Goal: Task Accomplishment & Management: Manage account settings

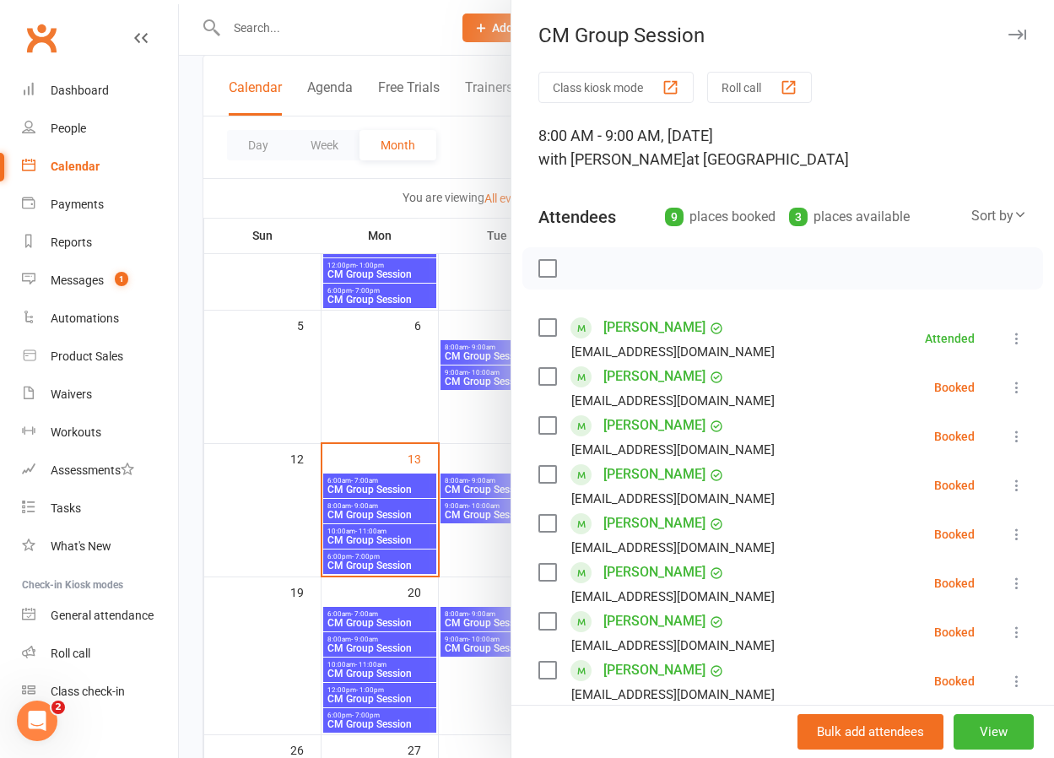
scroll to position [167, 0]
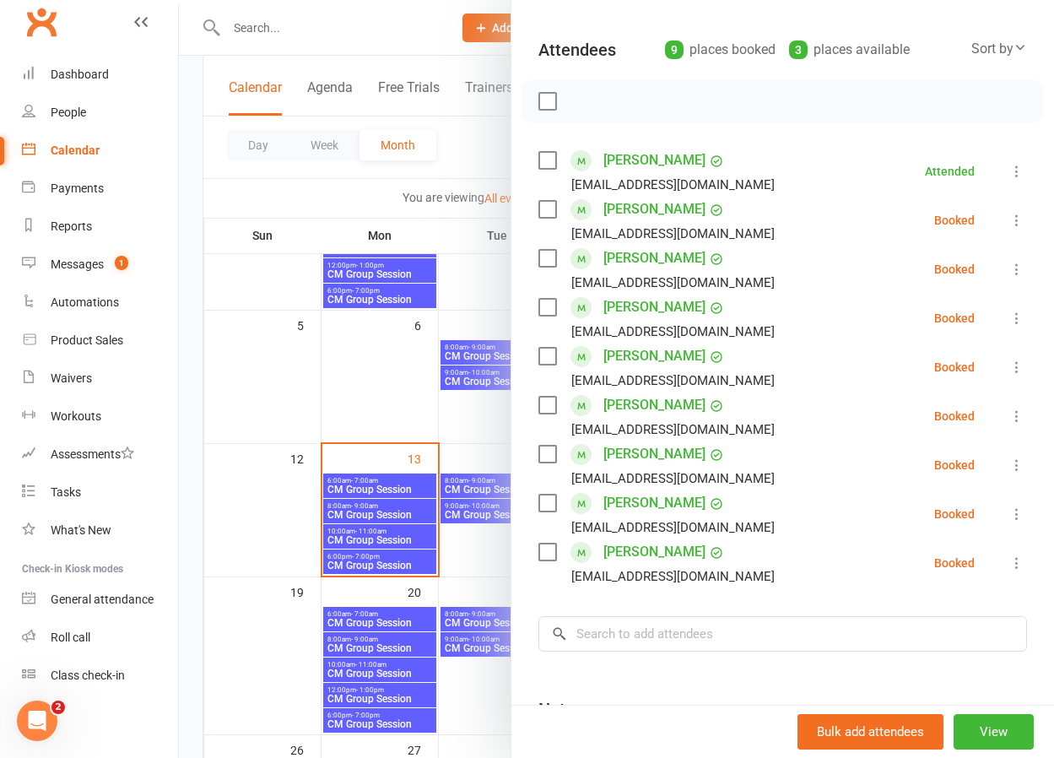
click at [1016, 215] on icon at bounding box center [1016, 220] width 17 height 17
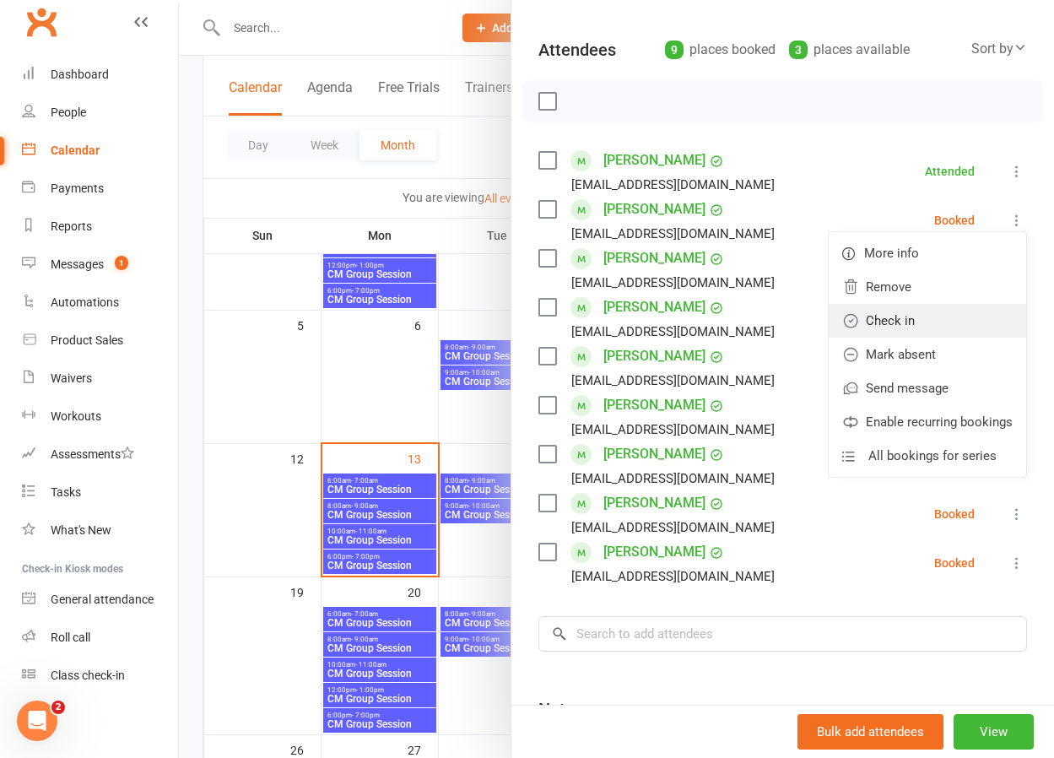
click at [909, 313] on link "Check in" at bounding box center [926, 321] width 197 height 34
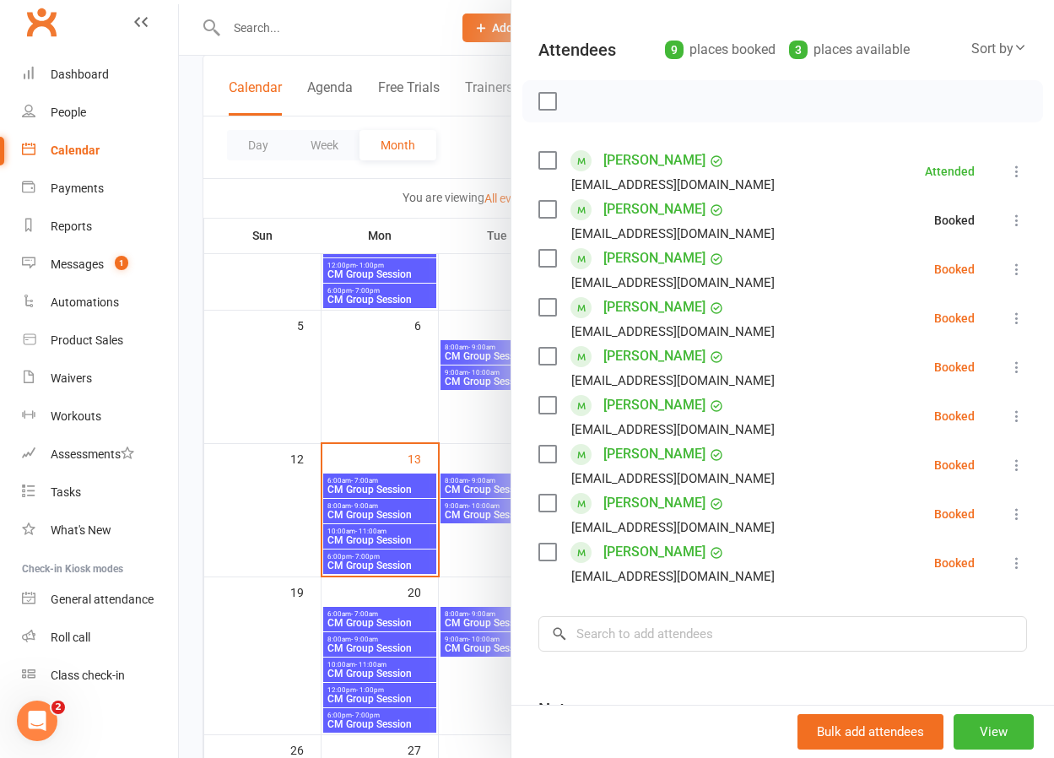
click at [1014, 260] on button at bounding box center [1016, 269] width 20 height 20
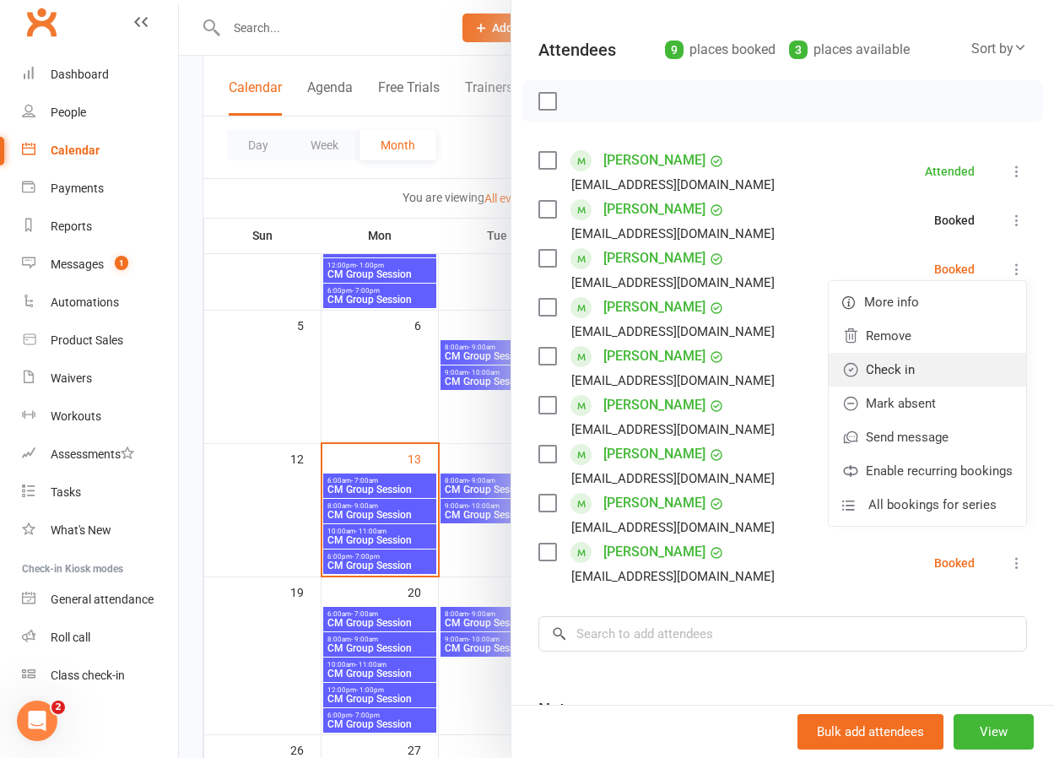
click at [911, 366] on link "Check in" at bounding box center [926, 370] width 197 height 34
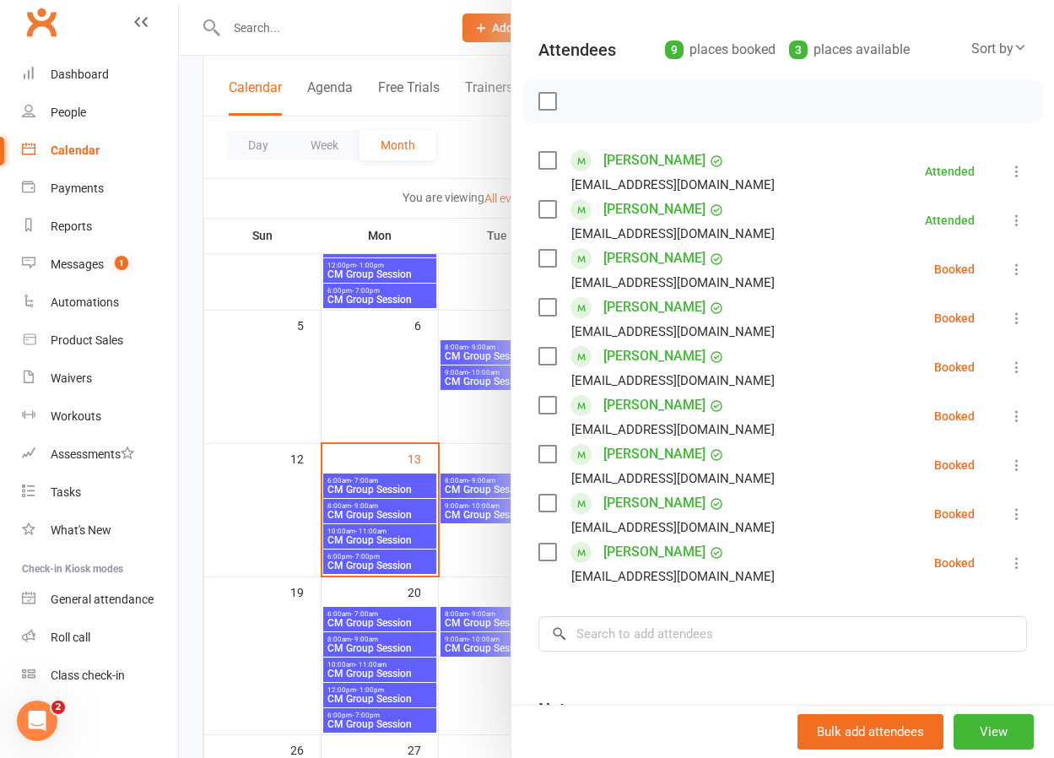
click at [1019, 318] on icon at bounding box center [1016, 318] width 17 height 17
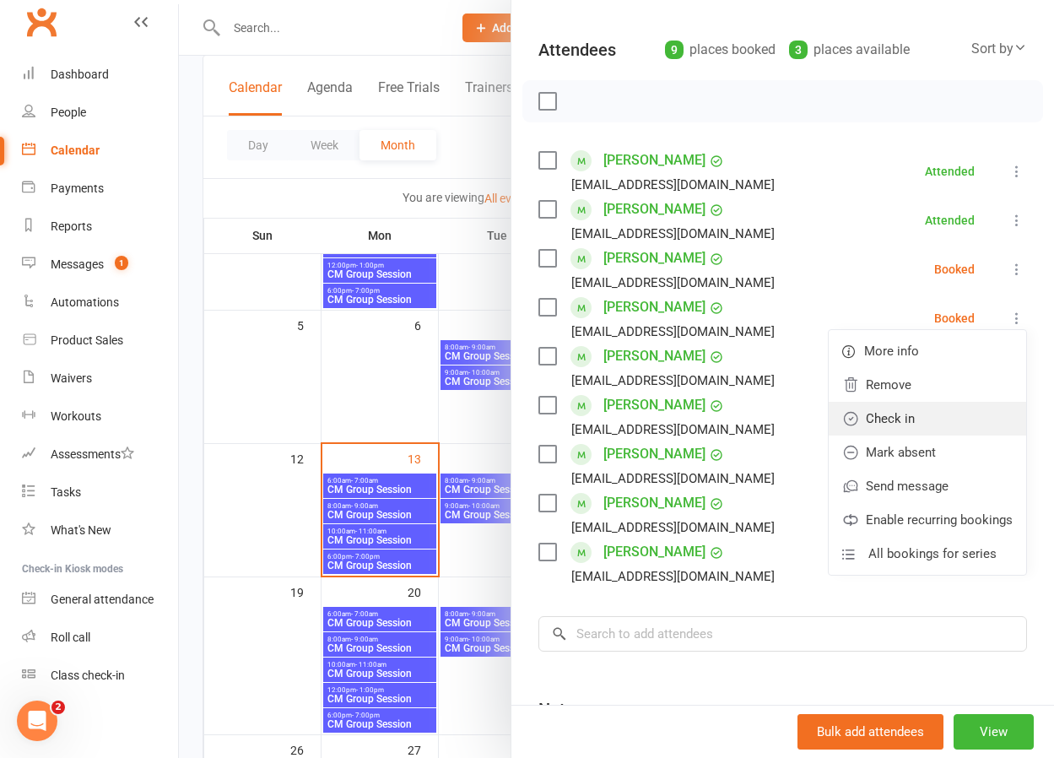
click at [942, 415] on link "Check in" at bounding box center [926, 419] width 197 height 34
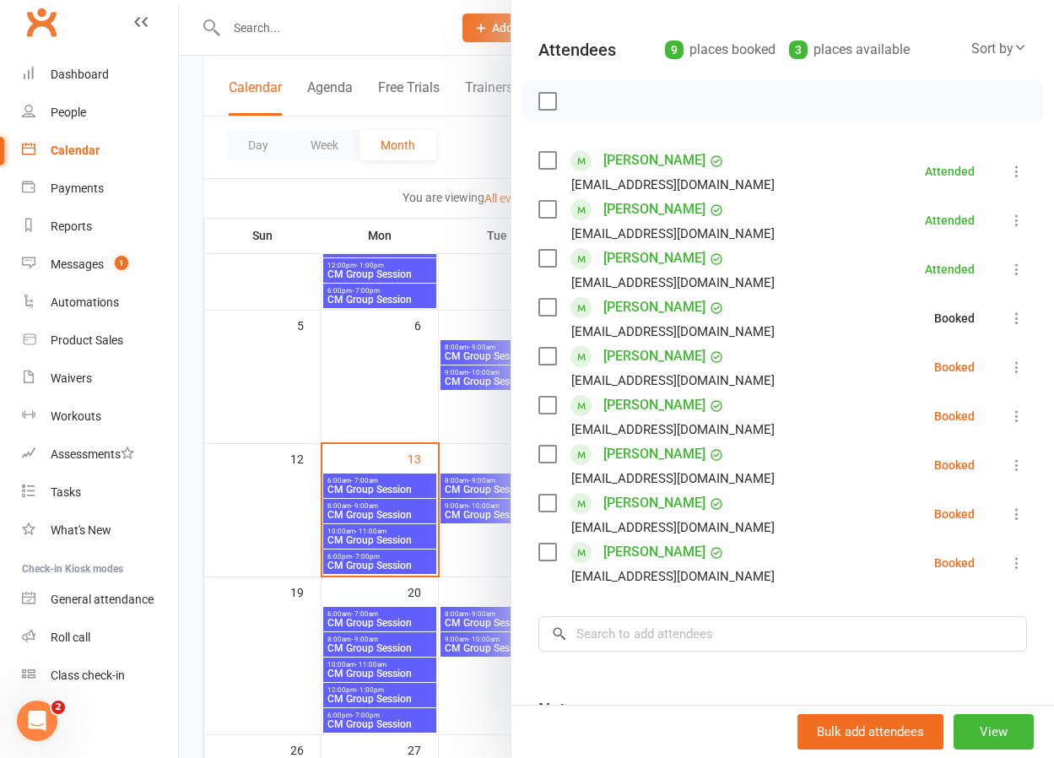
click at [1017, 368] on icon at bounding box center [1016, 367] width 17 height 17
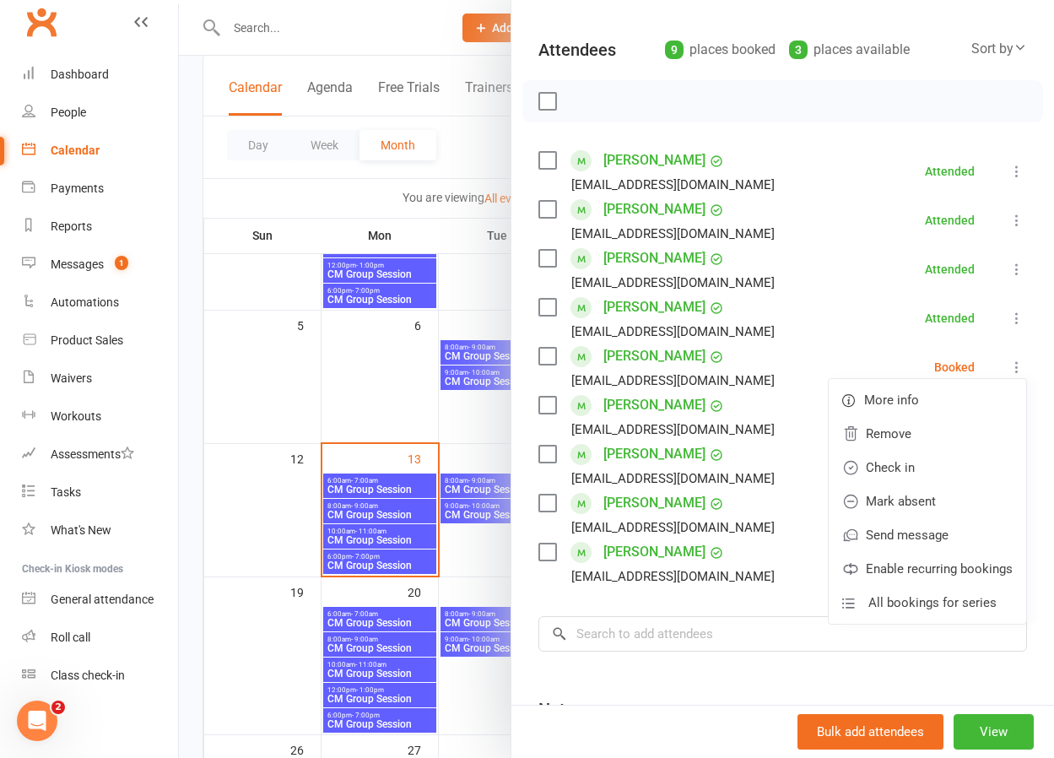
drag, startPoint x: 920, startPoint y: 472, endPoint x: 956, endPoint y: 443, distance: 46.1
click at [920, 471] on link "Check in" at bounding box center [926, 468] width 197 height 34
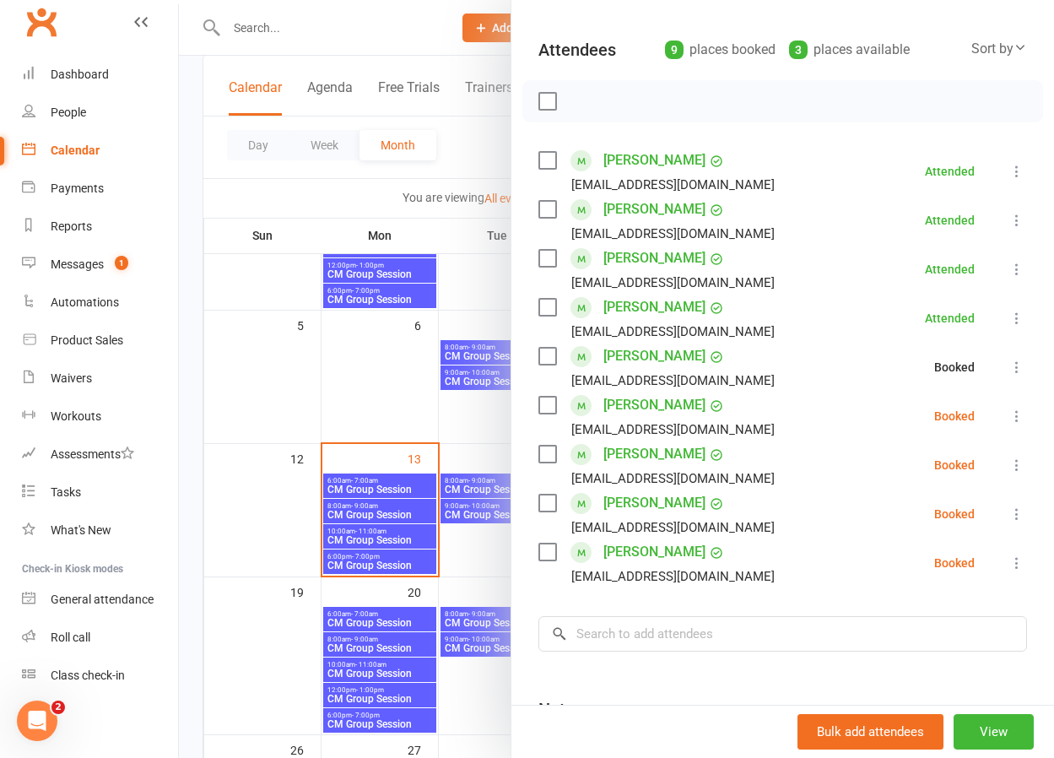
click at [1021, 410] on icon at bounding box center [1016, 415] width 17 height 17
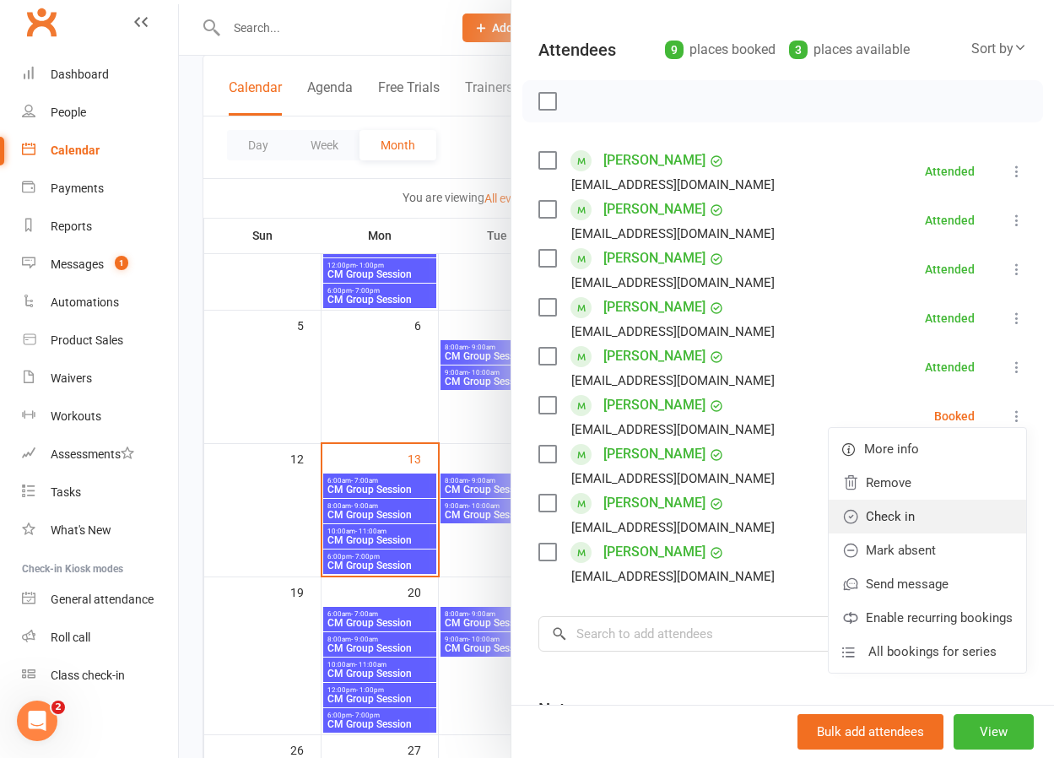
click at [925, 522] on link "Check in" at bounding box center [926, 516] width 197 height 34
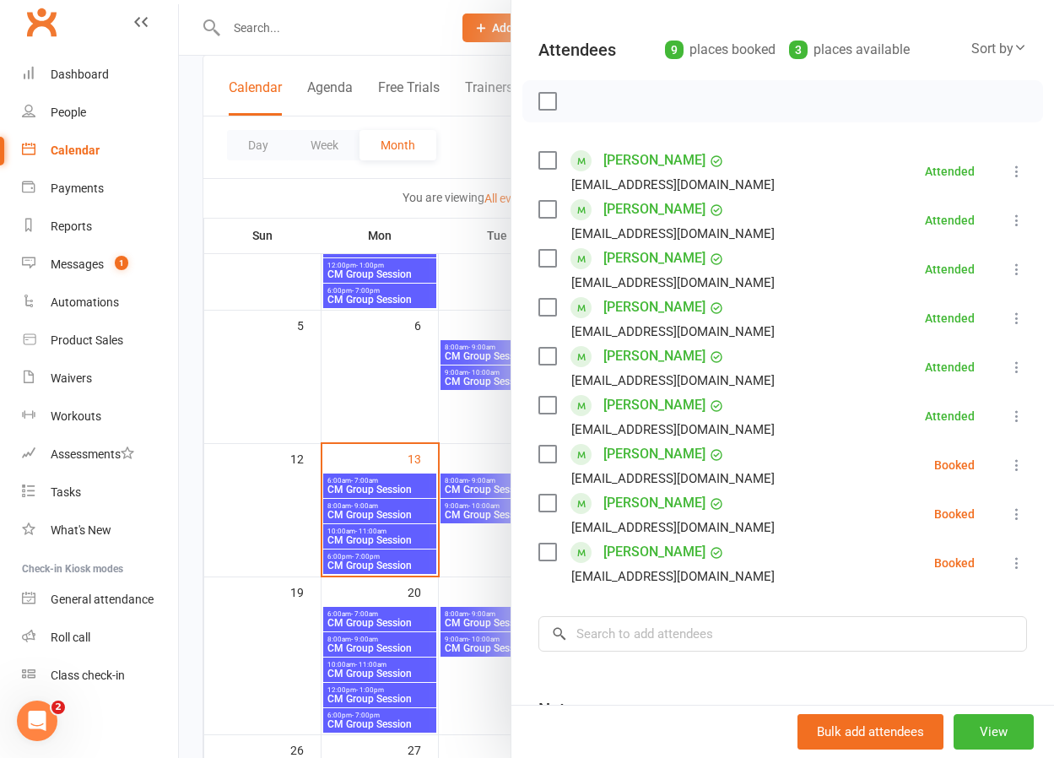
click at [1017, 460] on icon at bounding box center [1016, 464] width 17 height 17
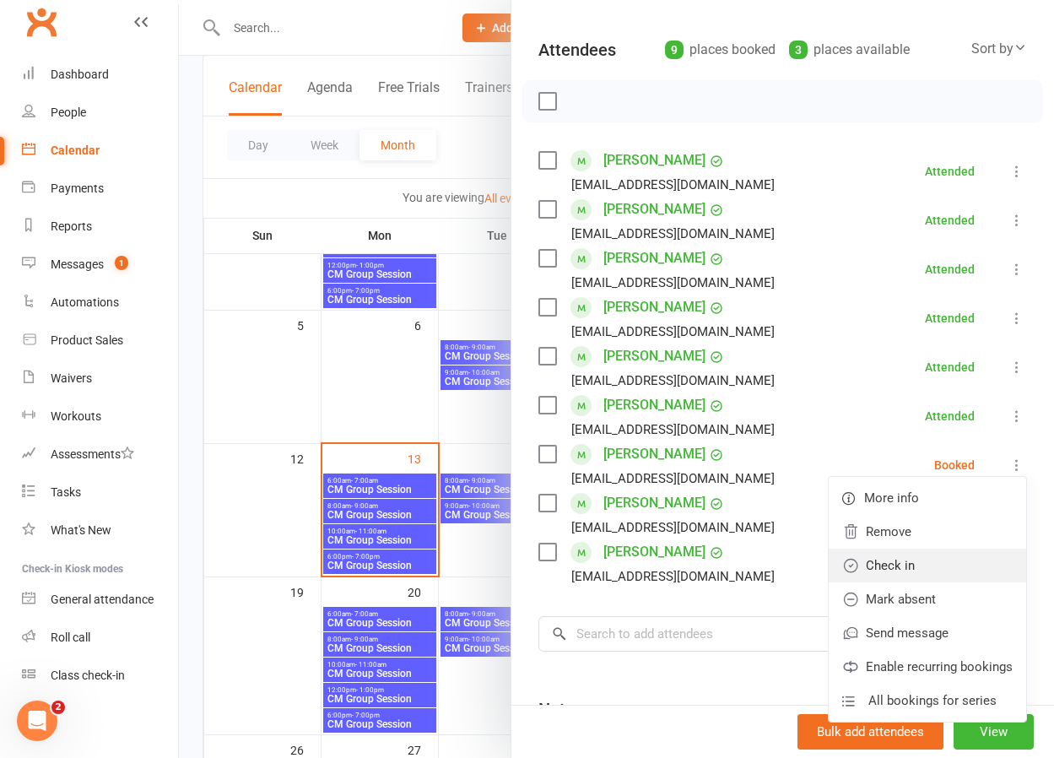
click at [929, 564] on link "Check in" at bounding box center [926, 565] width 197 height 34
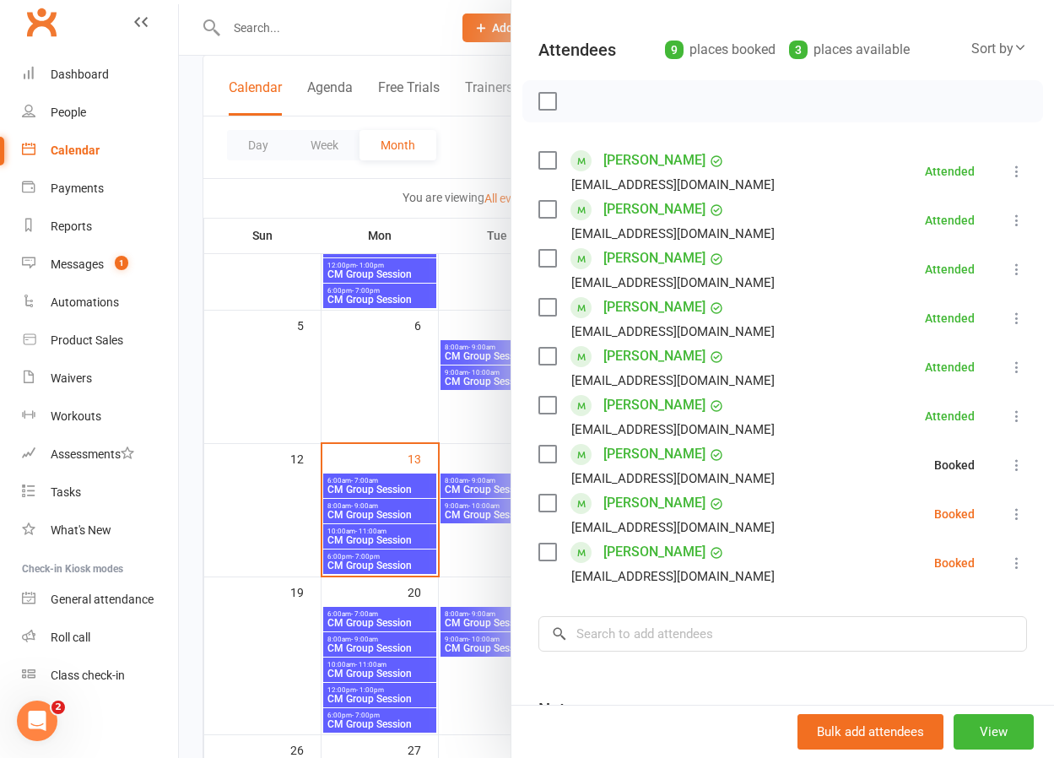
click at [1017, 517] on icon at bounding box center [1016, 513] width 17 height 17
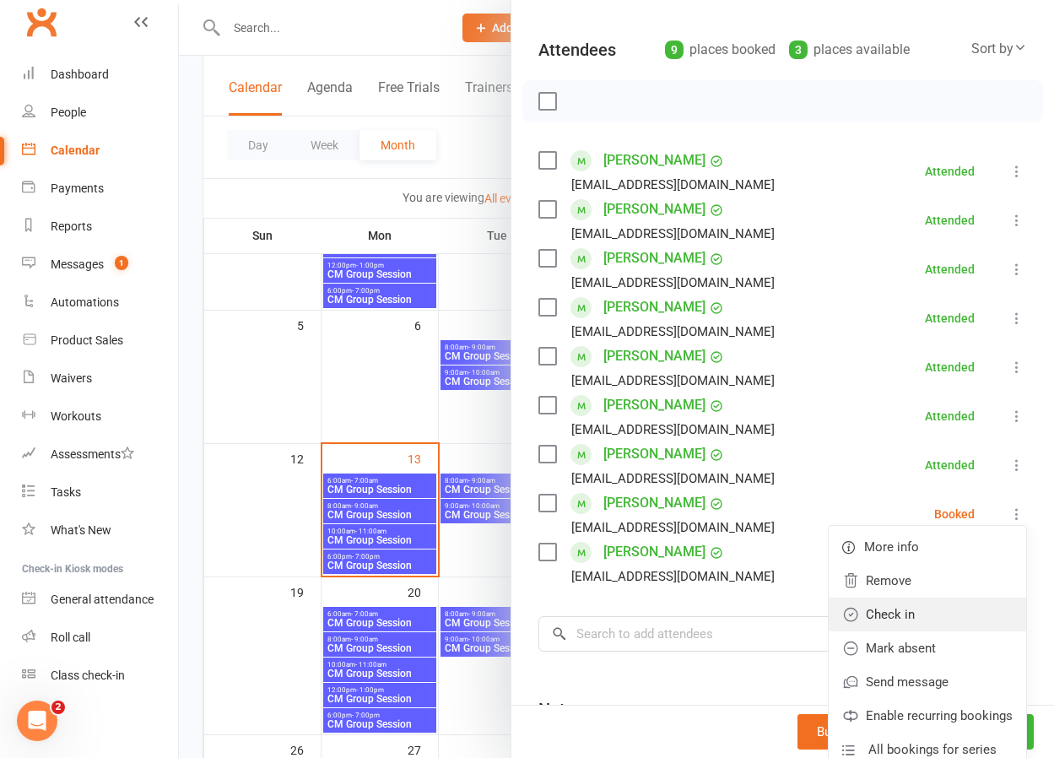
click at [945, 621] on link "Check in" at bounding box center [926, 614] width 197 height 34
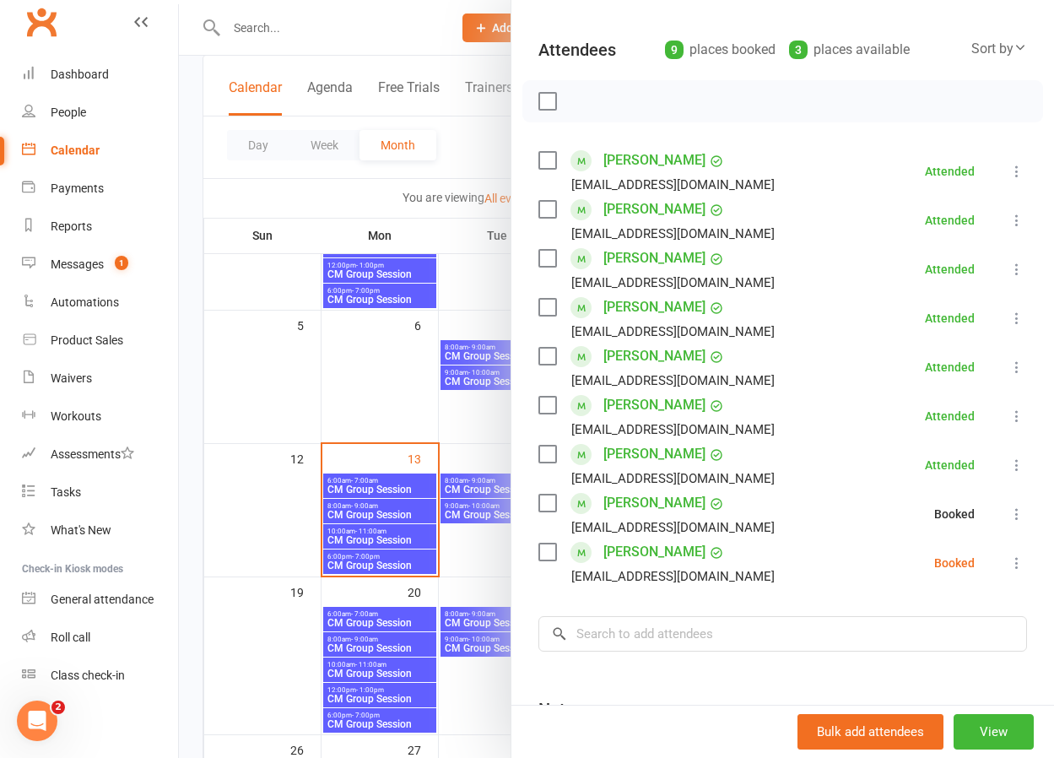
click at [1021, 563] on icon at bounding box center [1016, 562] width 17 height 17
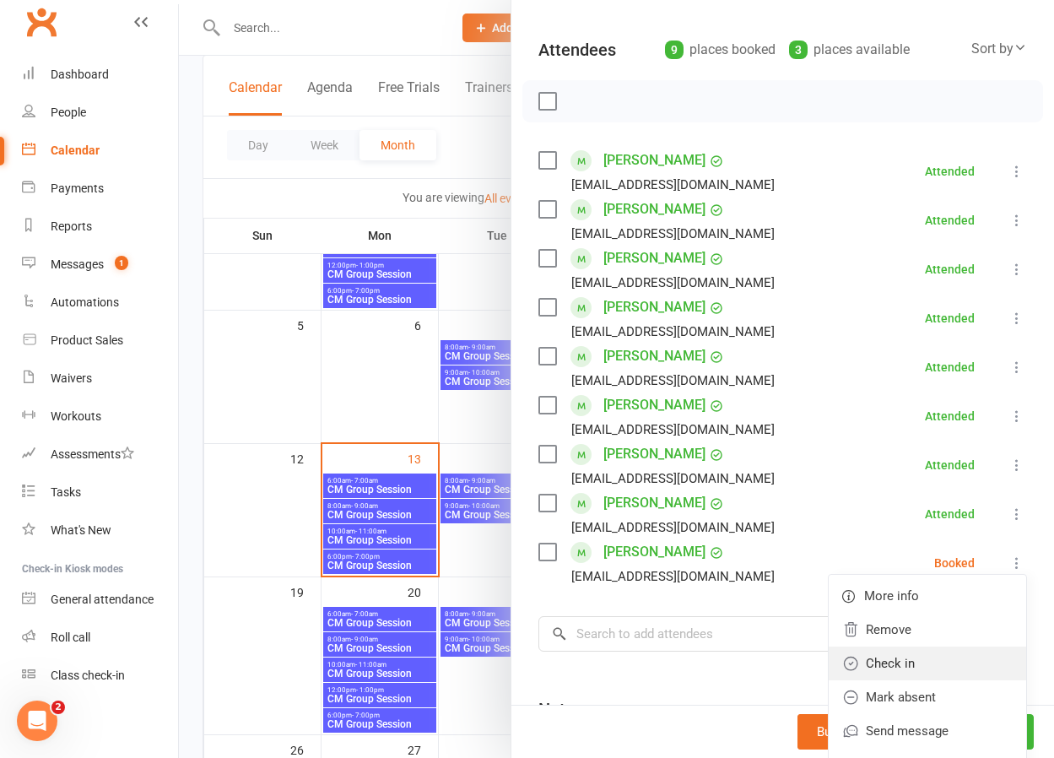
click at [944, 661] on link "Check in" at bounding box center [926, 663] width 197 height 34
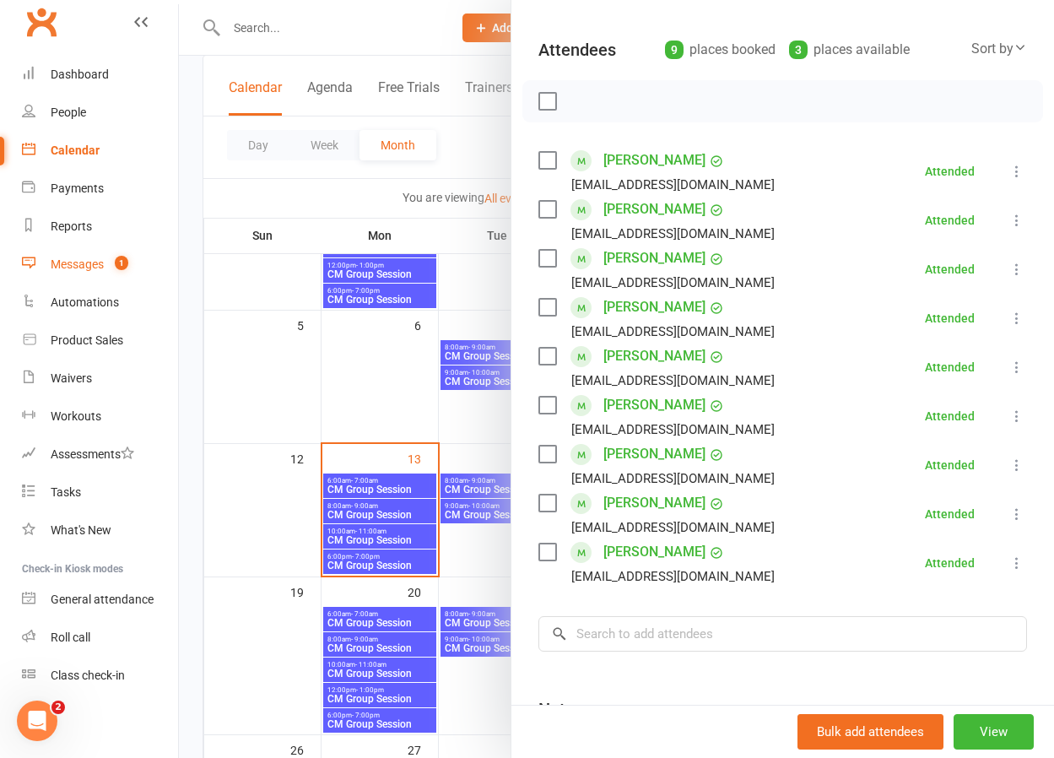
scroll to position [206, 0]
click at [73, 262] on div "Messages" at bounding box center [77, 263] width 53 height 13
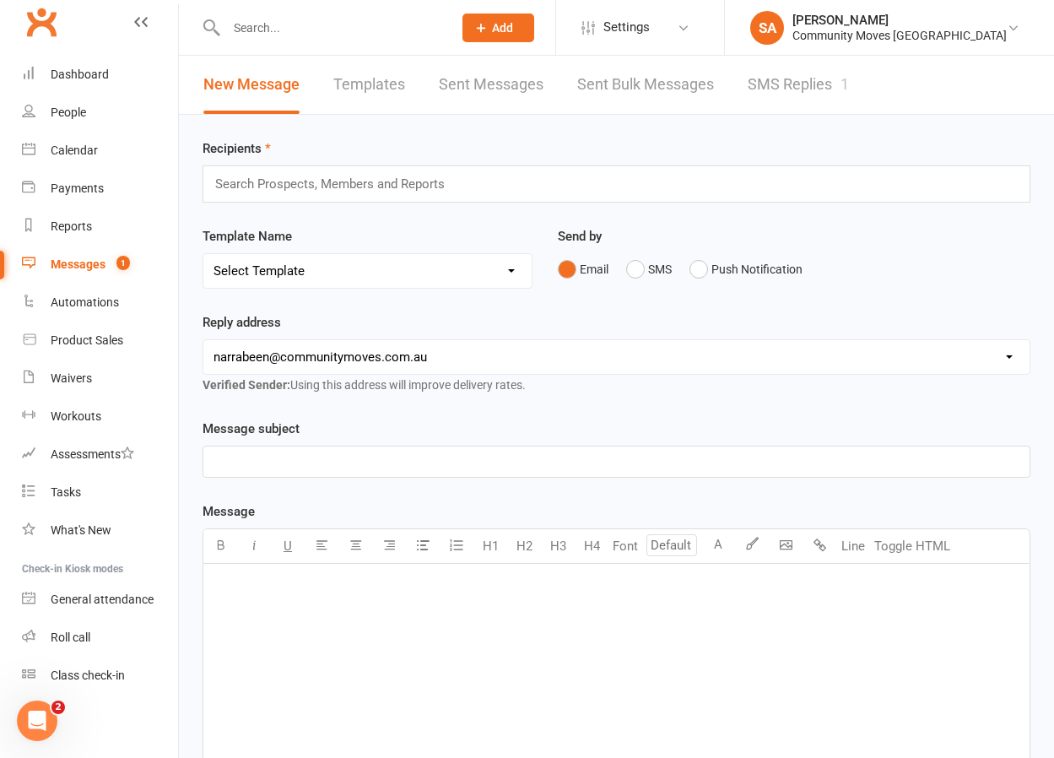
scroll to position [16, 0]
click at [71, 111] on div "People" at bounding box center [68, 111] width 35 height 13
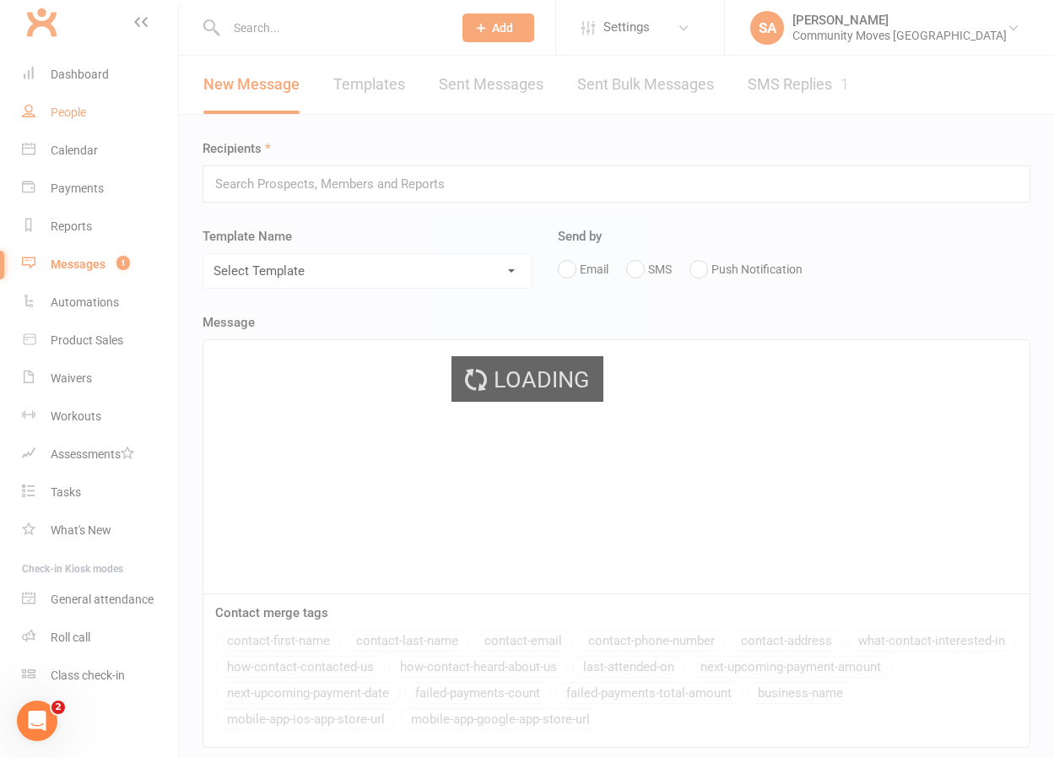
select select "100"
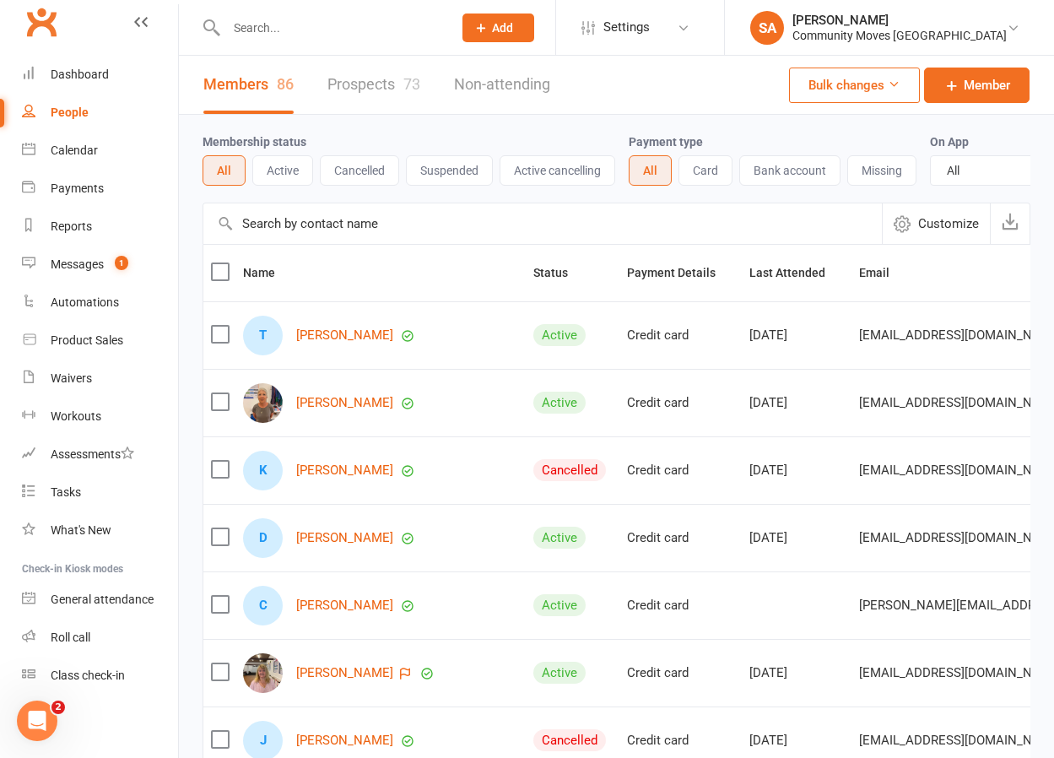
click at [293, 30] on input "text" at bounding box center [330, 28] width 219 height 24
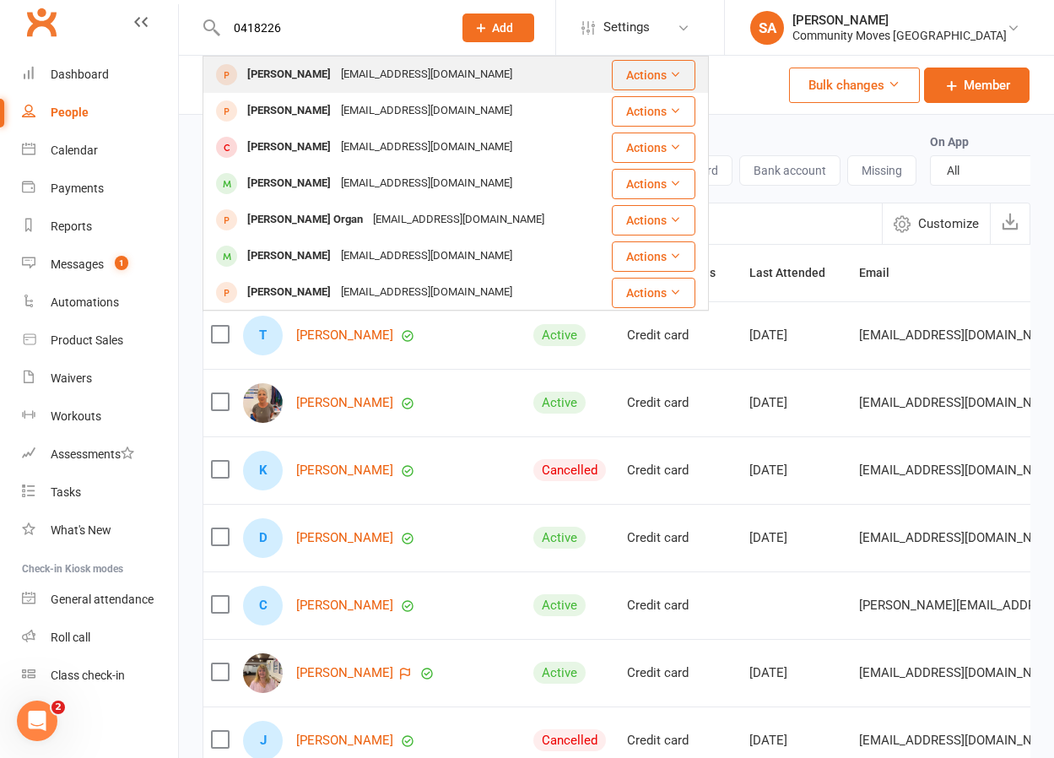
type input "0418226"
click at [287, 68] on div "[PERSON_NAME]" at bounding box center [289, 74] width 94 height 24
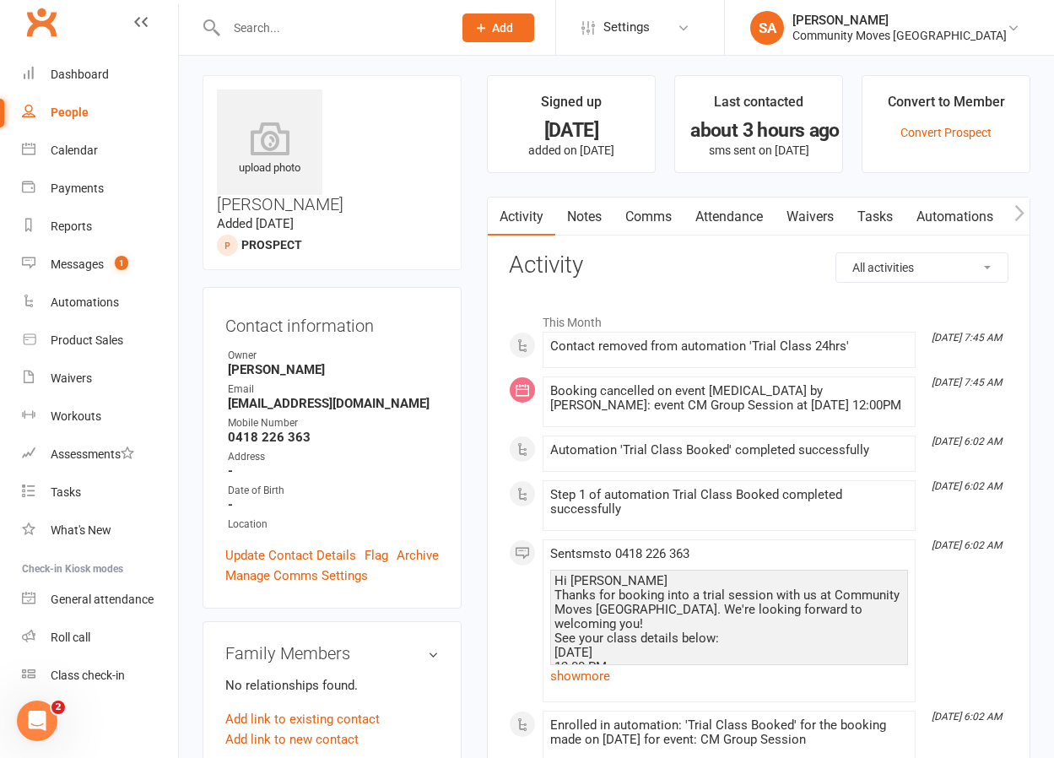
scroll to position [6, 0]
click at [97, 267] on div "Messages" at bounding box center [77, 263] width 53 height 13
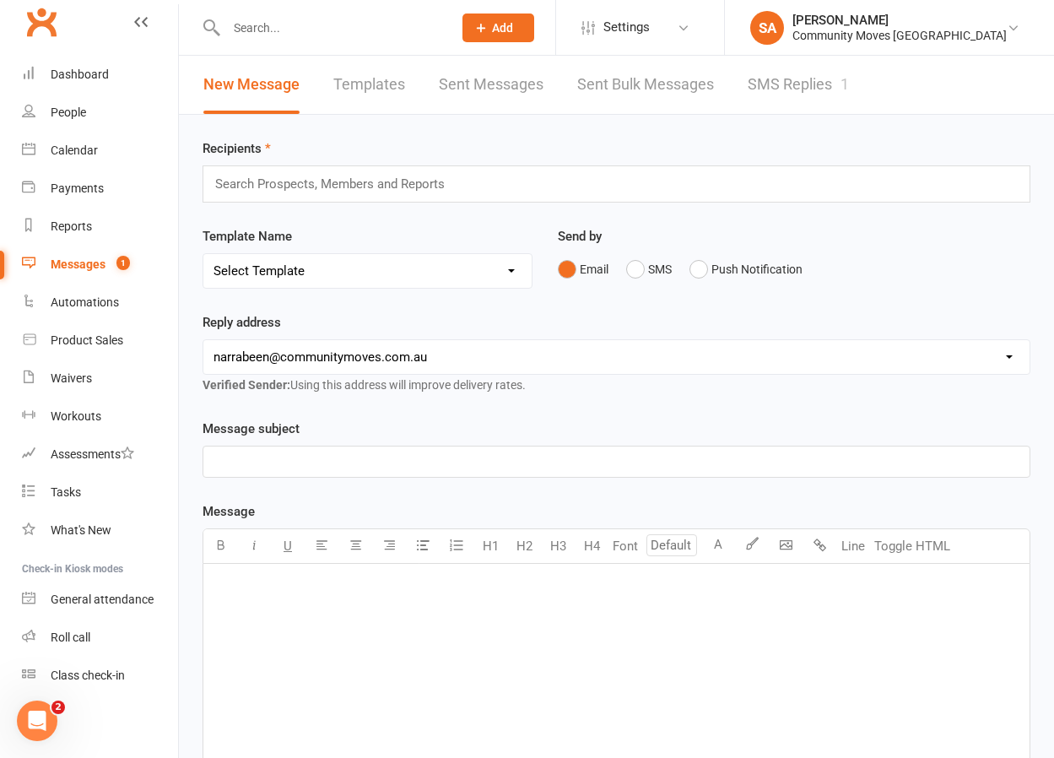
click at [774, 80] on link "SMS Replies 1" at bounding box center [797, 85] width 101 height 58
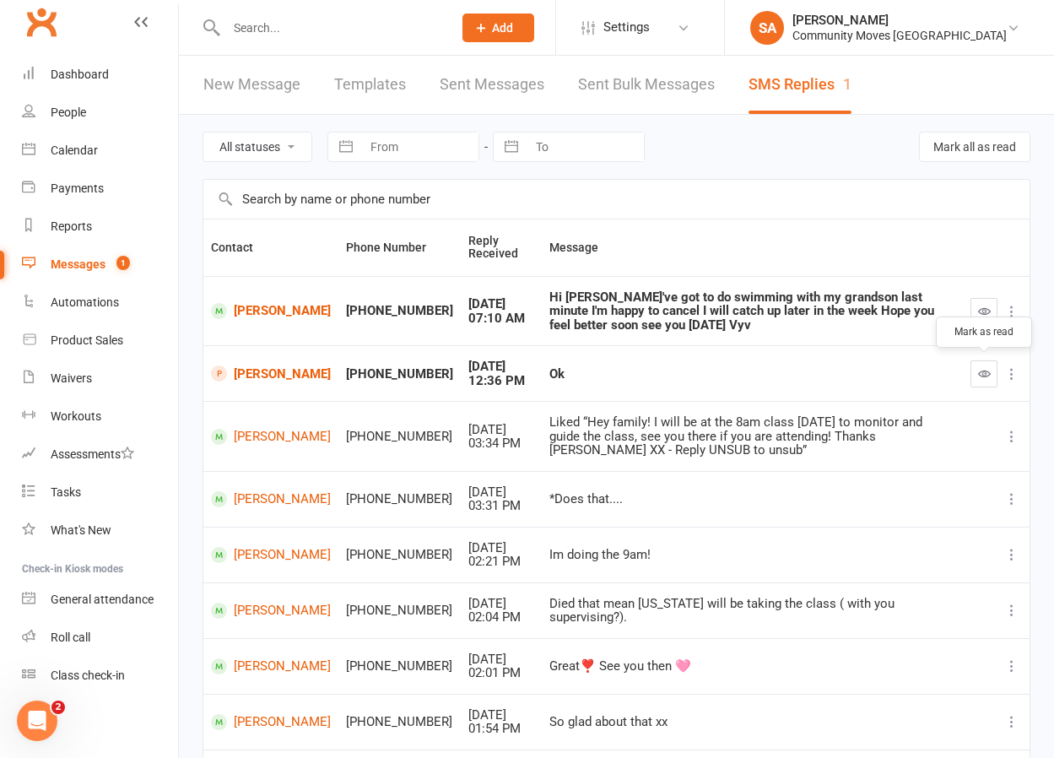
click at [982, 361] on button "button" at bounding box center [983, 373] width 27 height 27
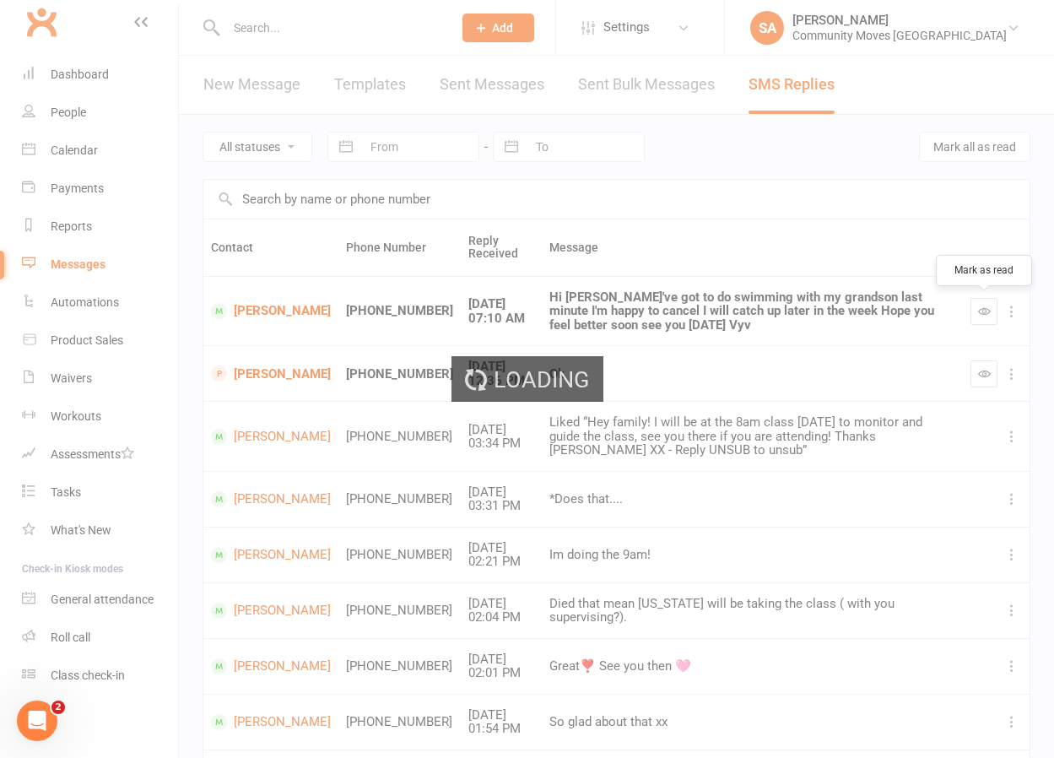
click at [980, 301] on div "Loading" at bounding box center [527, 379] width 1054 height 758
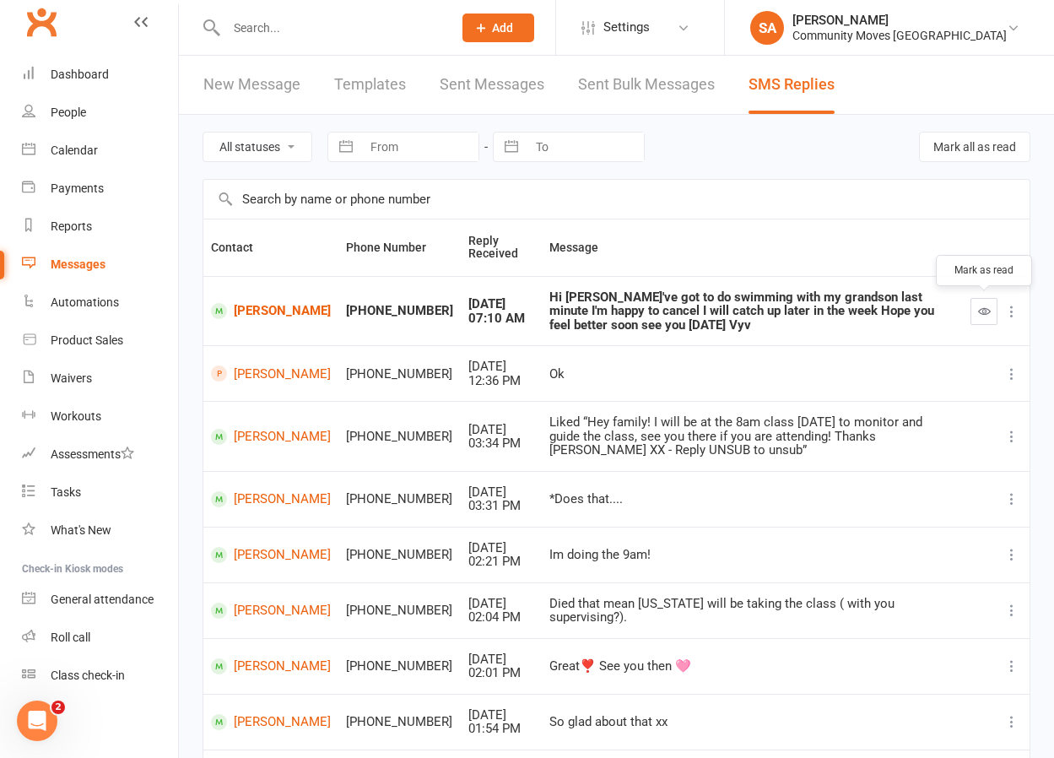
click at [985, 305] on icon "button" at bounding box center [984, 311] width 13 height 13
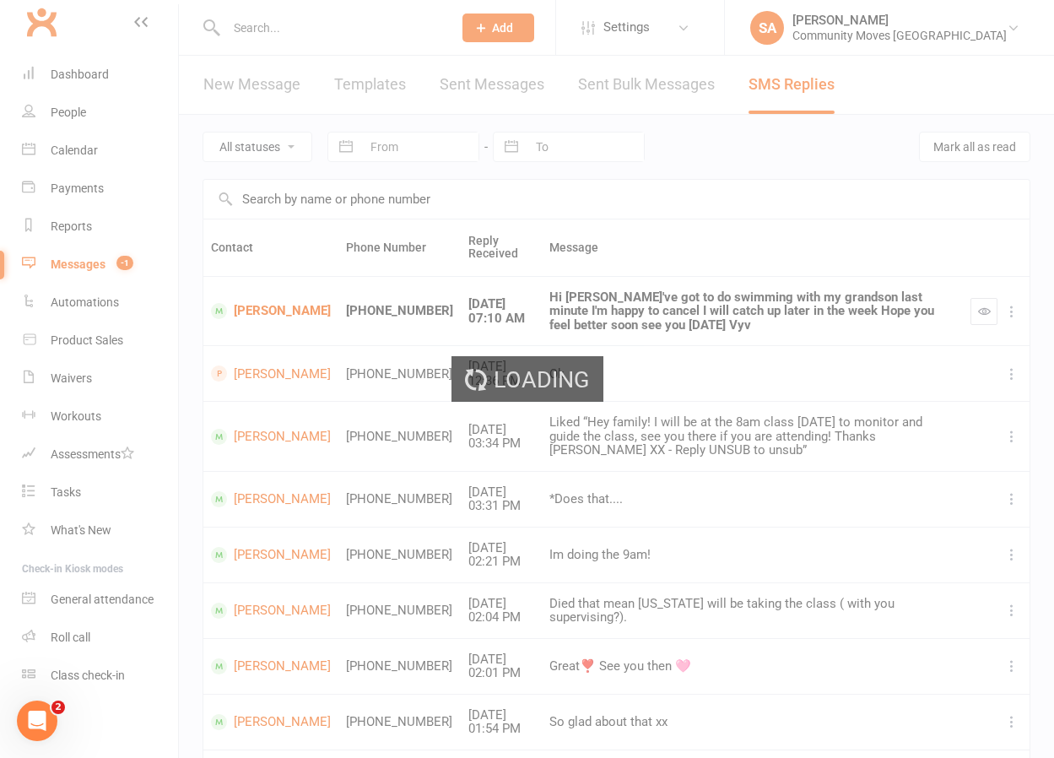
click at [273, 311] on td "[PERSON_NAME]" at bounding box center [270, 311] width 135 height 70
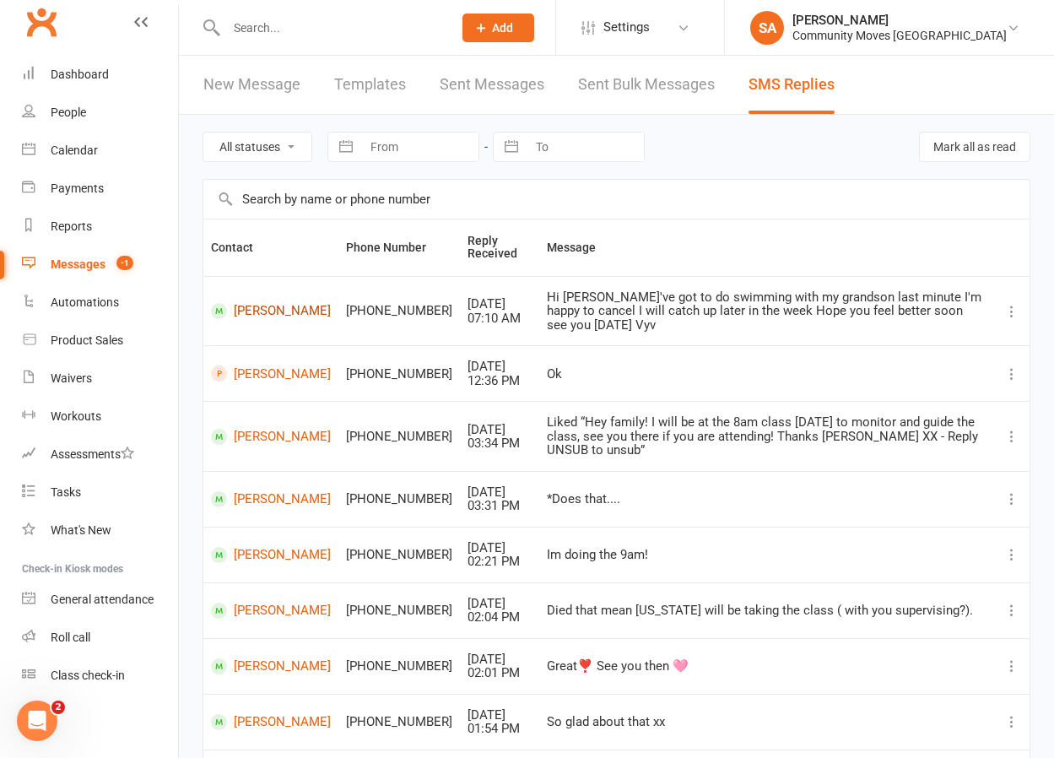
click at [268, 305] on link "[PERSON_NAME]" at bounding box center [271, 311] width 120 height 16
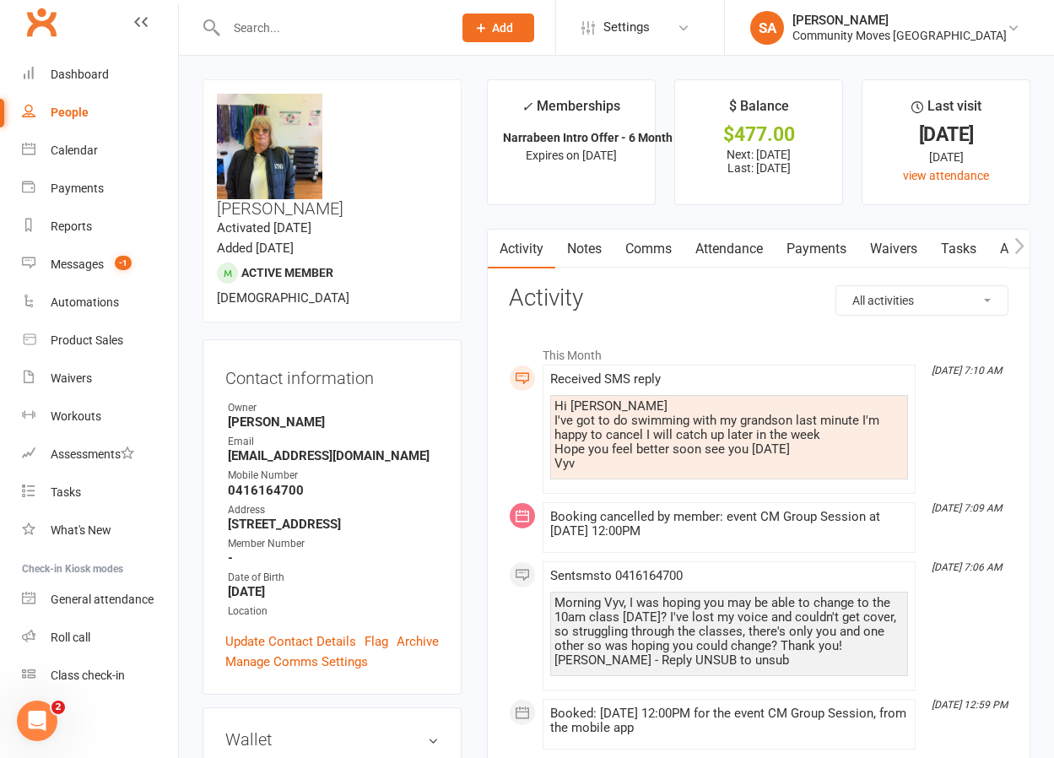
click at [650, 249] on link "Comms" at bounding box center [648, 248] width 70 height 39
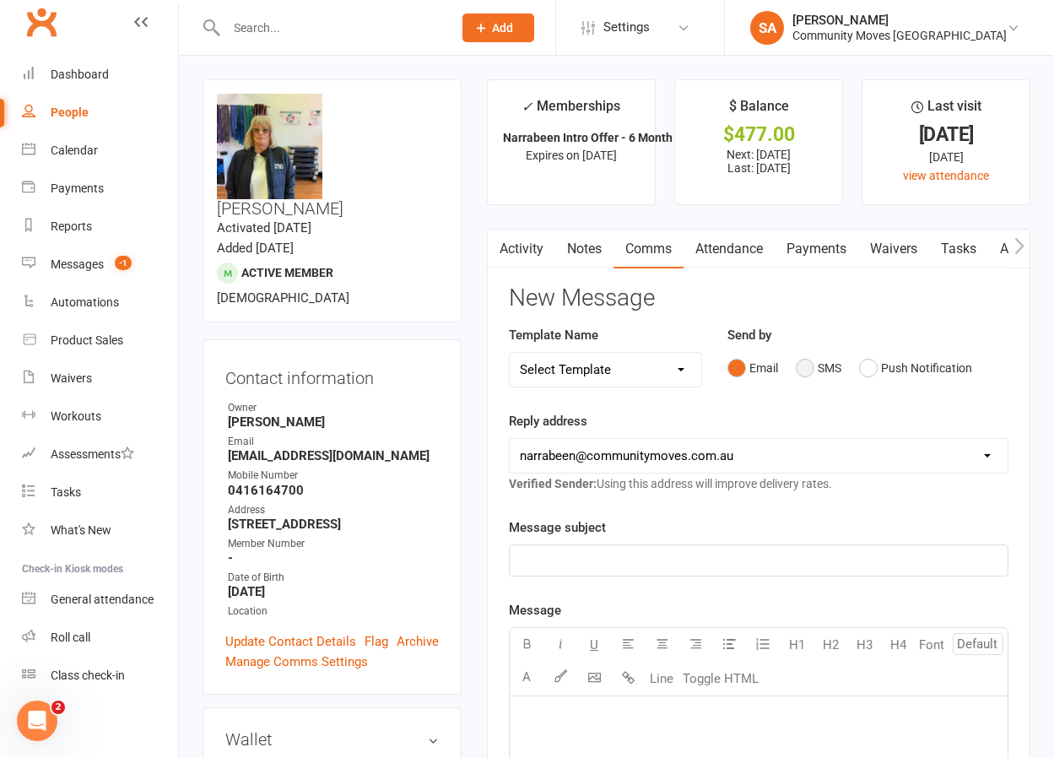
click at [809, 372] on button "SMS" at bounding box center [819, 368] width 46 height 32
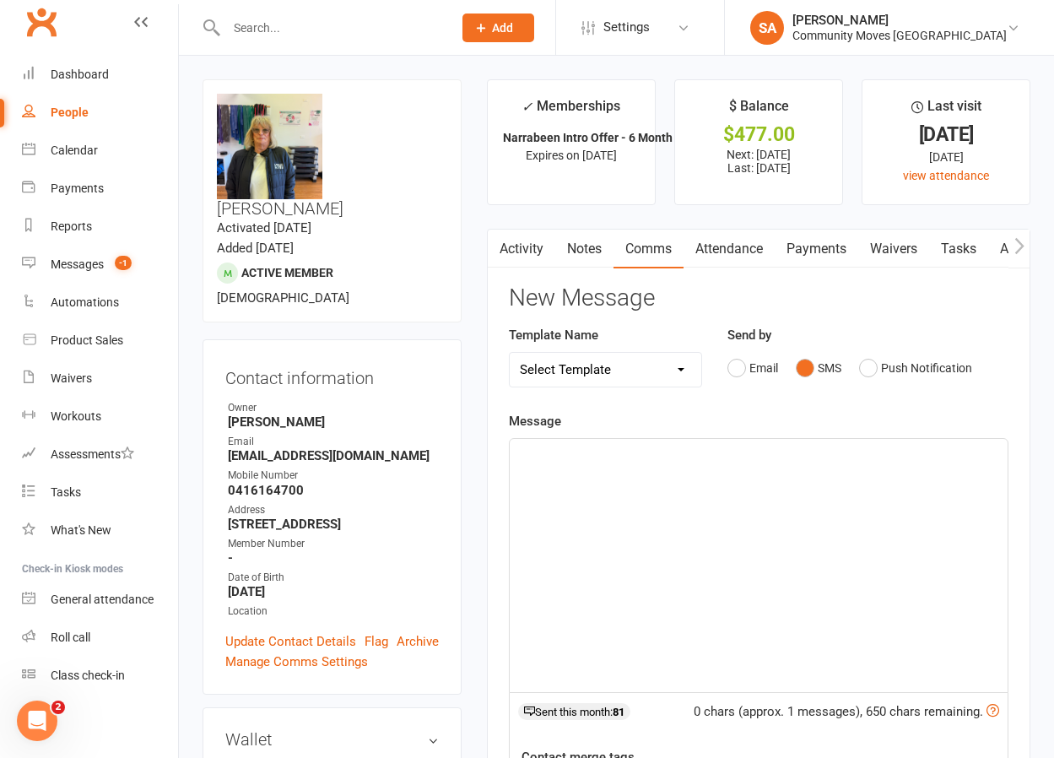
click at [651, 478] on div "﻿" at bounding box center [759, 565] width 498 height 253
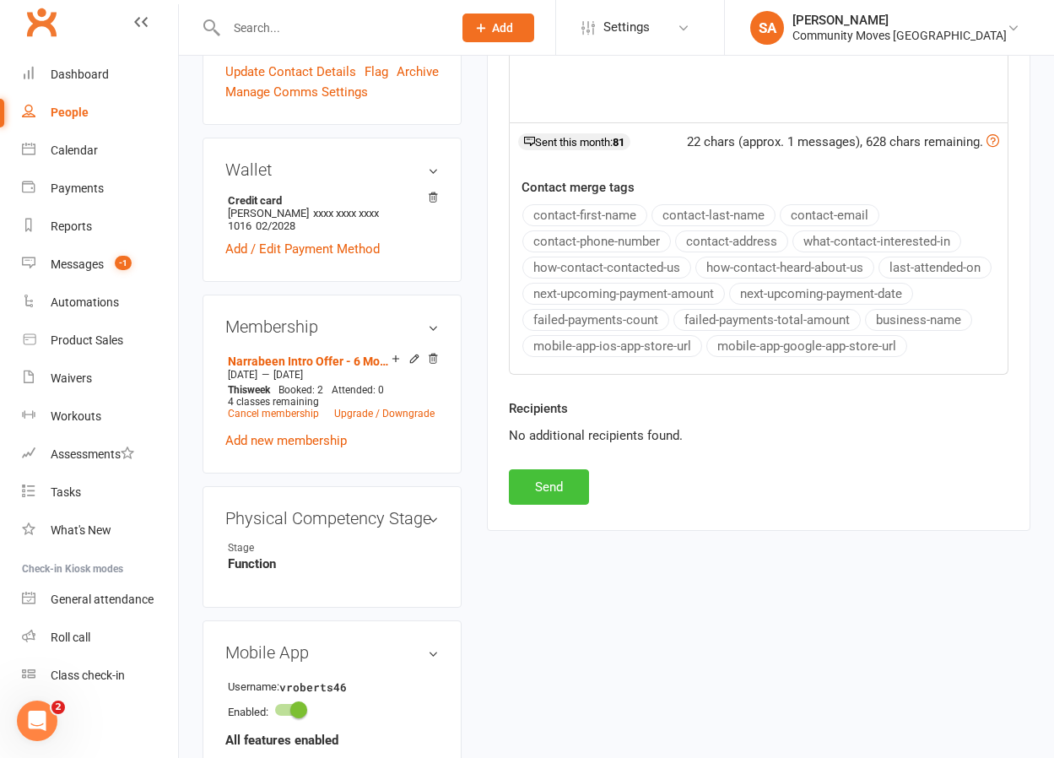
scroll to position [572, 0]
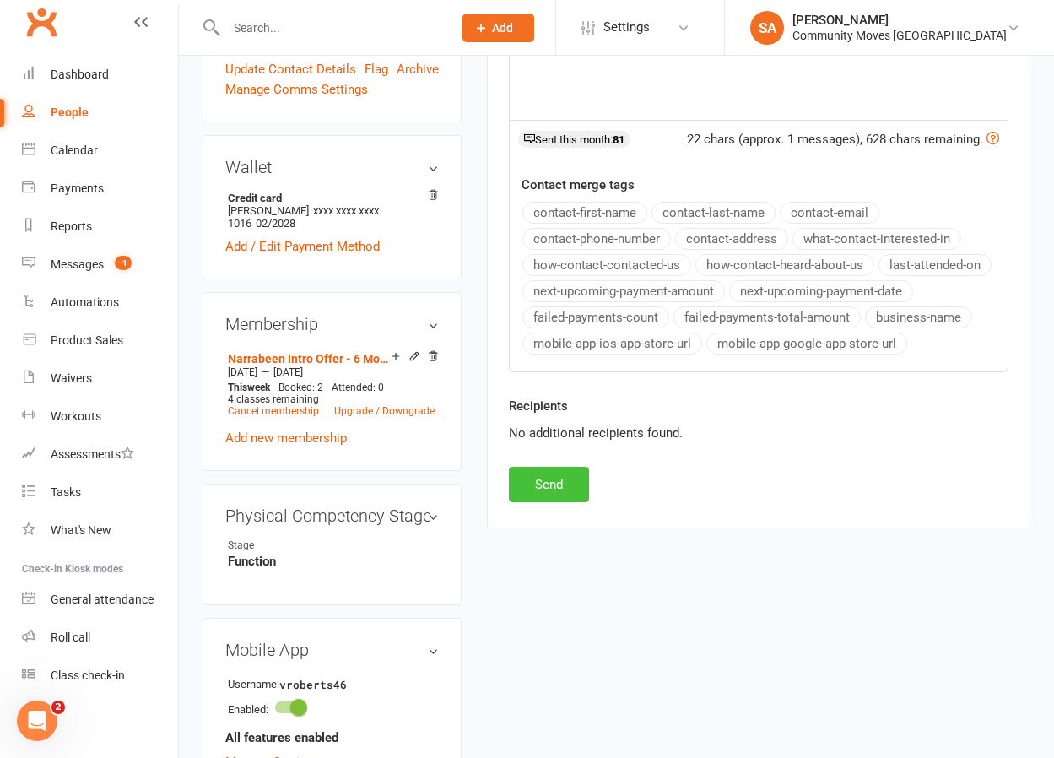
click at [559, 485] on button "Send" at bounding box center [549, 484] width 80 height 35
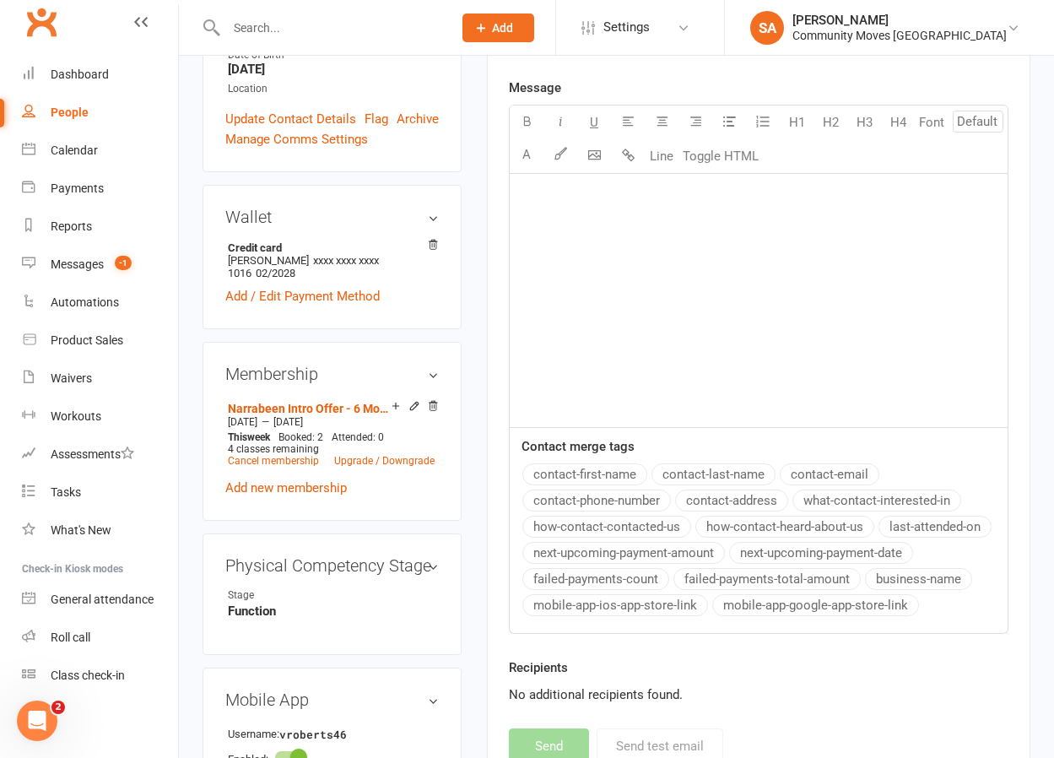
scroll to position [525, 0]
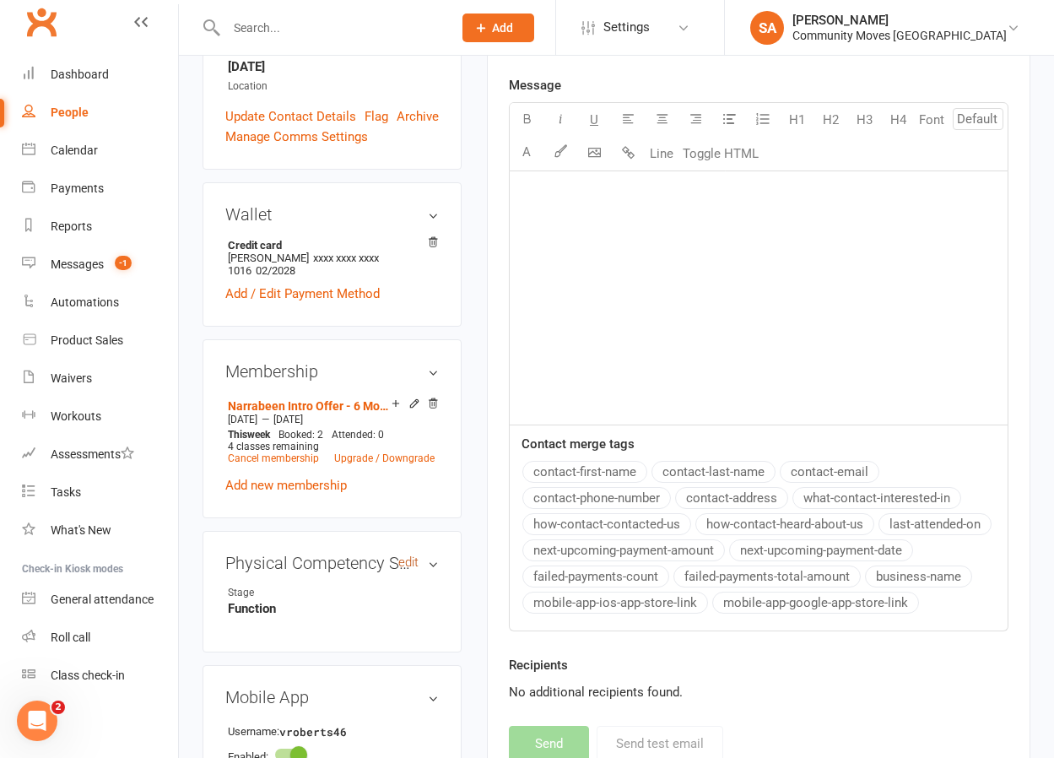
click at [413, 555] on link "edit" at bounding box center [408, 562] width 20 height 14
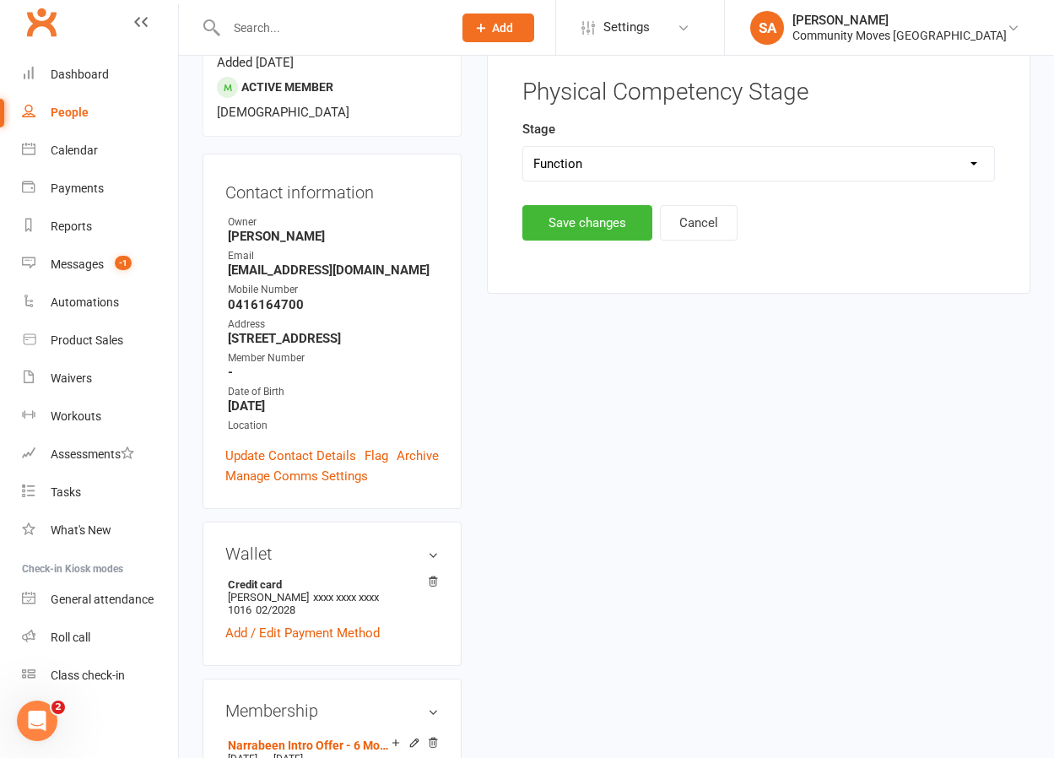
scroll to position [143, 0]
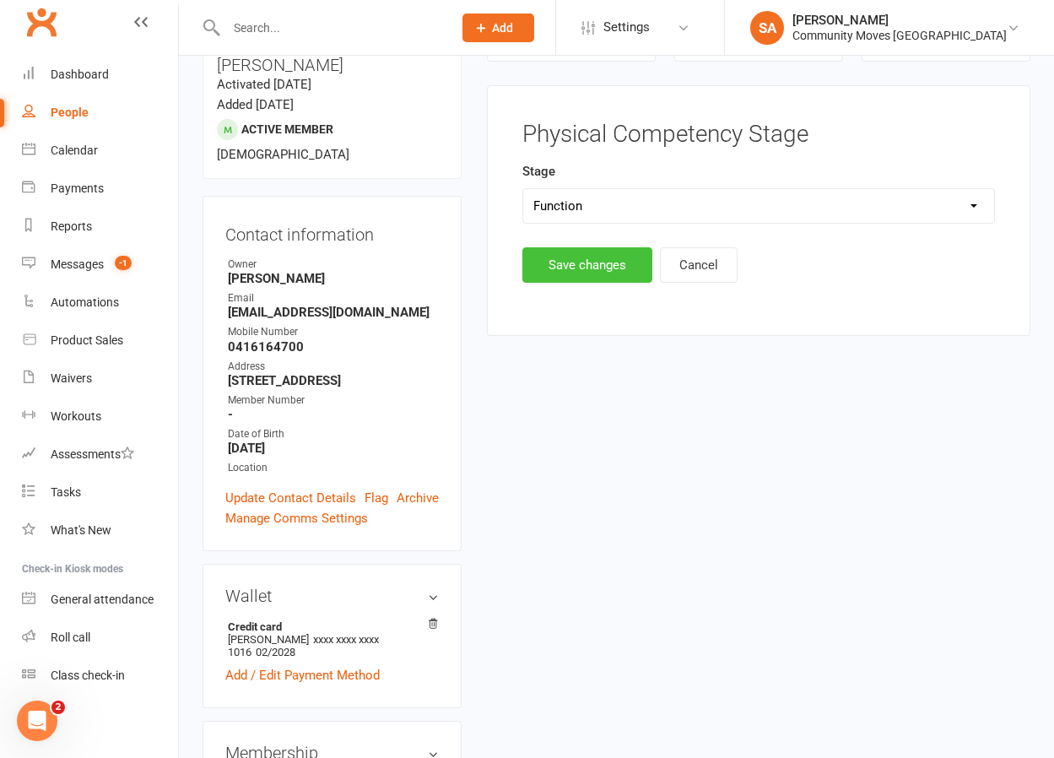
click at [577, 269] on button "Save changes" at bounding box center [587, 264] width 130 height 35
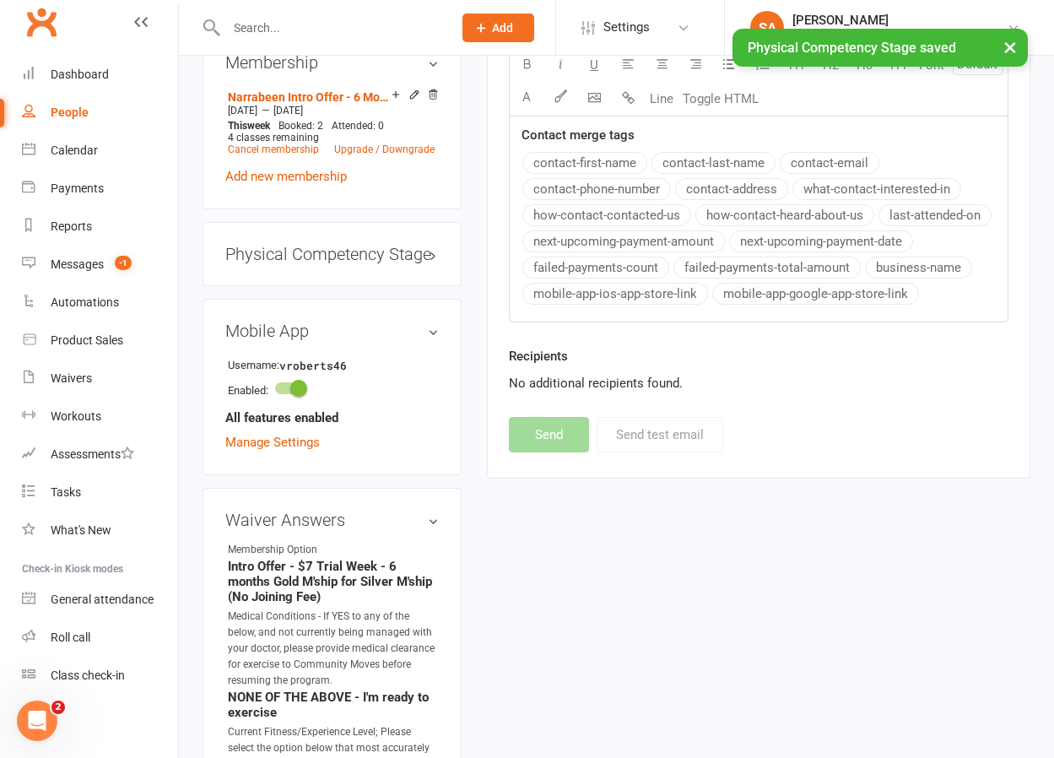
scroll to position [854, 0]
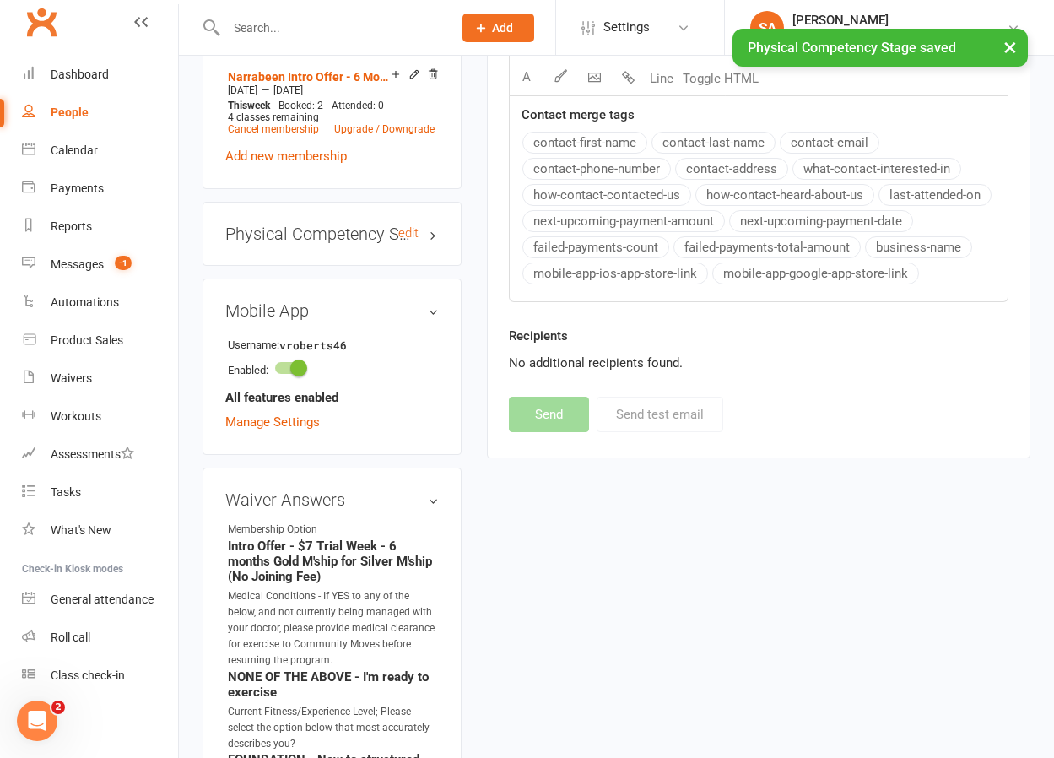
click at [434, 224] on h3 "Physical Competency Stage edit" at bounding box center [331, 233] width 213 height 19
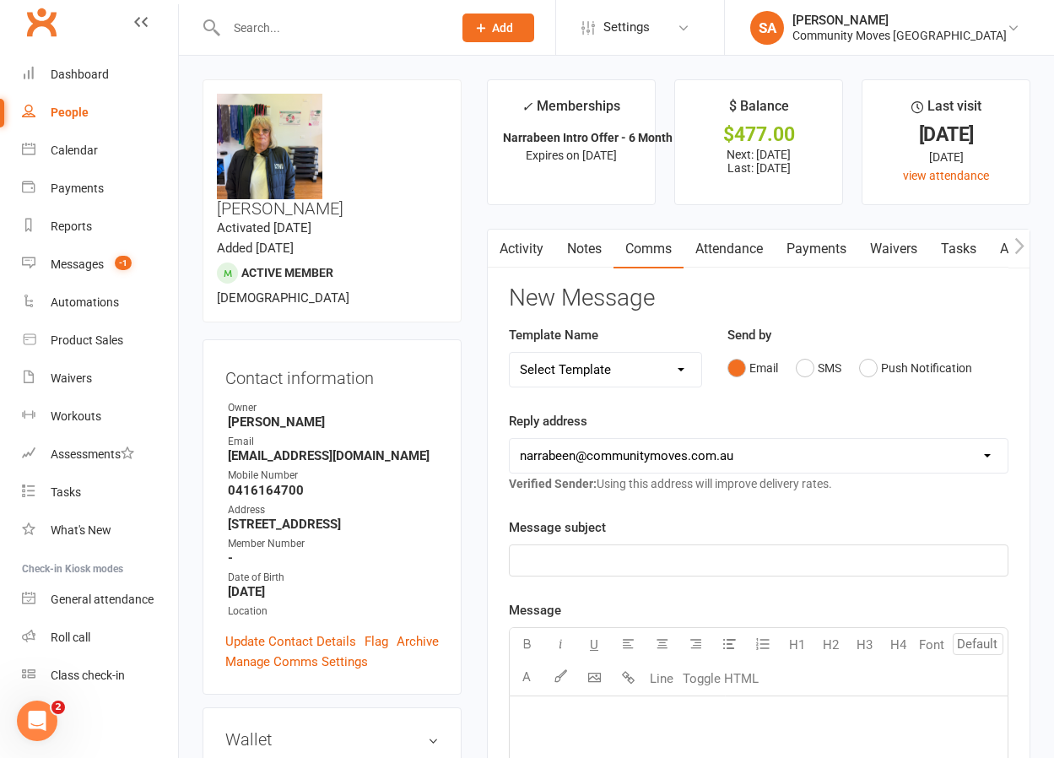
scroll to position [0, 0]
click at [73, 108] on div "People" at bounding box center [70, 111] width 38 height 13
select select "100"
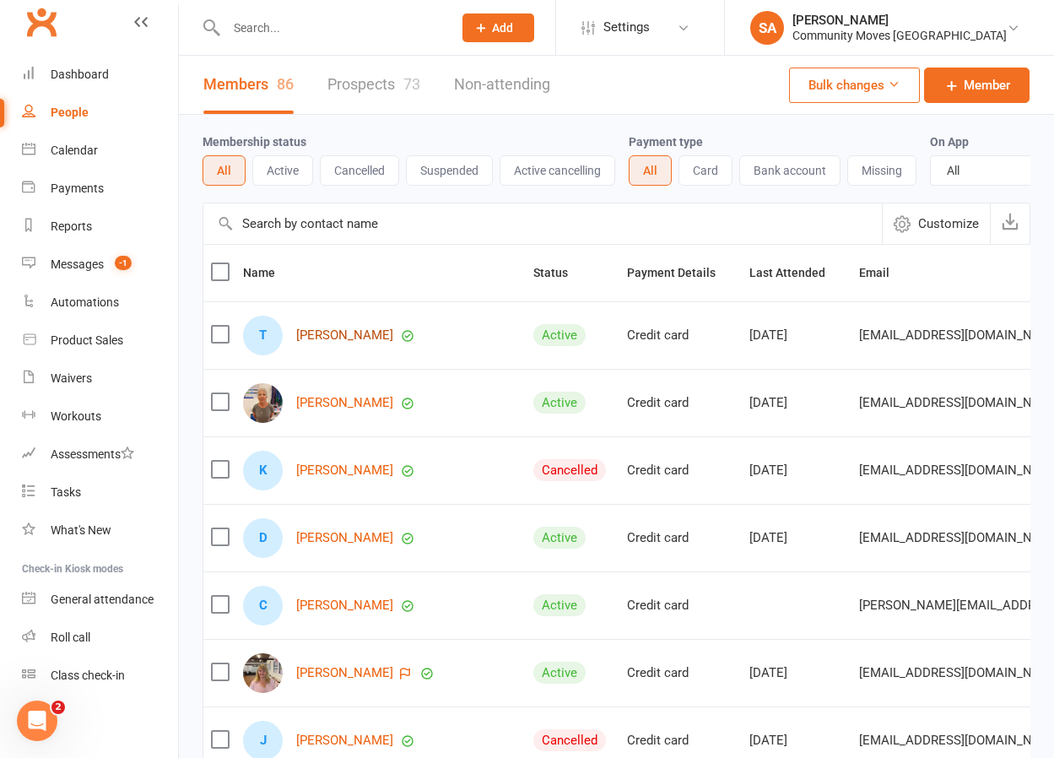
click at [328, 330] on link "[PERSON_NAME]" at bounding box center [344, 335] width 97 height 14
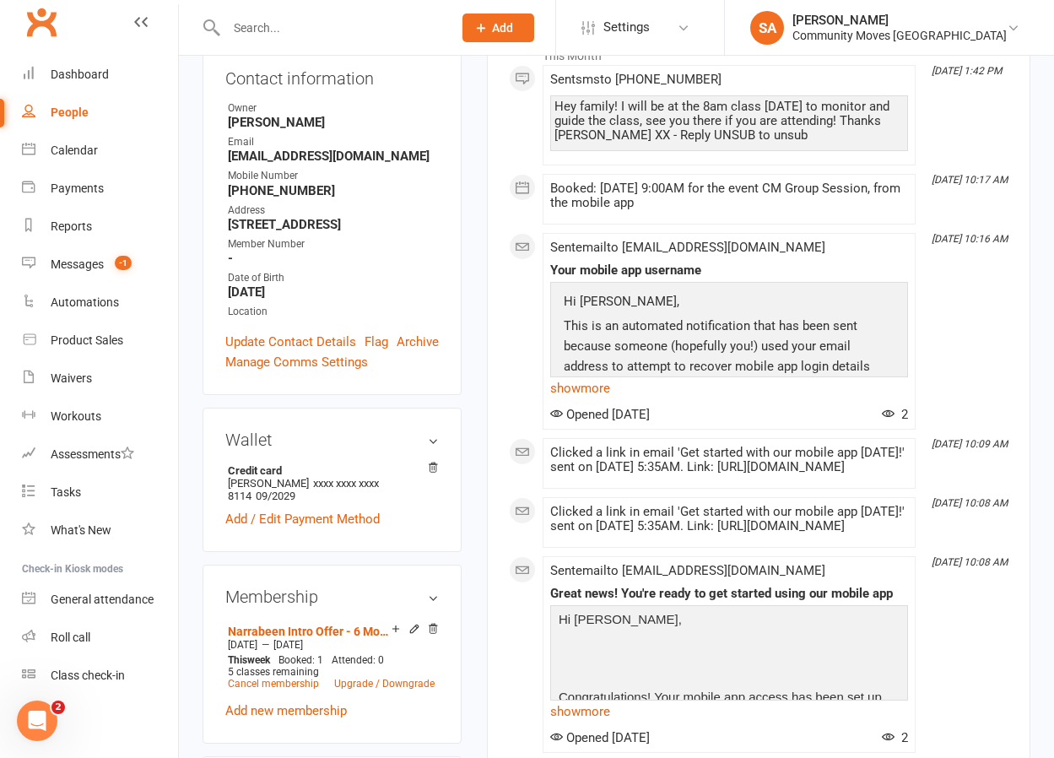
scroll to position [267, 0]
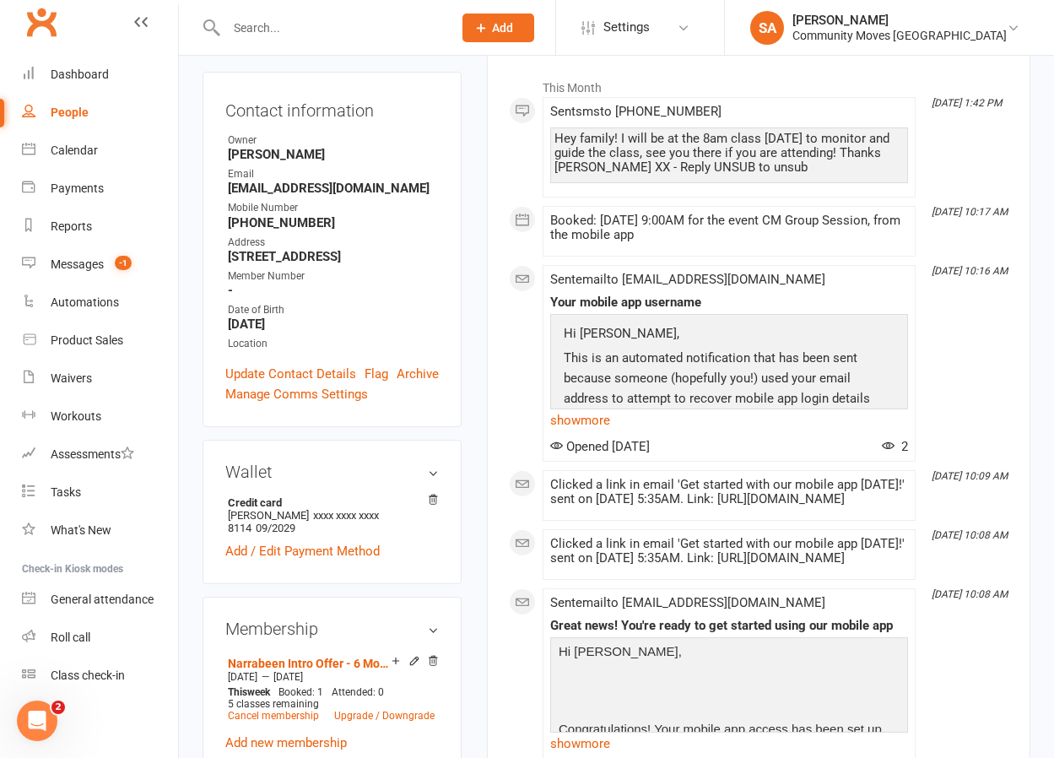
click at [70, 108] on div "People" at bounding box center [70, 111] width 38 height 13
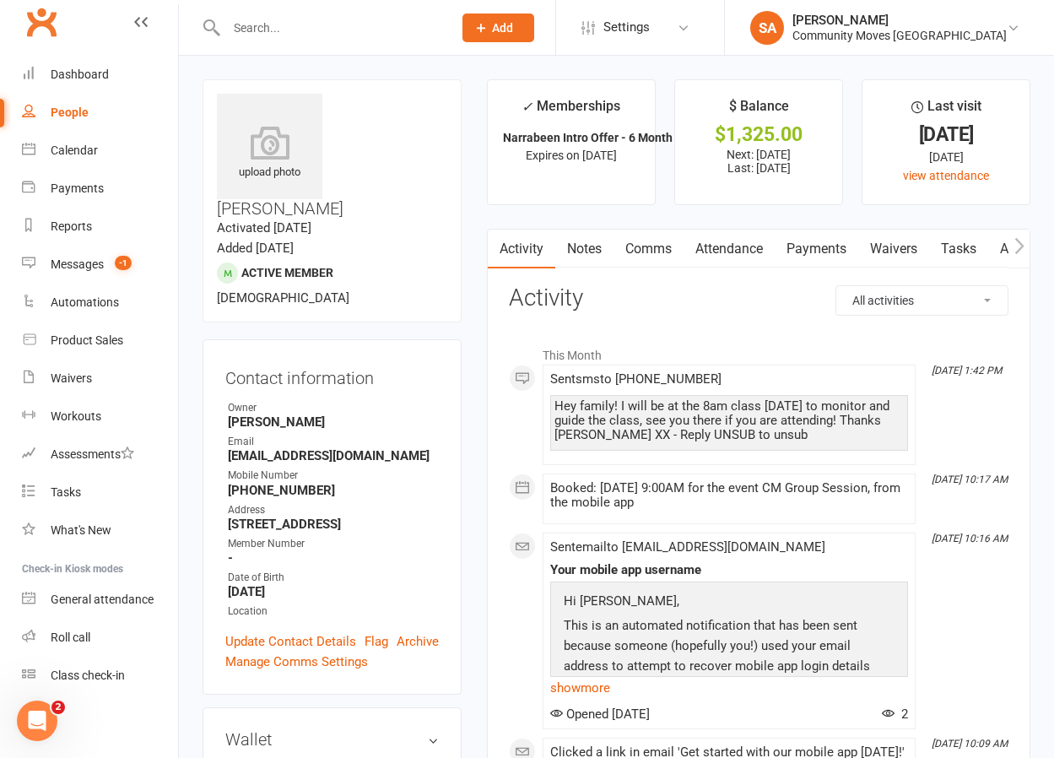
select select "100"
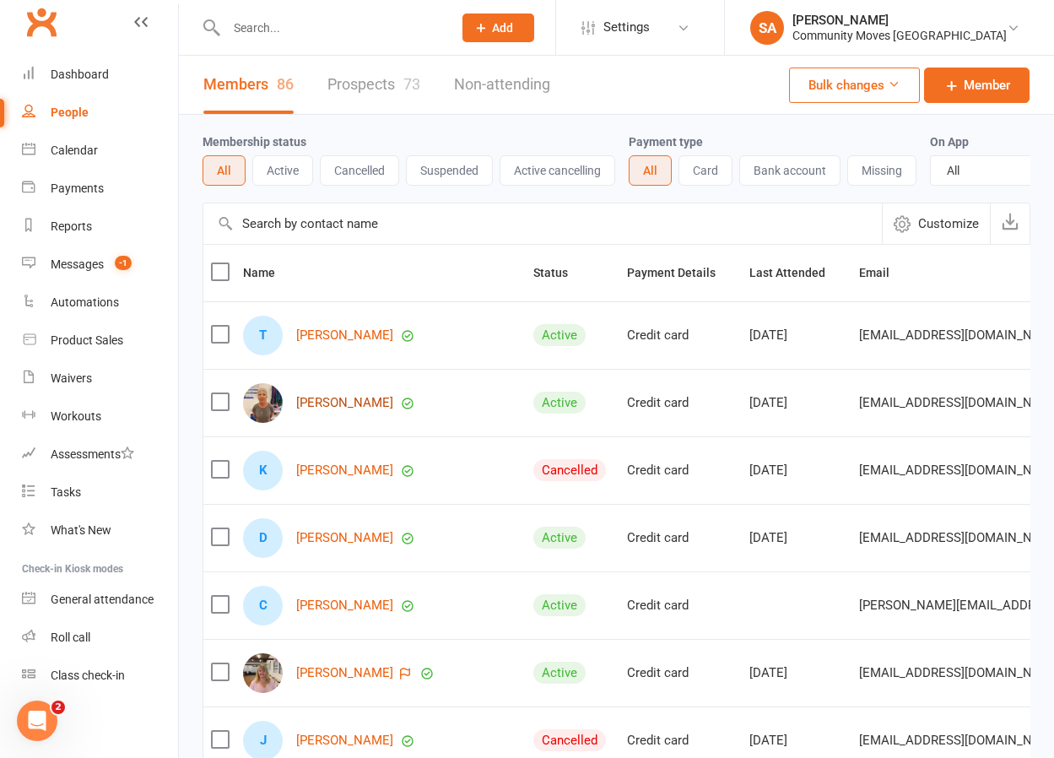
click at [353, 399] on link "[PERSON_NAME]" at bounding box center [344, 403] width 97 height 14
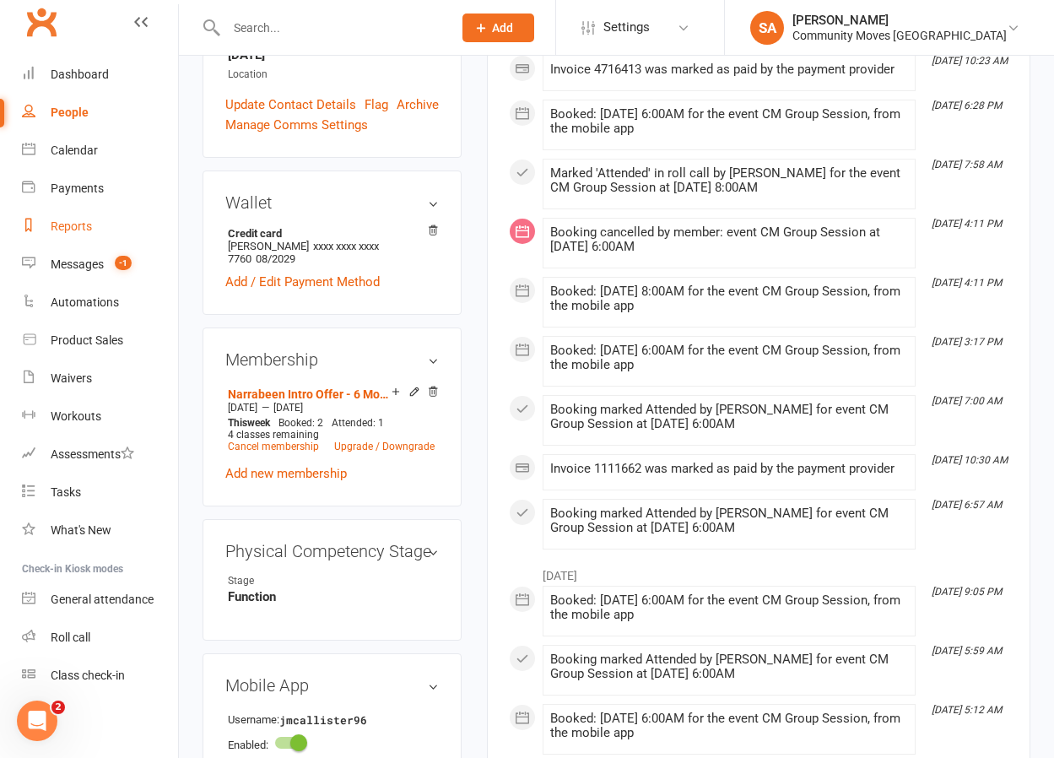
scroll to position [538, 0]
click at [78, 118] on div "People" at bounding box center [70, 111] width 38 height 13
select select "100"
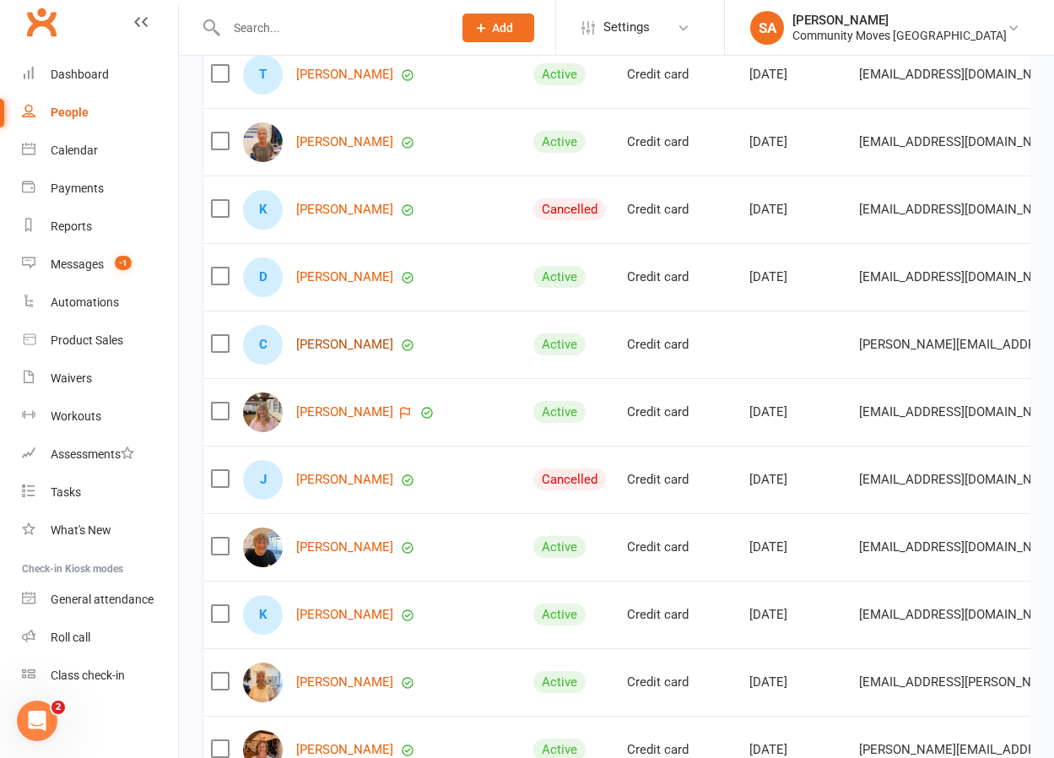
scroll to position [263, 0]
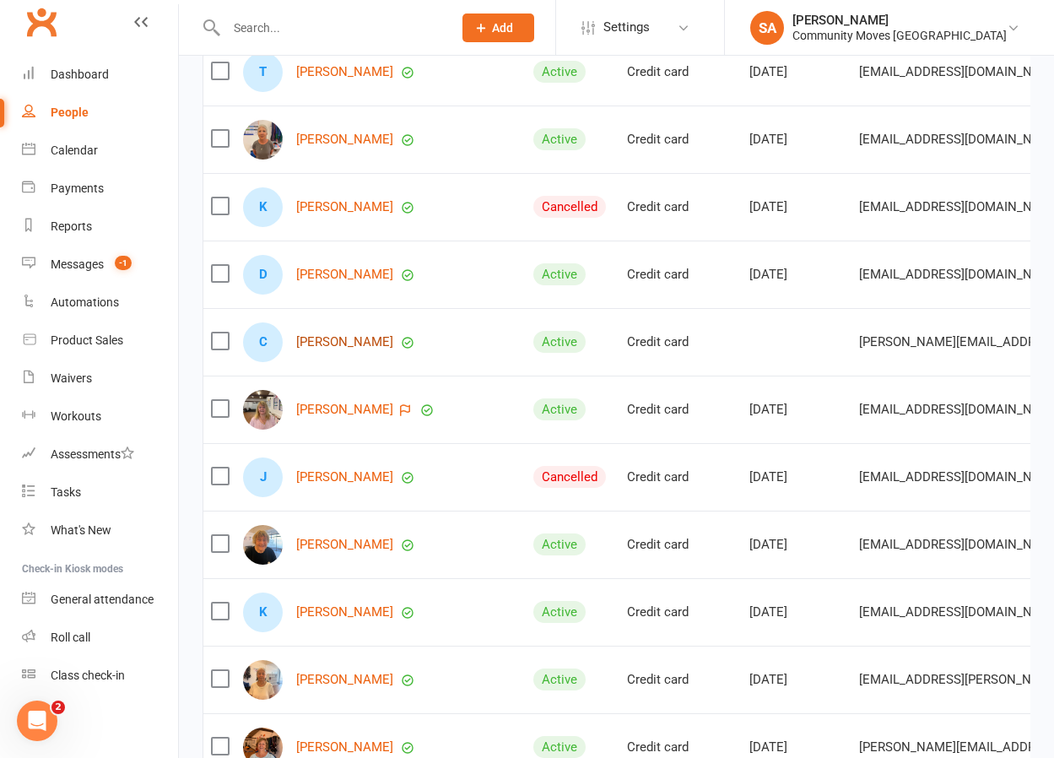
click at [332, 339] on link "[PERSON_NAME]" at bounding box center [344, 342] width 97 height 14
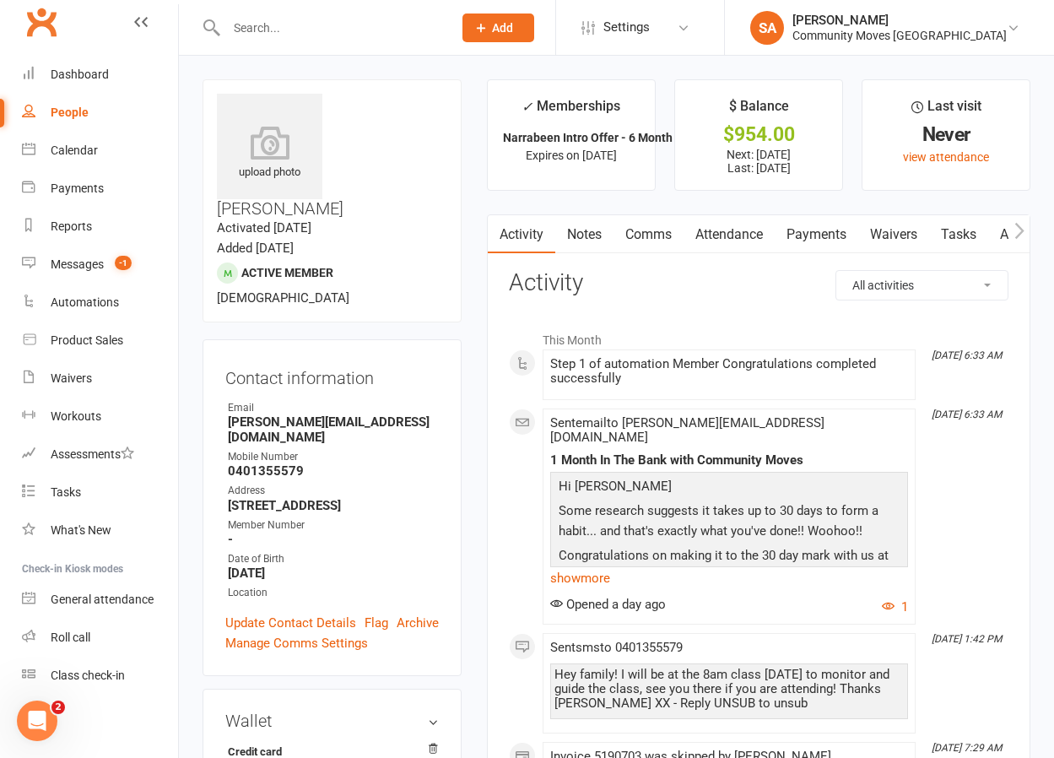
click at [807, 228] on link "Payments" at bounding box center [816, 234] width 84 height 39
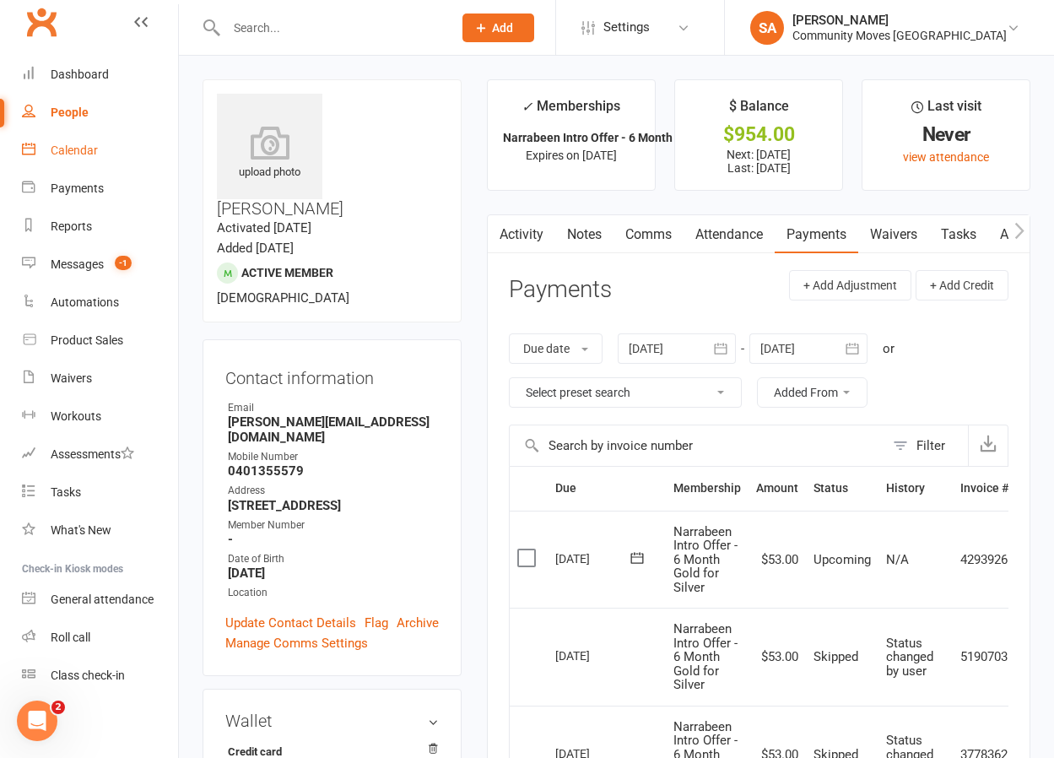
click at [77, 143] on div "Calendar" at bounding box center [74, 149] width 47 height 13
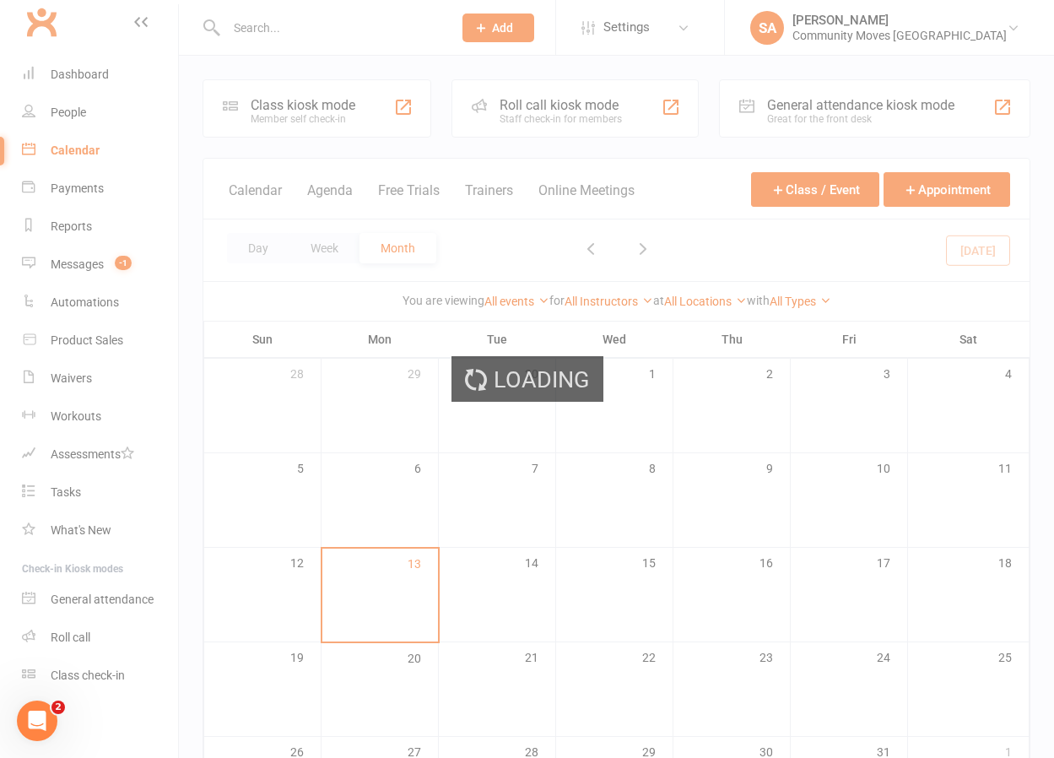
click at [70, 114] on div "Loading" at bounding box center [527, 379] width 1054 height 758
click at [70, 112] on div "People" at bounding box center [68, 111] width 35 height 13
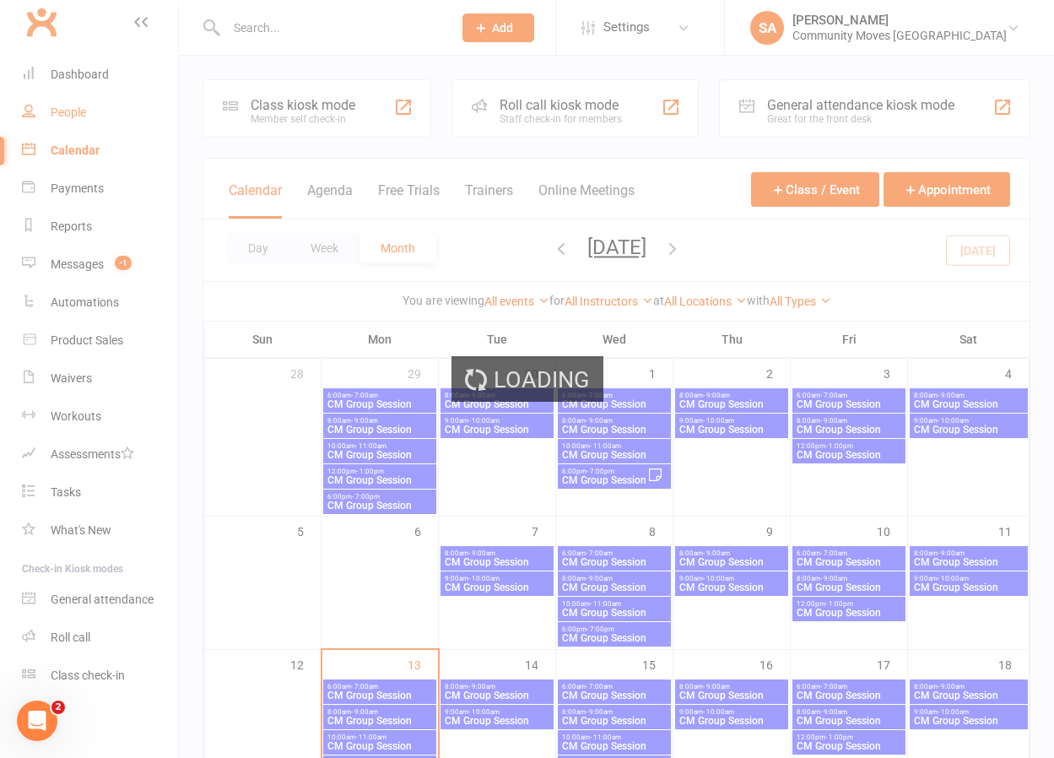
select select "100"
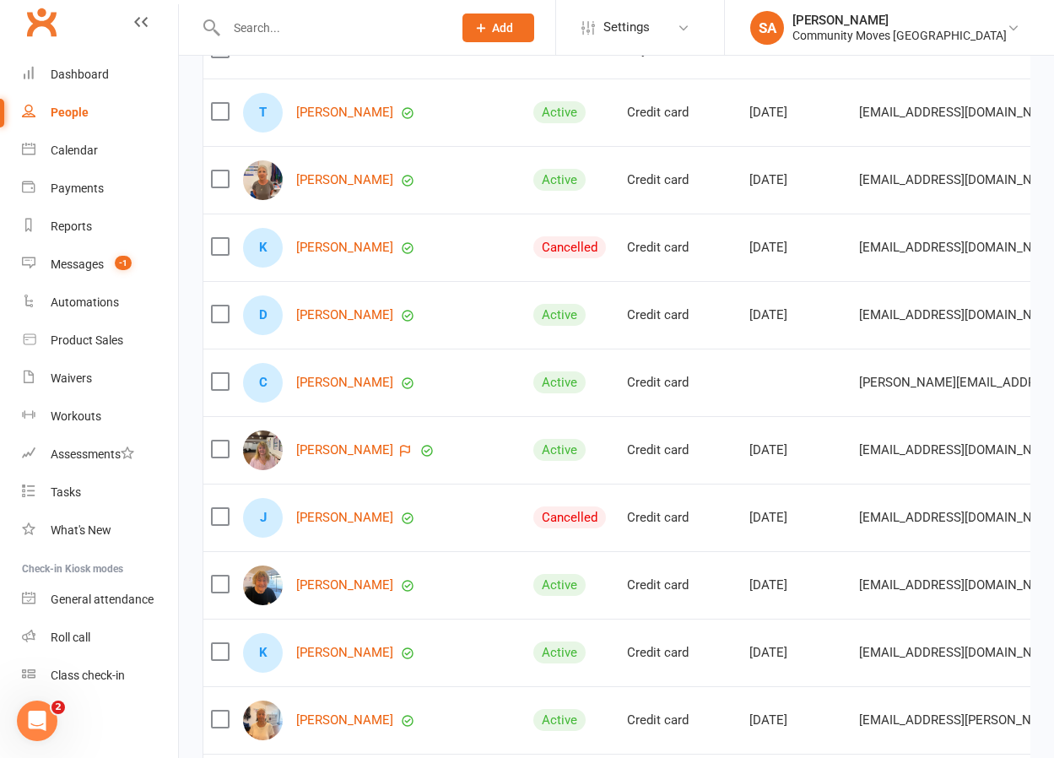
scroll to position [224, 0]
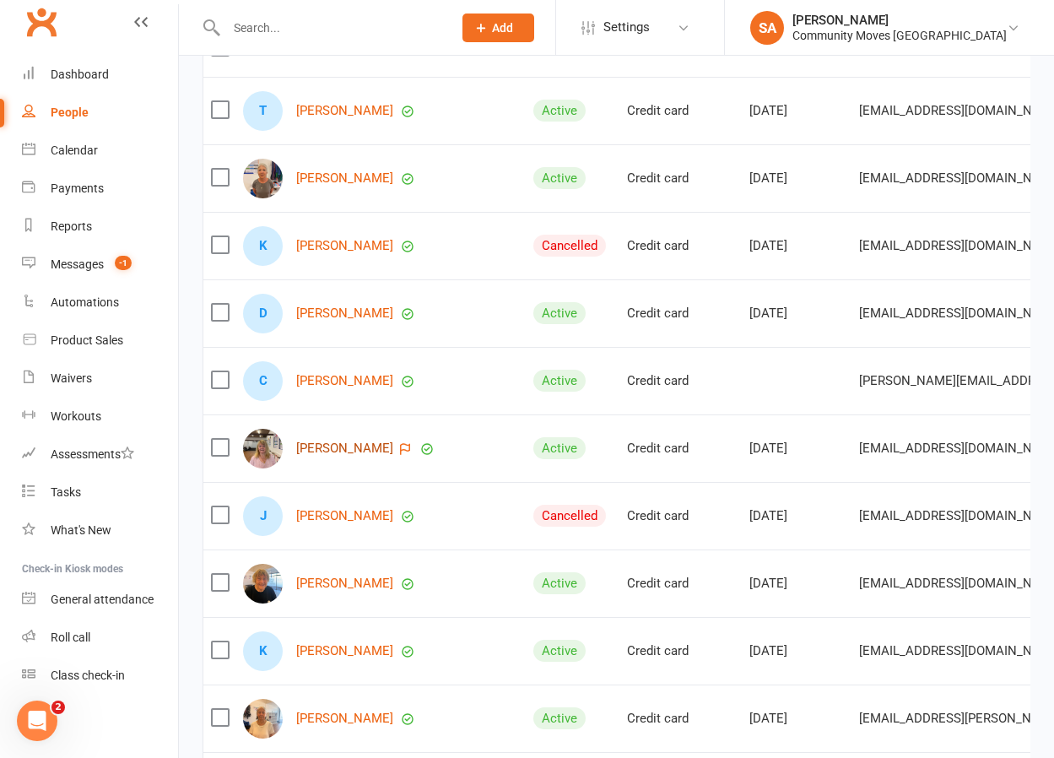
click at [336, 445] on link "[PERSON_NAME]" at bounding box center [344, 448] width 97 height 14
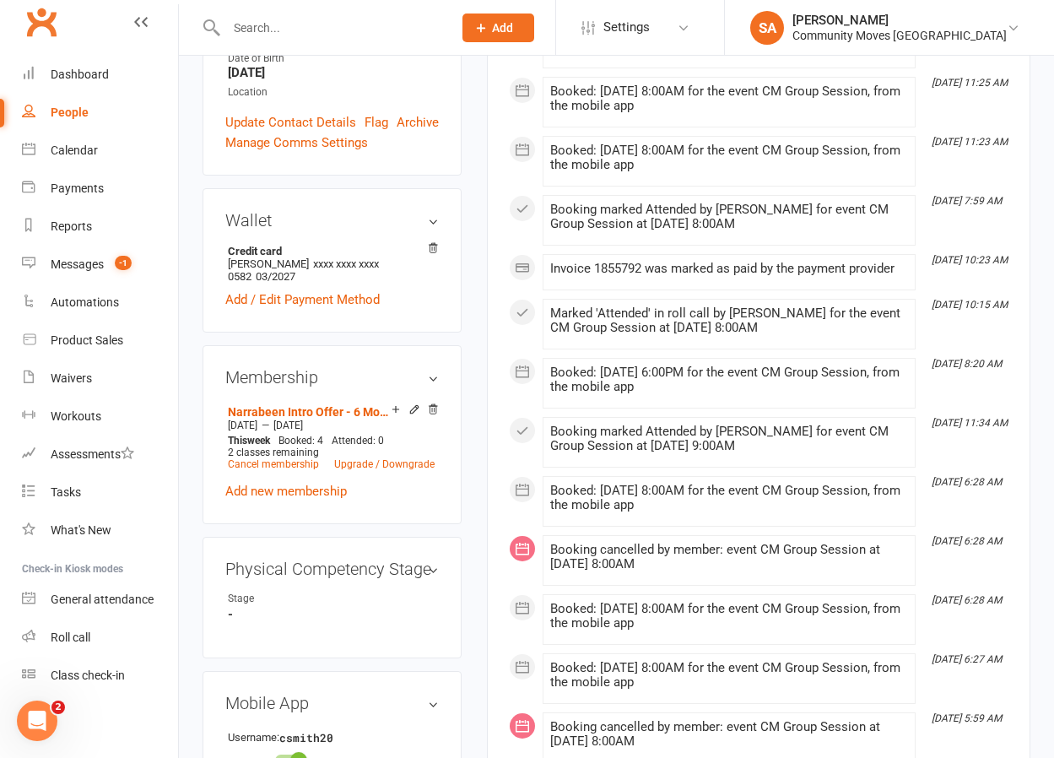
scroll to position [565, 0]
click at [412, 560] on link "edit" at bounding box center [408, 567] width 20 height 14
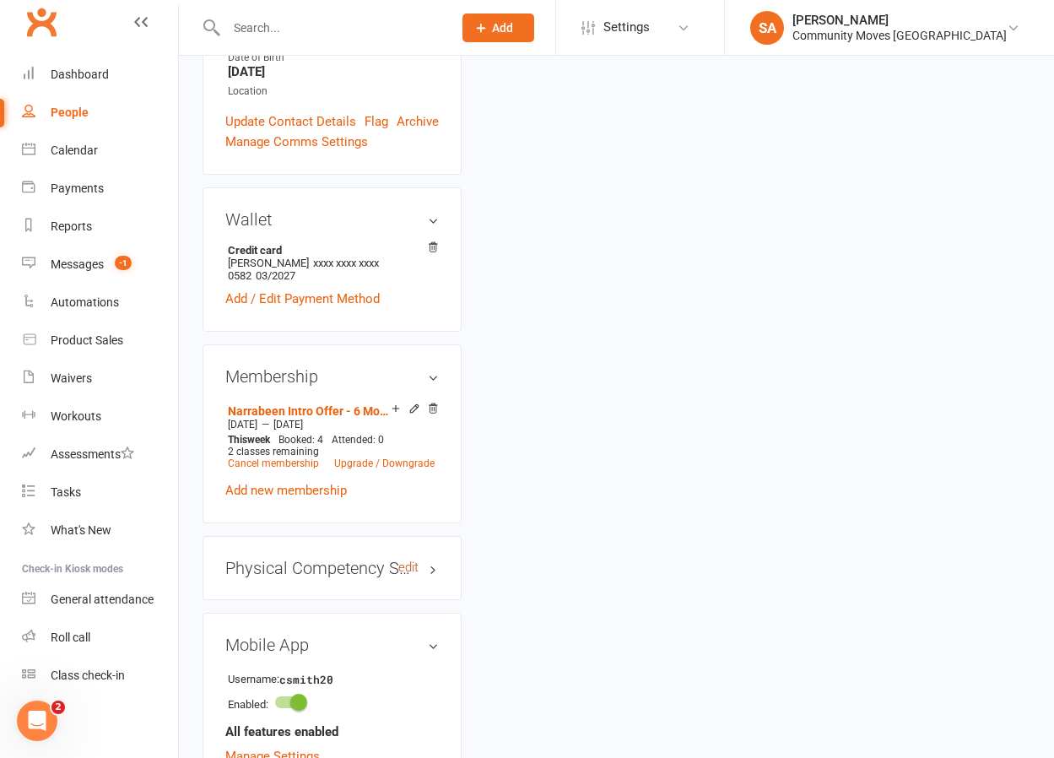
scroll to position [143, 0]
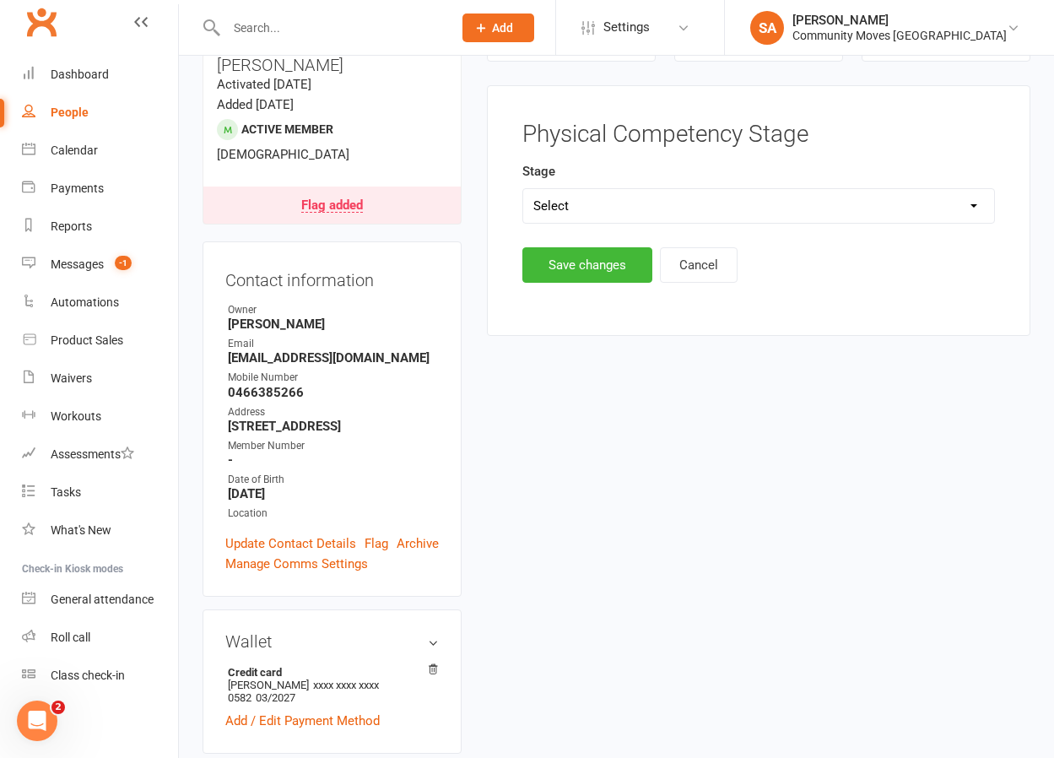
select select "Foundation"
click at [564, 267] on button "Save changes" at bounding box center [587, 264] width 130 height 35
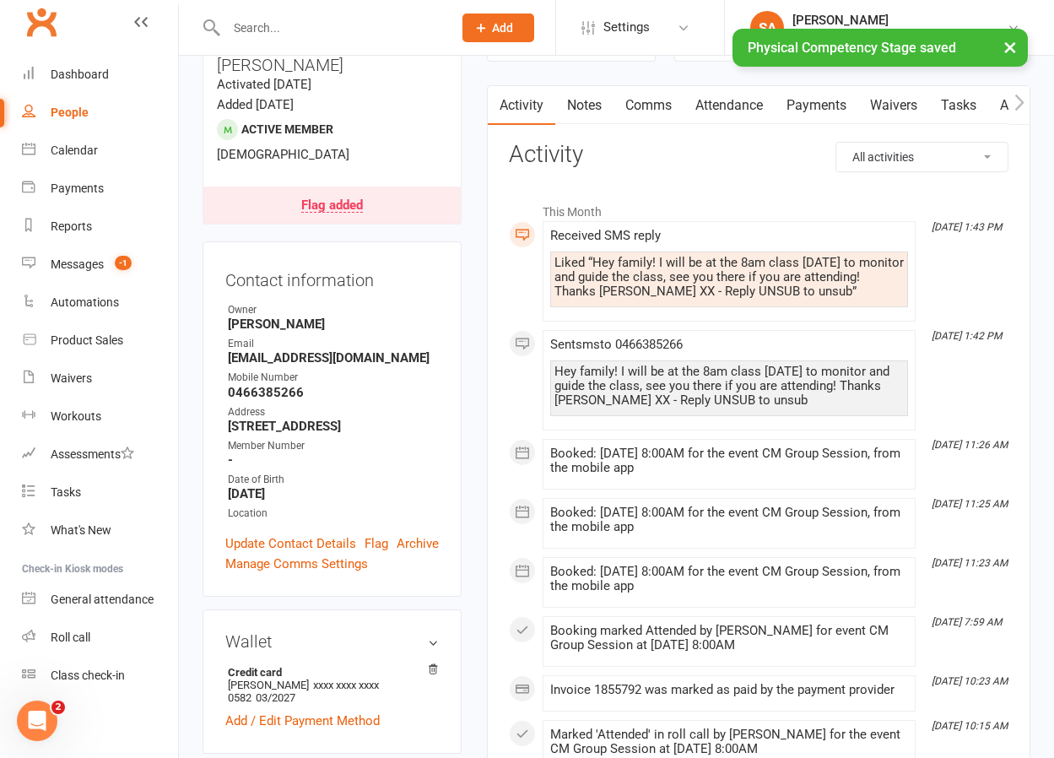
click at [340, 199] on div "Flag added" at bounding box center [332, 205] width 62 height 13
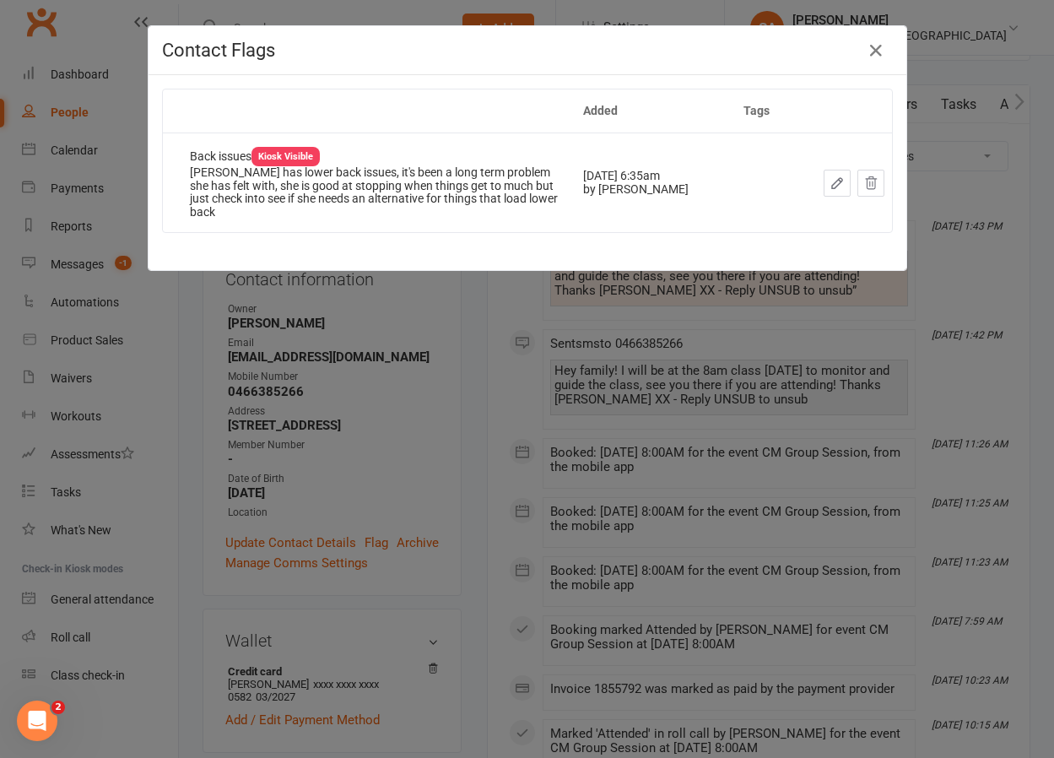
click at [461, 456] on div "Contact Flags Added Tags Back issues Kiosk Visible [PERSON_NAME] has lower back…" at bounding box center [527, 379] width 1054 height 758
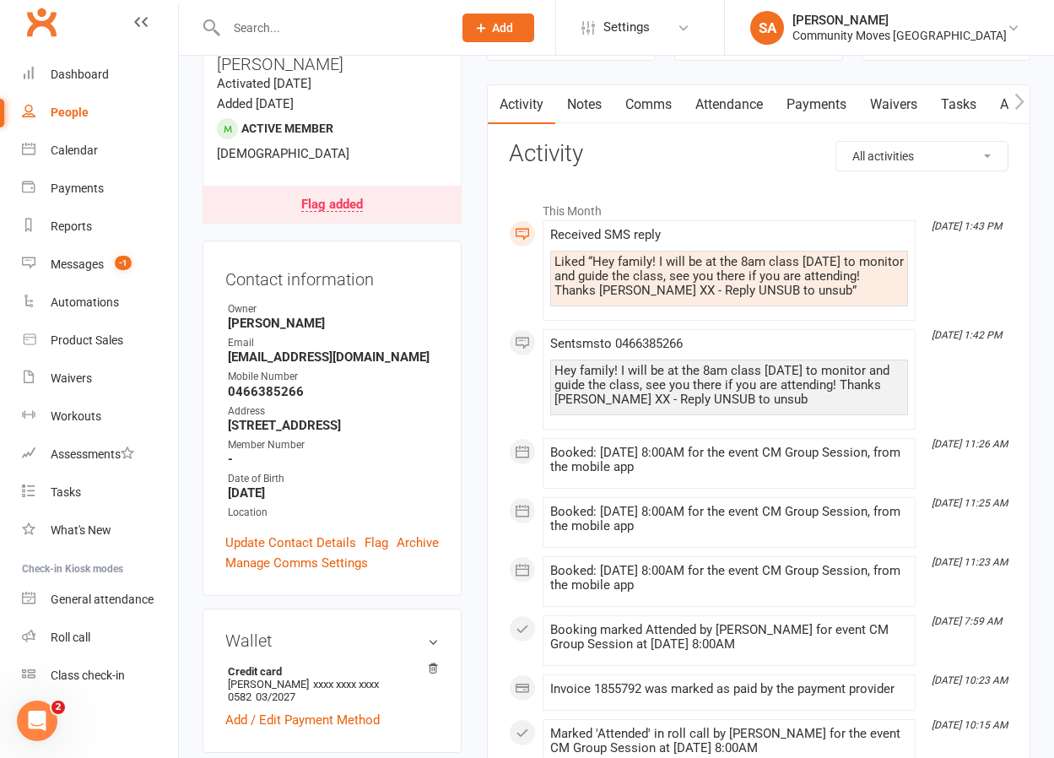
click at [62, 106] on div "People" at bounding box center [70, 111] width 38 height 13
select select "100"
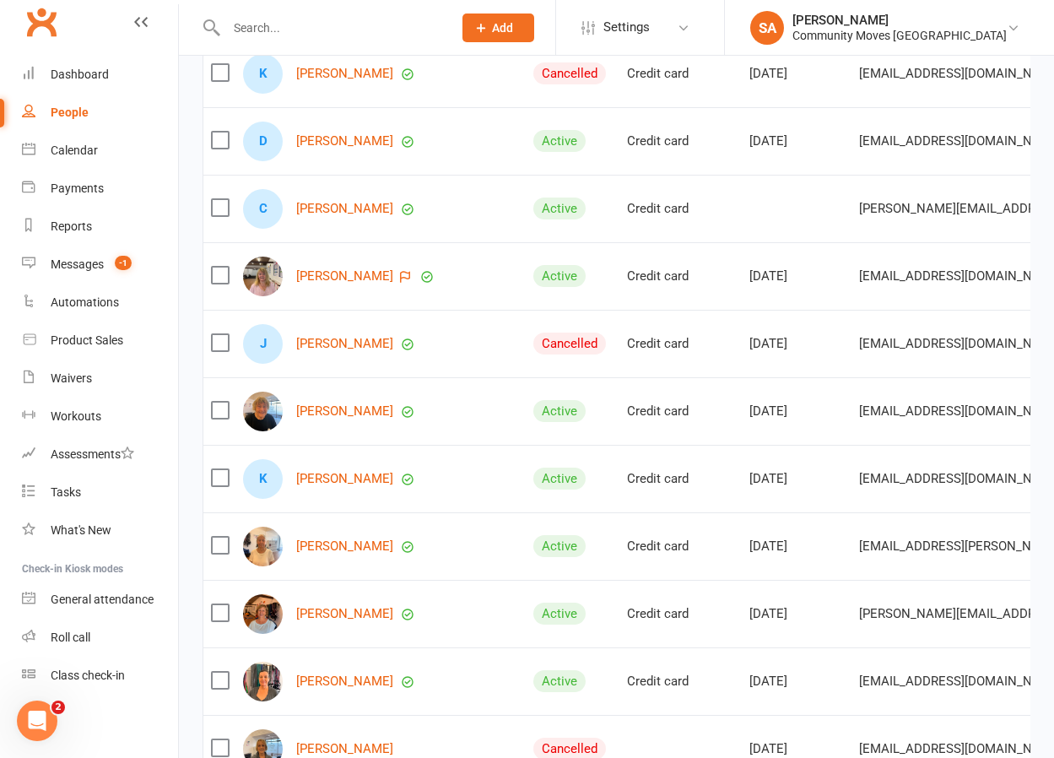
scroll to position [397, 0]
click at [342, 340] on link "[PERSON_NAME]" at bounding box center [344, 343] width 97 height 14
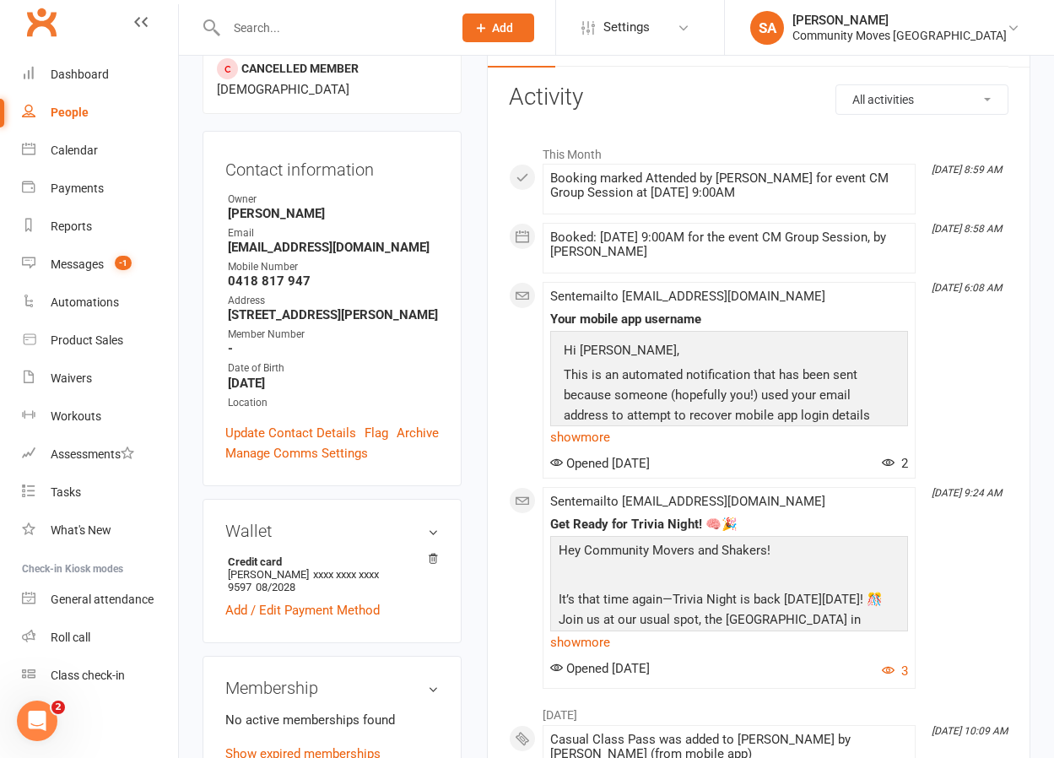
scroll to position [203, 0]
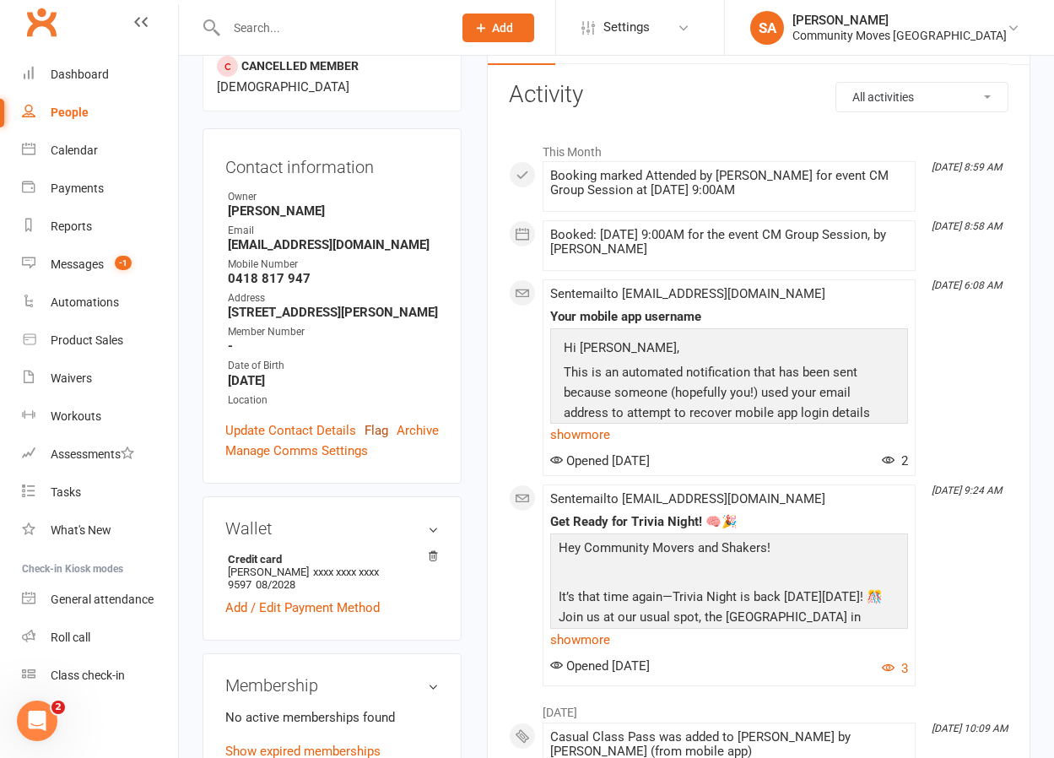
click at [376, 420] on link "Flag" at bounding box center [376, 430] width 24 height 20
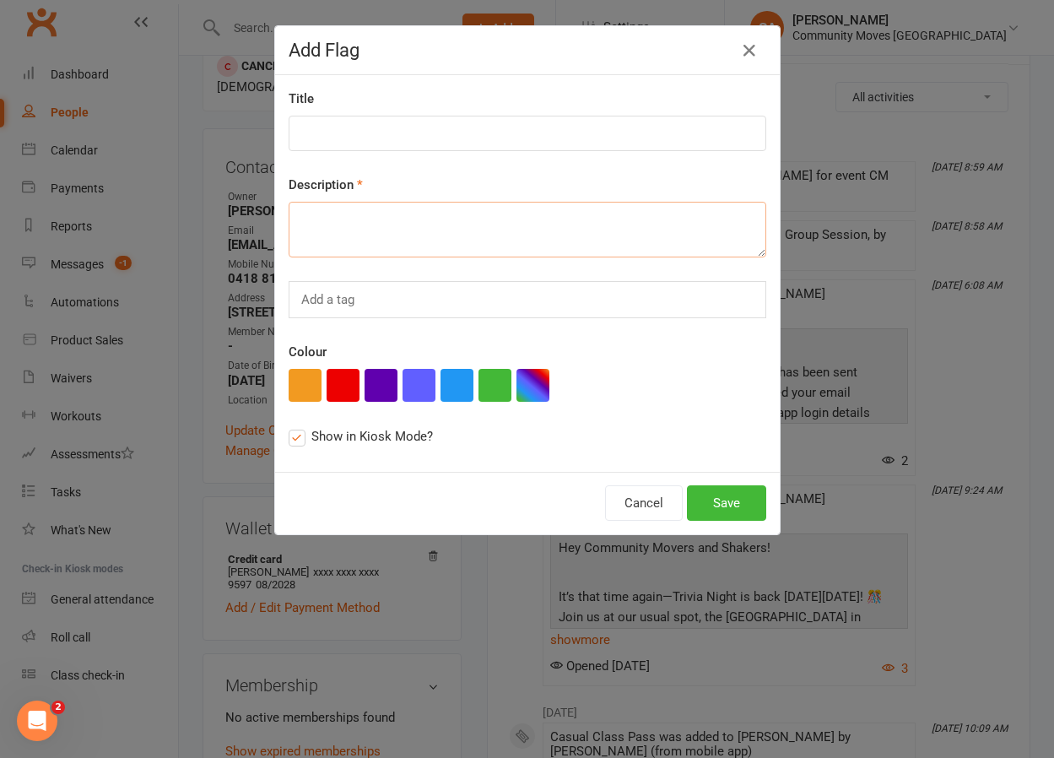
click at [343, 231] on textarea at bounding box center [528, 230] width 478 height 56
type textarea "C"
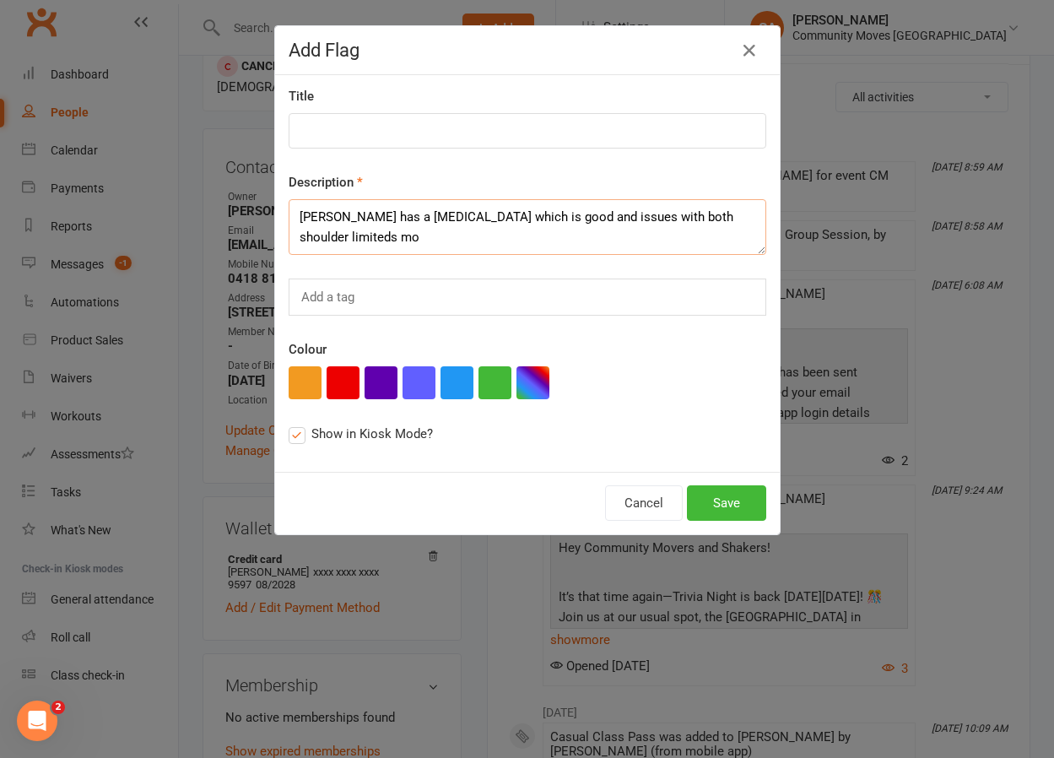
click at [754, 219] on textarea "[PERSON_NAME] has a [MEDICAL_DATA] which is good and issues with both shoulder …" at bounding box center [528, 227] width 478 height 56
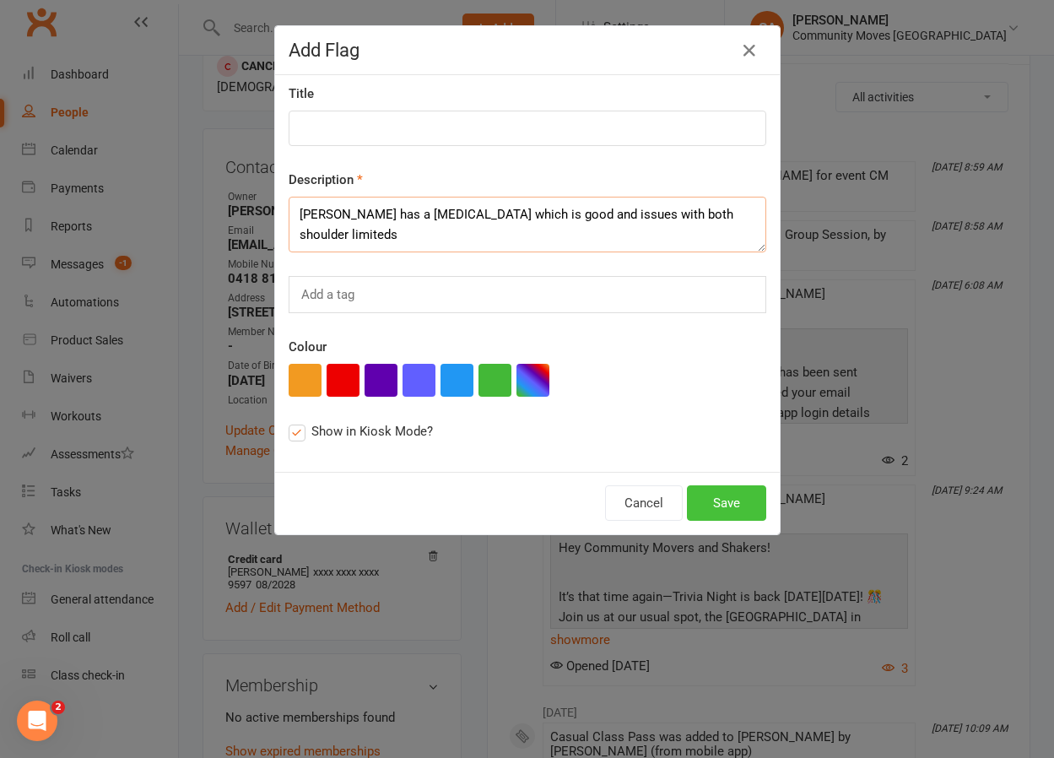
type textarea "[PERSON_NAME] has a [MEDICAL_DATA] which is good and issues with both shoulder …"
click at [725, 500] on button "Save" at bounding box center [726, 502] width 79 height 35
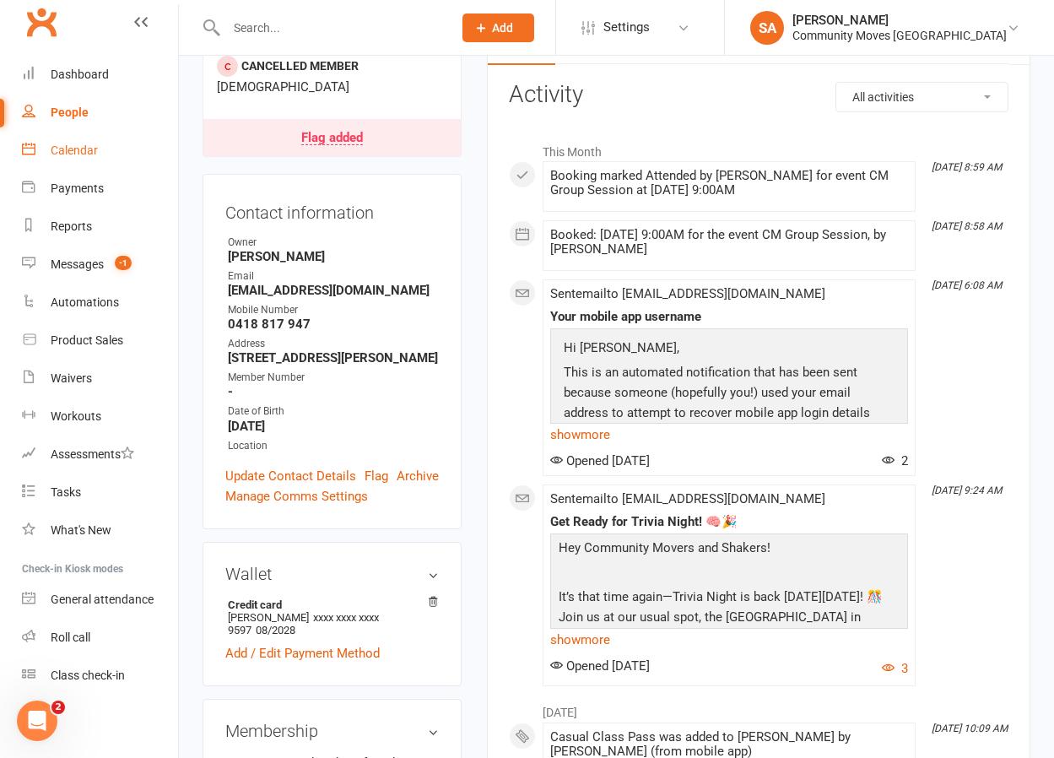
scroll to position [204, 0]
click at [84, 152] on div "Calendar" at bounding box center [74, 149] width 47 height 13
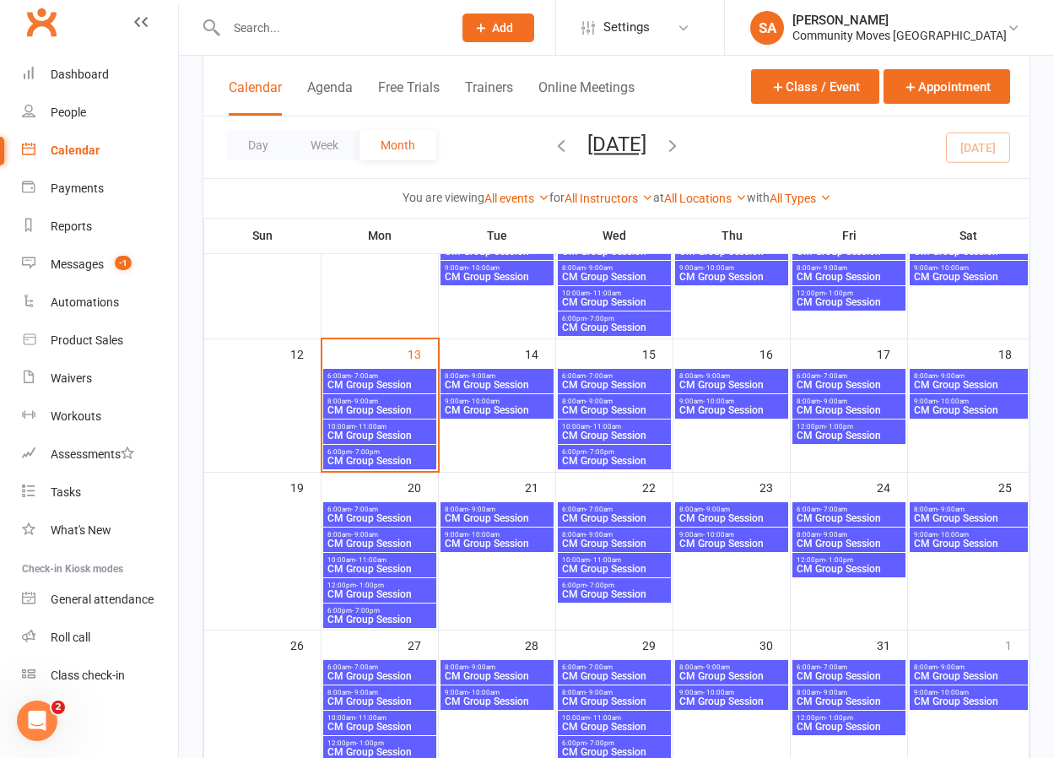
scroll to position [314, 0]
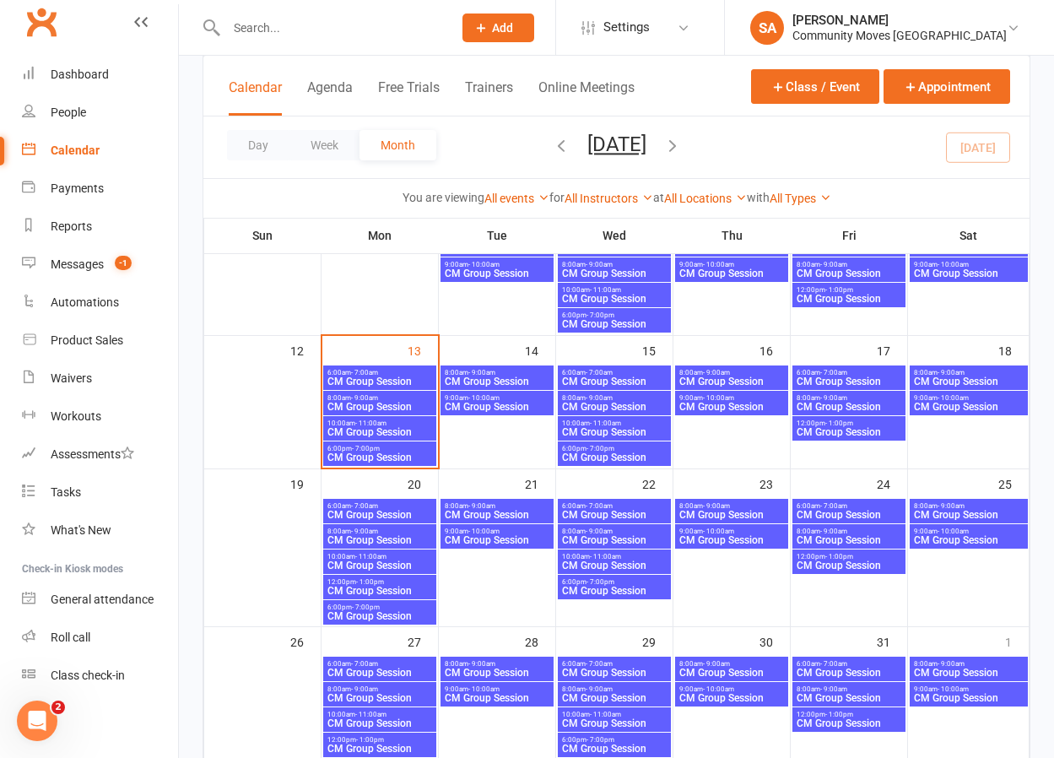
click at [363, 422] on span "- 11:00am" at bounding box center [370, 423] width 31 height 8
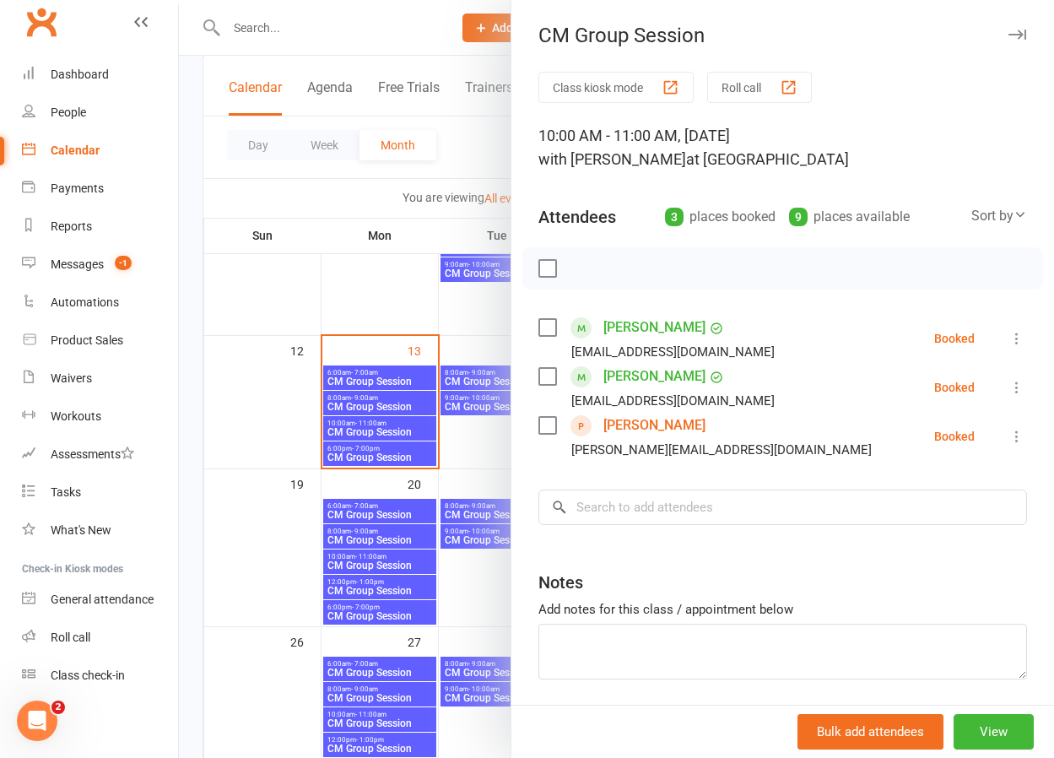
click at [1012, 434] on icon at bounding box center [1016, 436] width 17 height 17
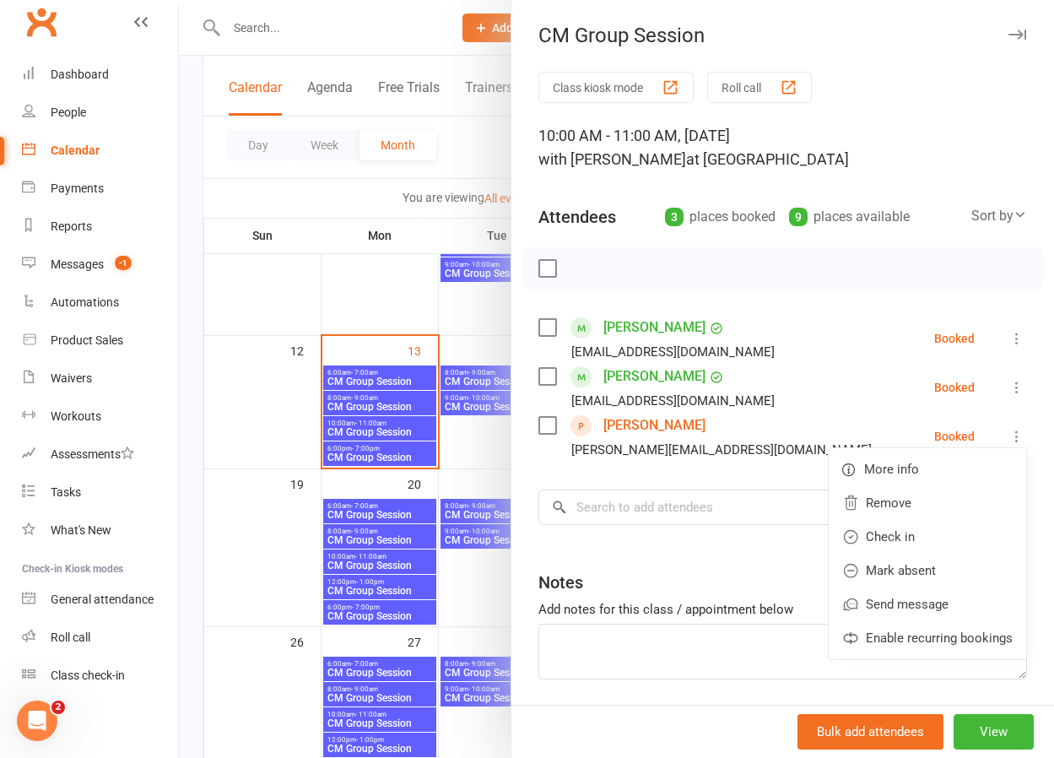
click at [646, 423] on link "[PERSON_NAME]" at bounding box center [654, 425] width 102 height 27
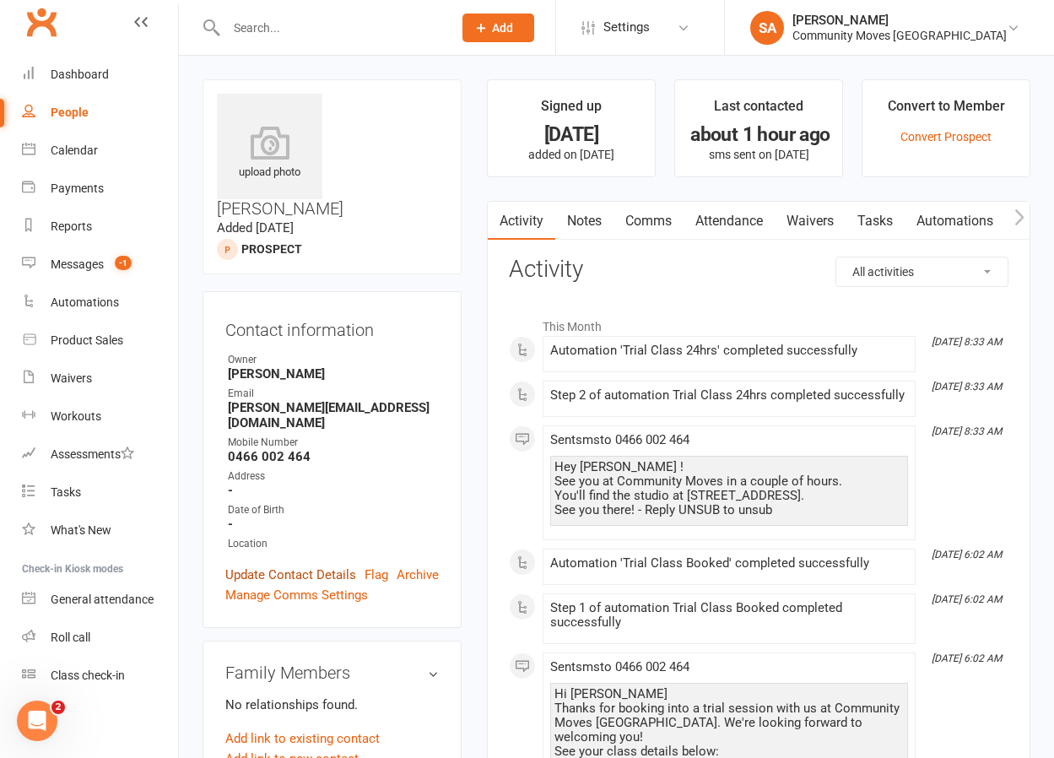
click at [270, 564] on link "Update Contact Details" at bounding box center [290, 574] width 131 height 20
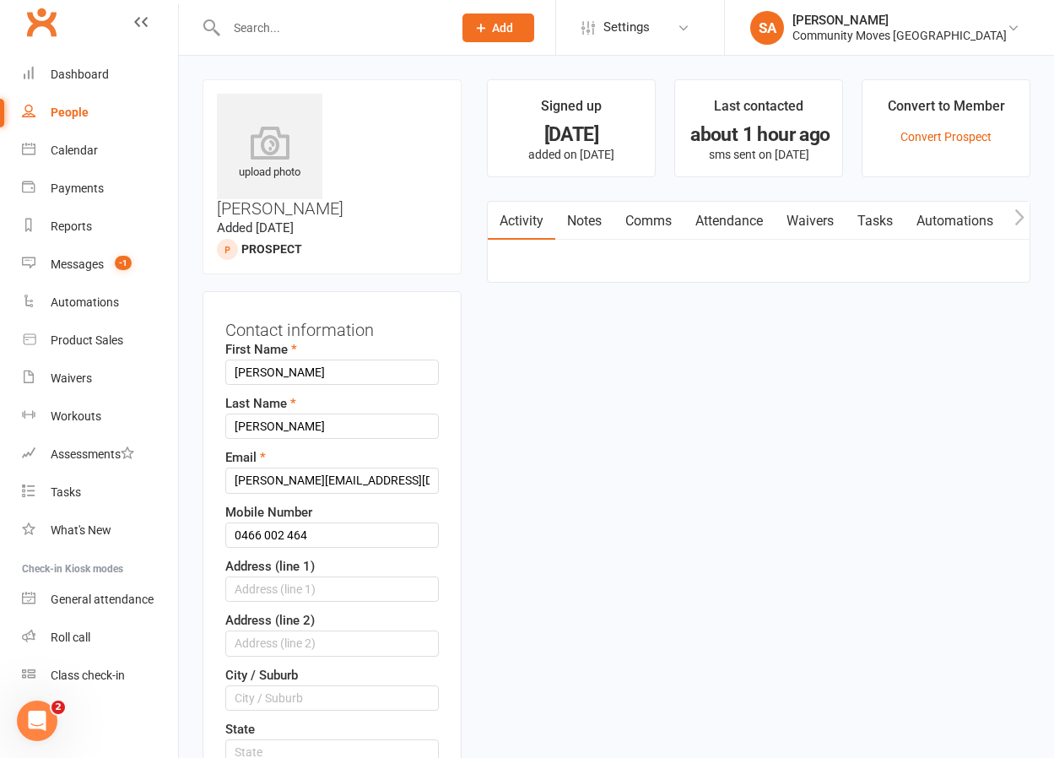
scroll to position [79, 0]
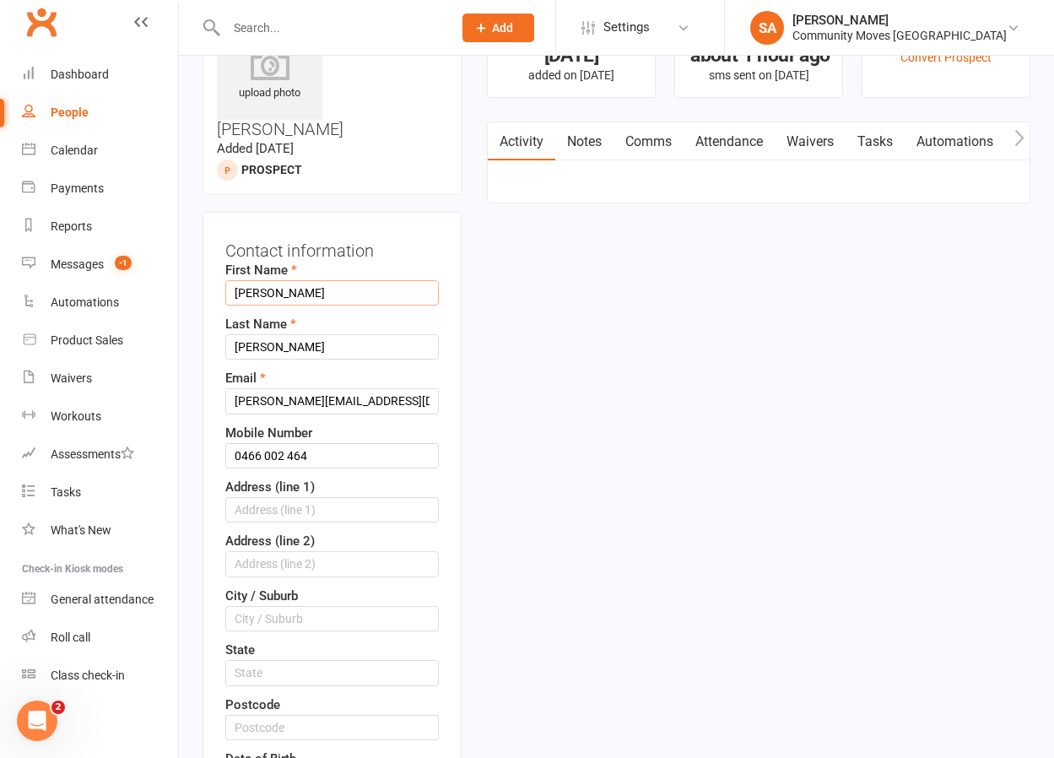
drag, startPoint x: 270, startPoint y: 226, endPoint x: 185, endPoint y: 226, distance: 85.2
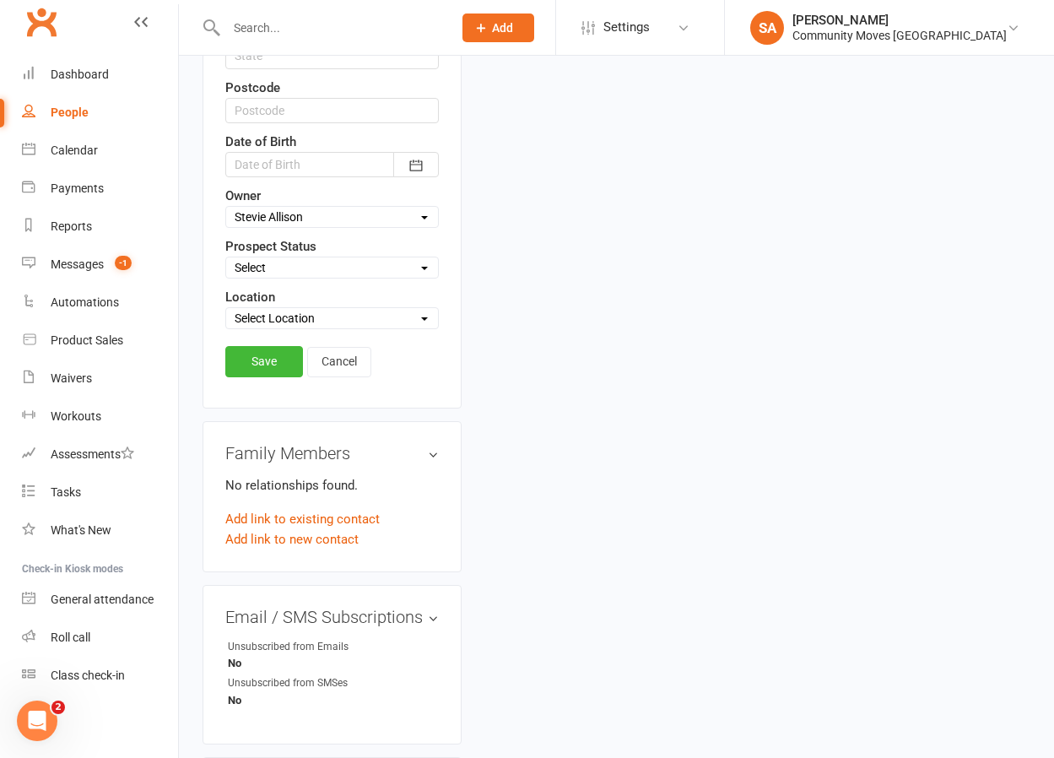
scroll to position [673, 0]
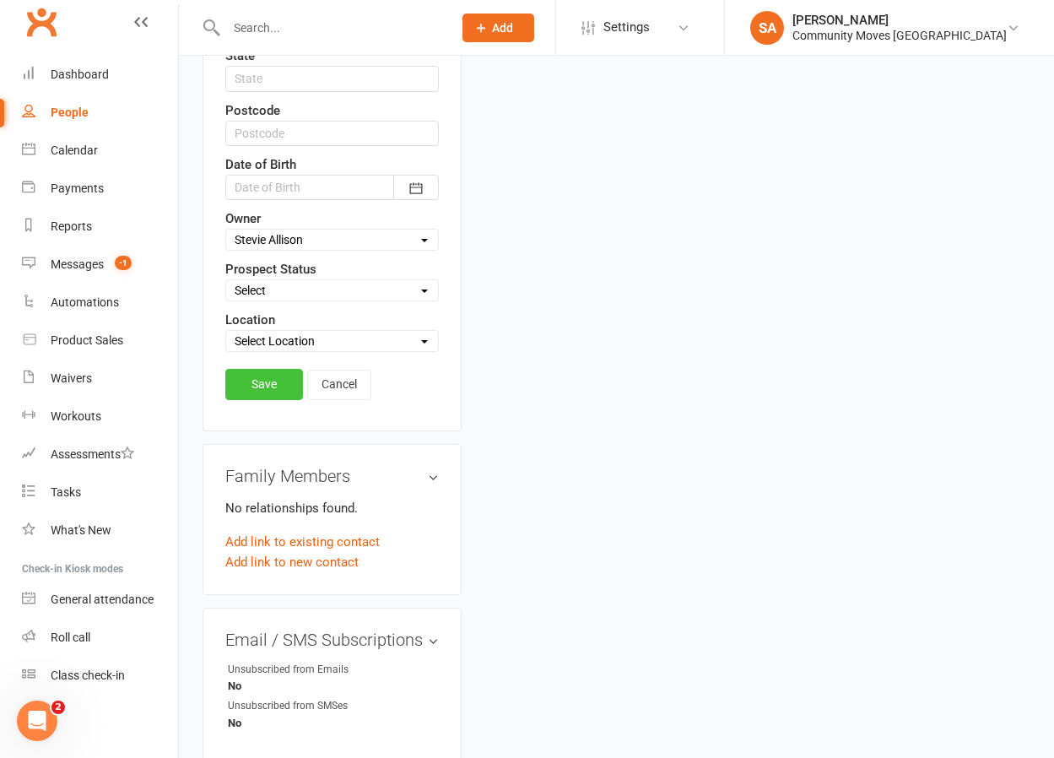
type input "[PERSON_NAME]"
click at [252, 369] on link "Save" at bounding box center [264, 384] width 78 height 30
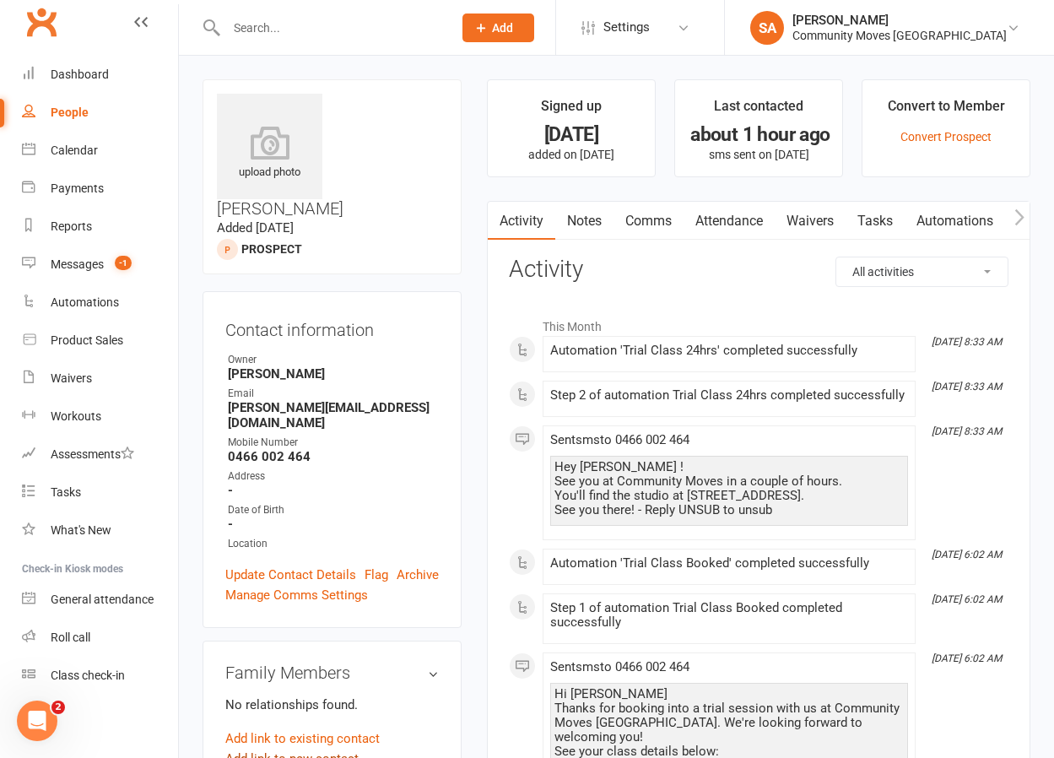
scroll to position [0, 0]
click at [81, 148] on div "Calendar" at bounding box center [74, 149] width 47 height 13
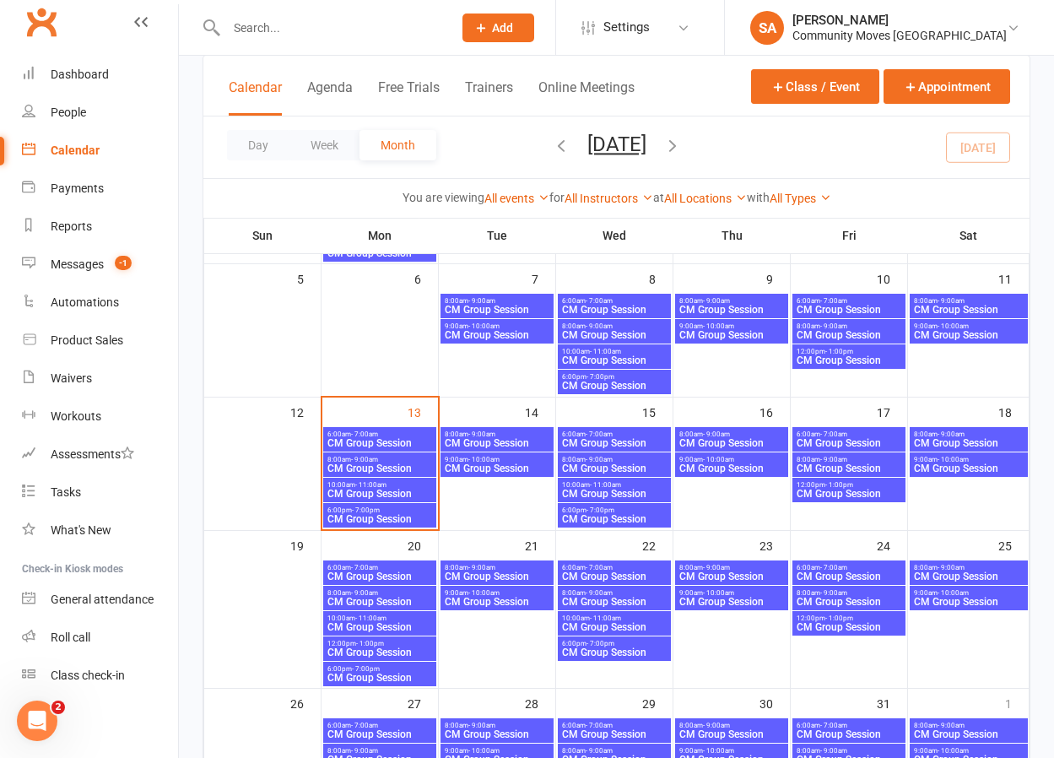
scroll to position [254, 0]
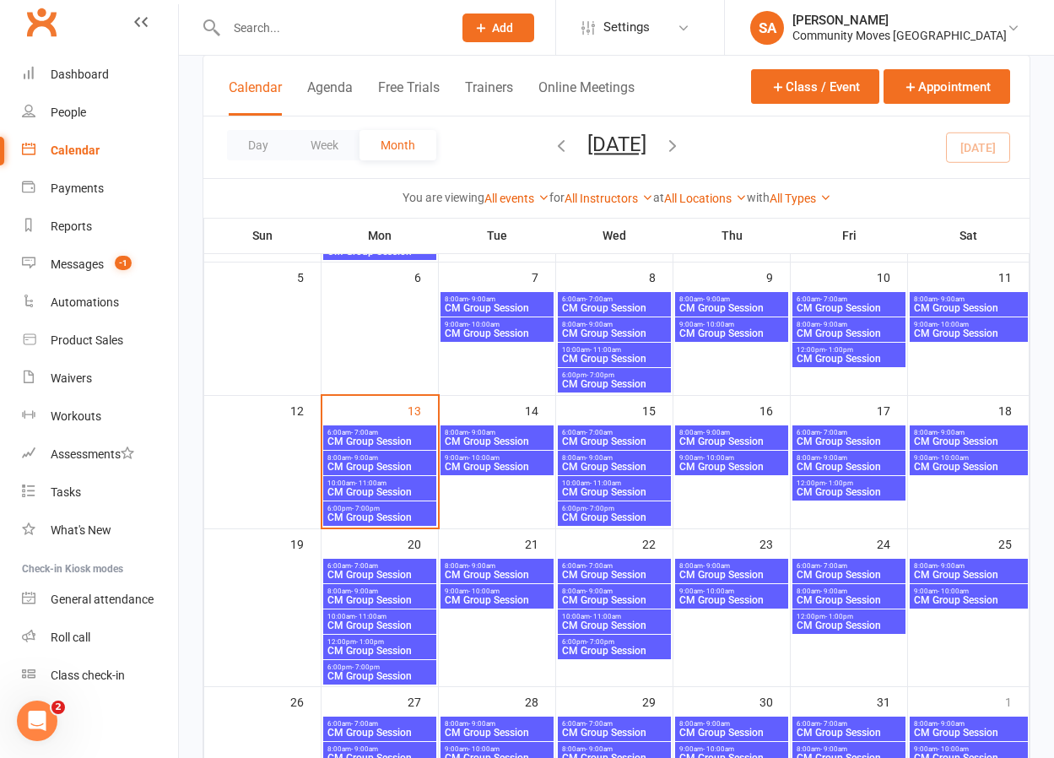
click at [360, 488] on span "CM Group Session" at bounding box center [379, 492] width 106 height 10
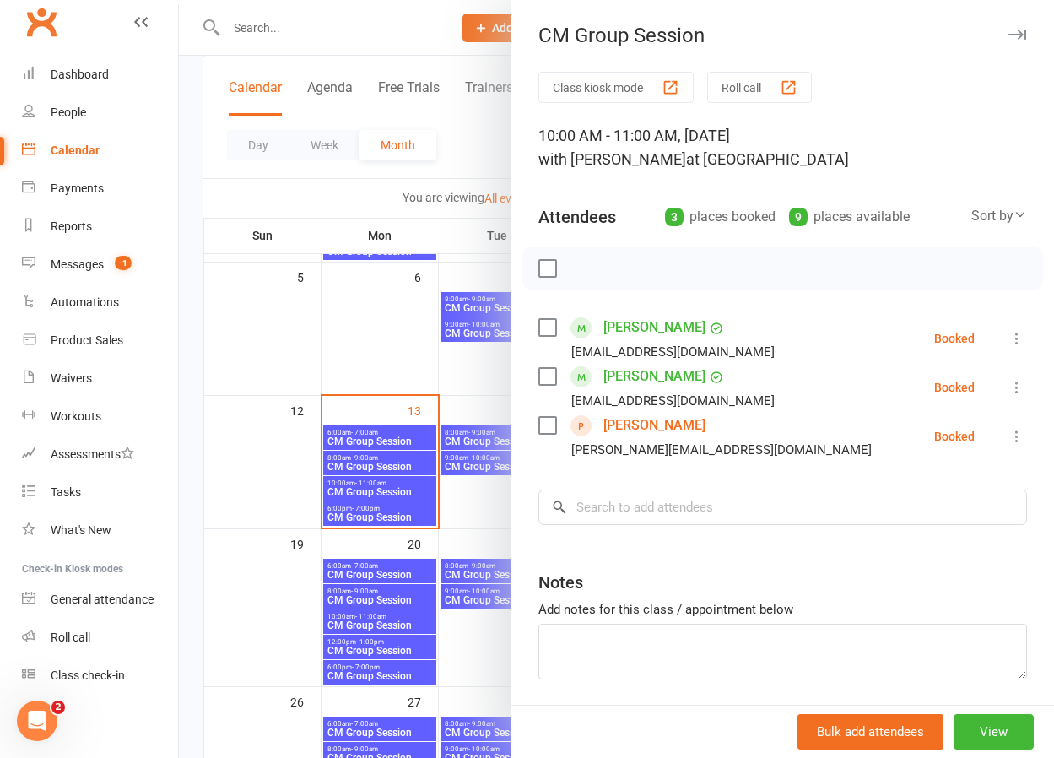
click at [1012, 332] on icon at bounding box center [1016, 338] width 17 height 17
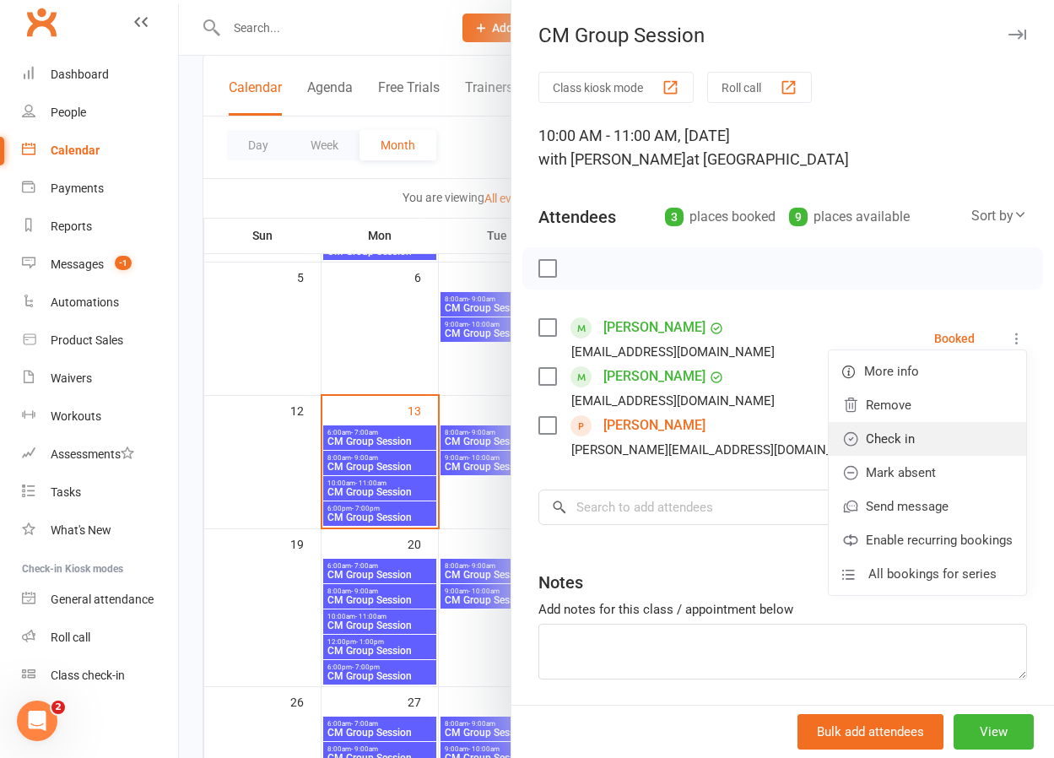
click at [908, 430] on link "Check in" at bounding box center [926, 439] width 197 height 34
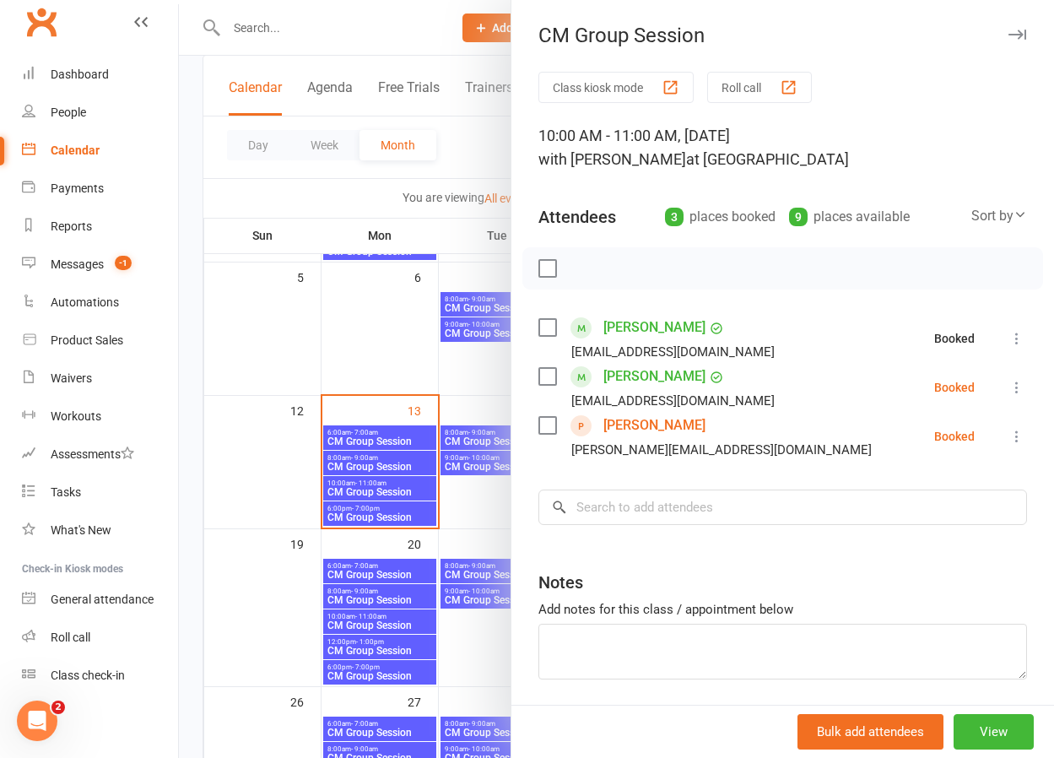
click at [1007, 385] on button at bounding box center [1016, 387] width 20 height 20
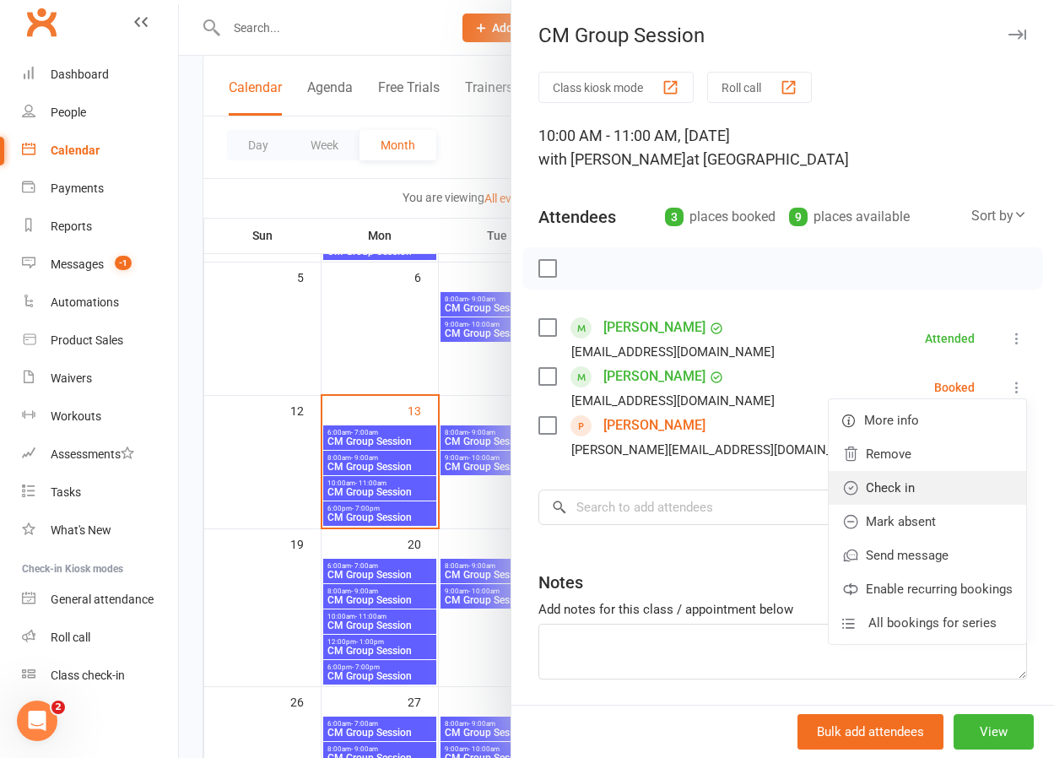
click at [890, 483] on link "Check in" at bounding box center [926, 488] width 197 height 34
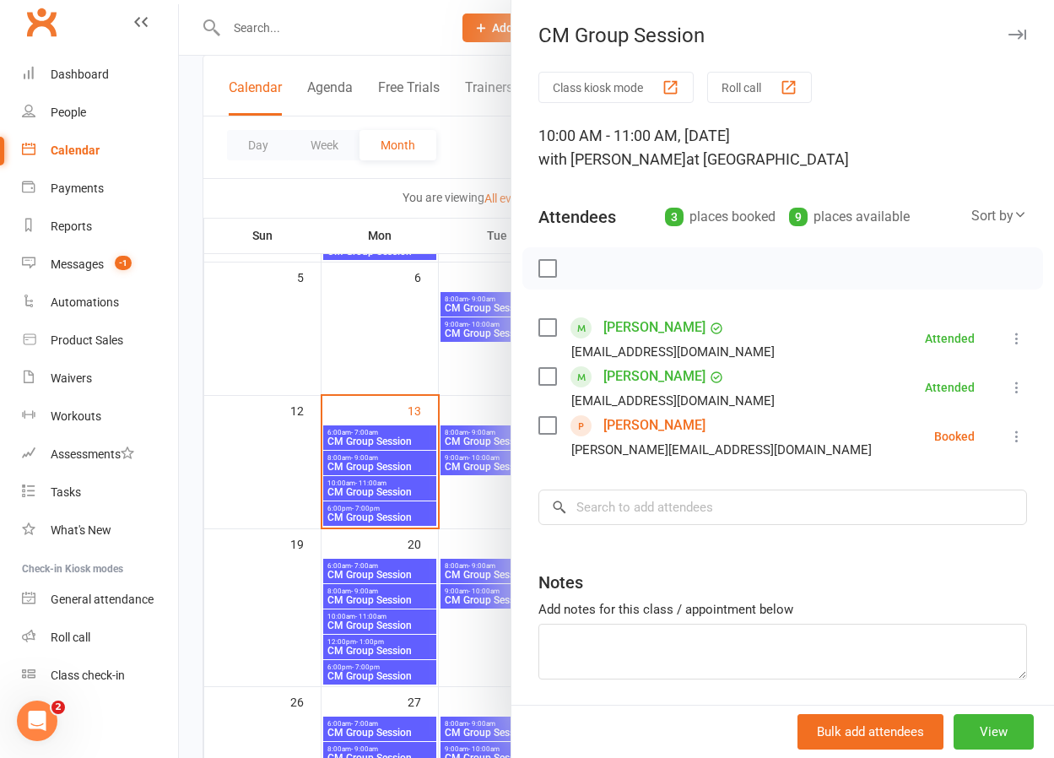
click at [1027, 432] on div "Class kiosk mode Roll call 10:00 AM - 11:00 AM, [DATE] with [PERSON_NAME] at Na…" at bounding box center [782, 418] width 542 height 692
click at [1021, 431] on icon at bounding box center [1016, 436] width 17 height 17
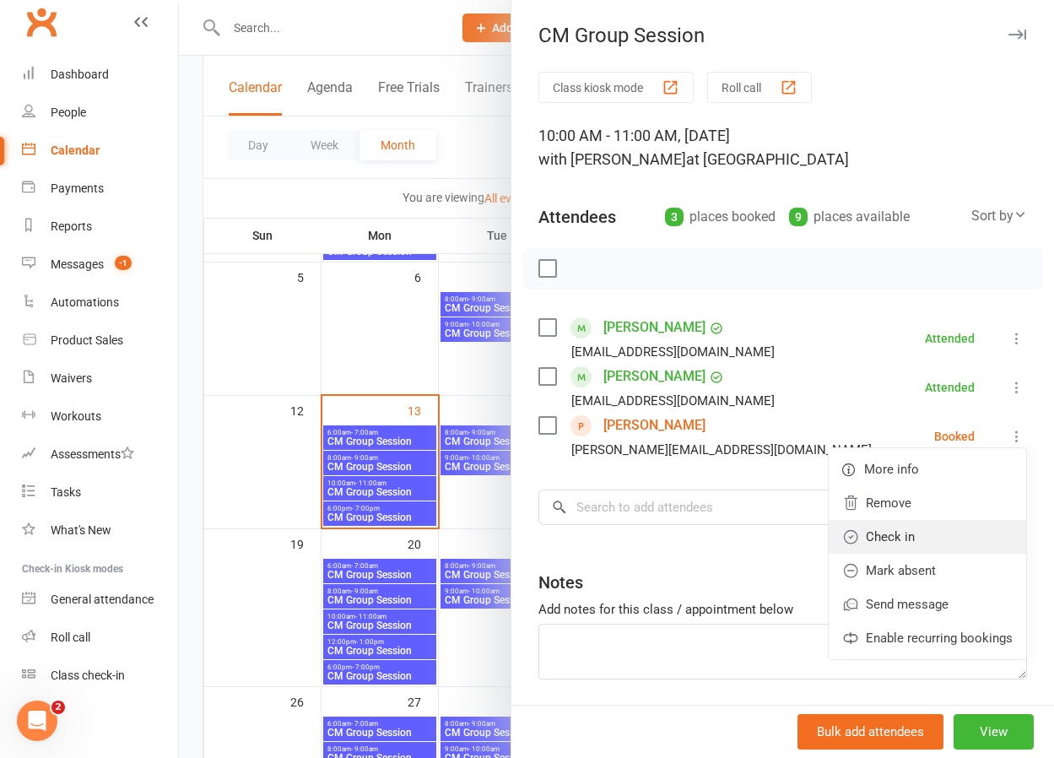
click at [892, 543] on link "Check in" at bounding box center [926, 537] width 197 height 34
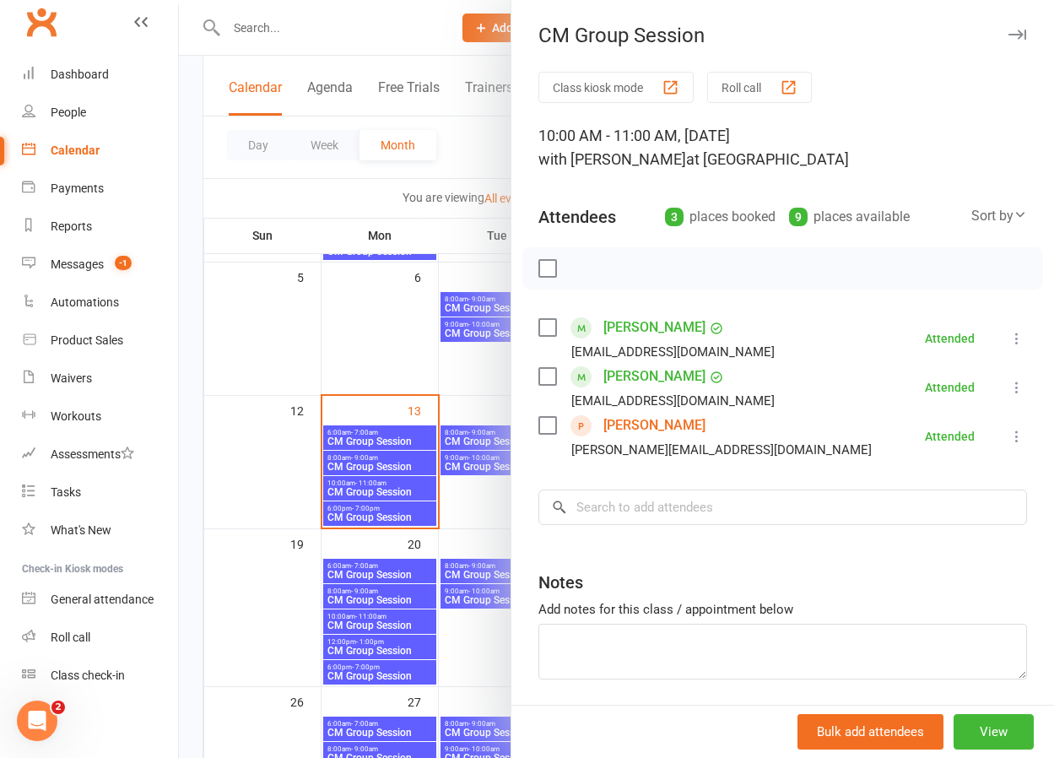
scroll to position [59, 0]
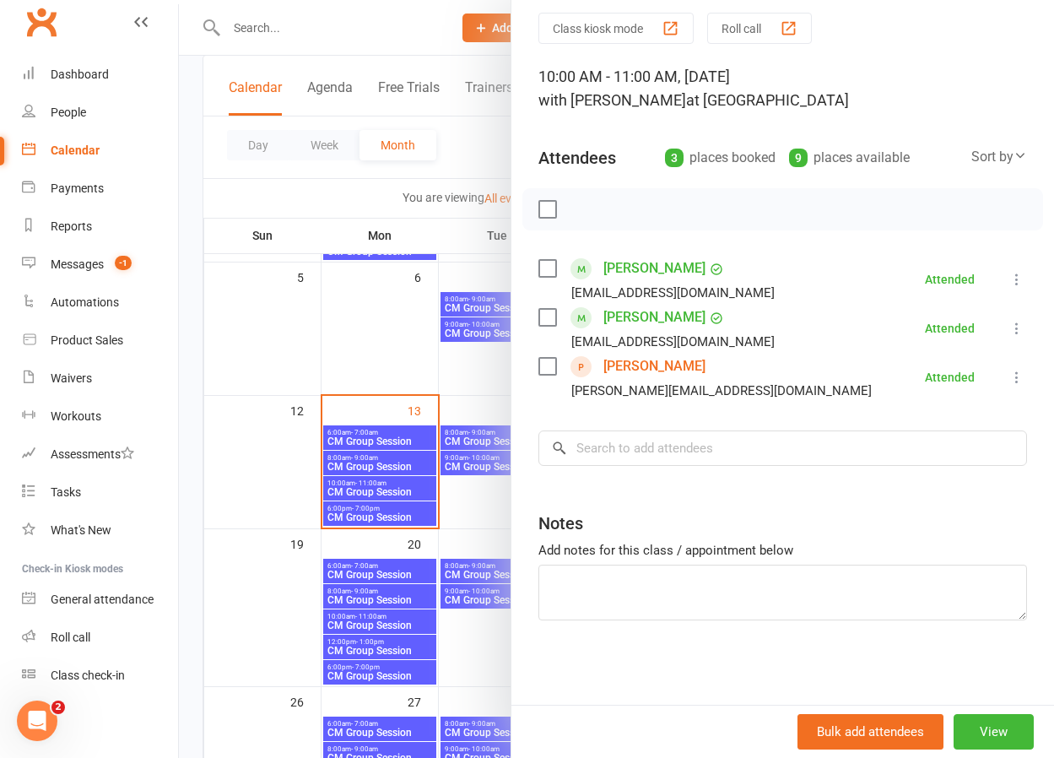
click at [385, 351] on div at bounding box center [616, 379] width 875 height 758
